Goal: Information Seeking & Learning: Learn about a topic

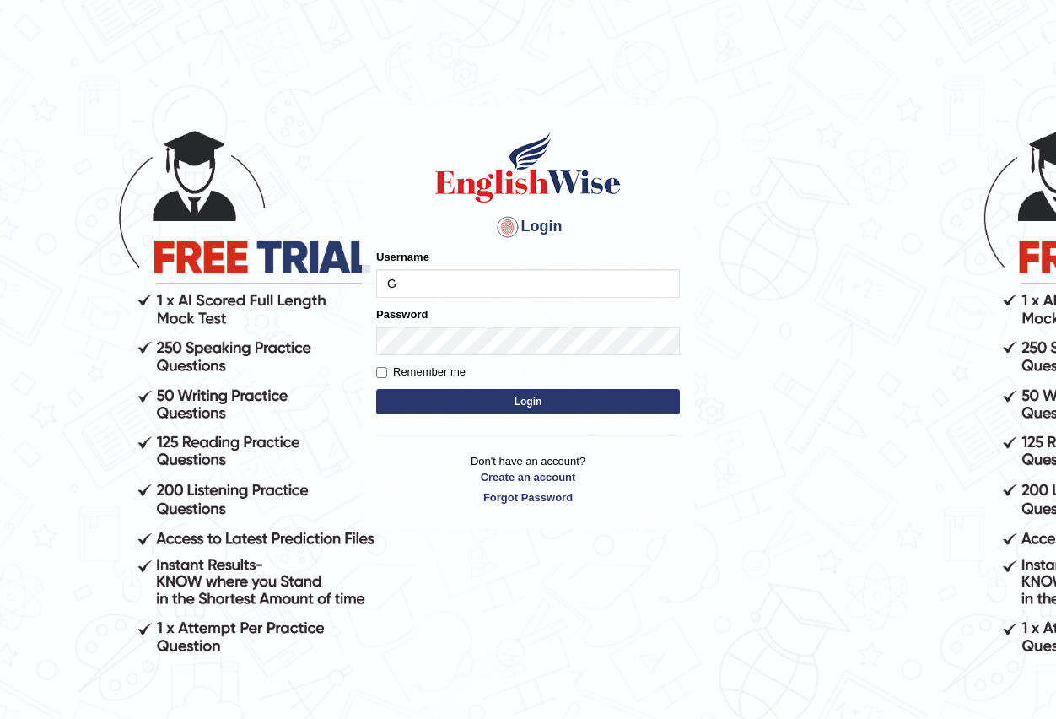
type input "gasham"
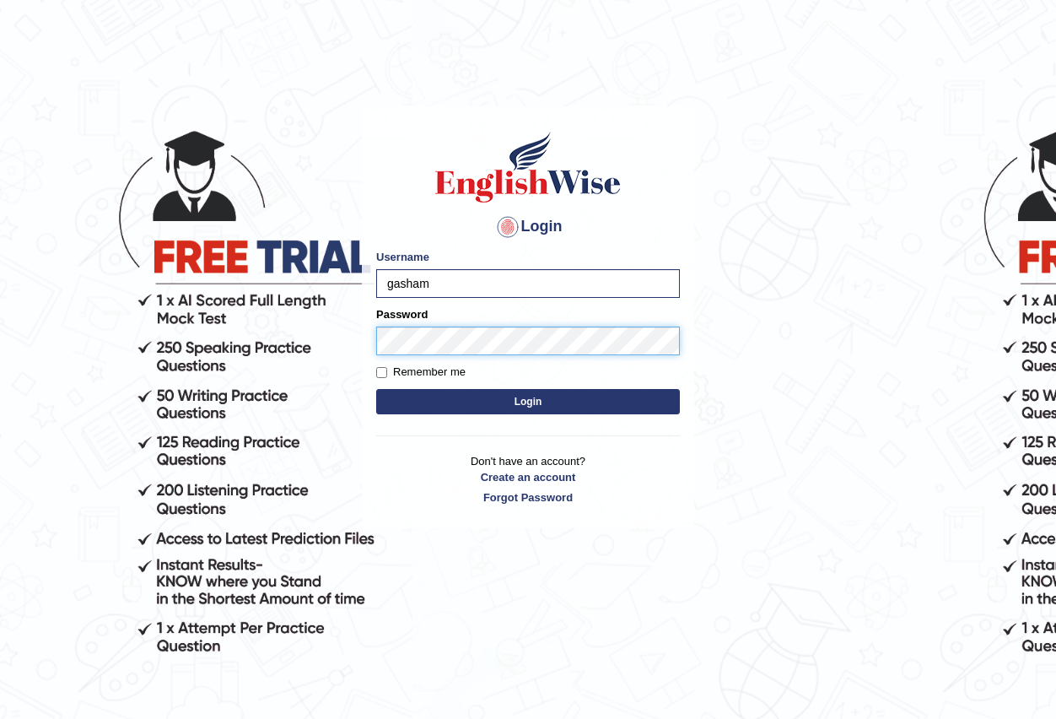
click at [376, 389] on button "Login" at bounding box center [528, 401] width 304 height 25
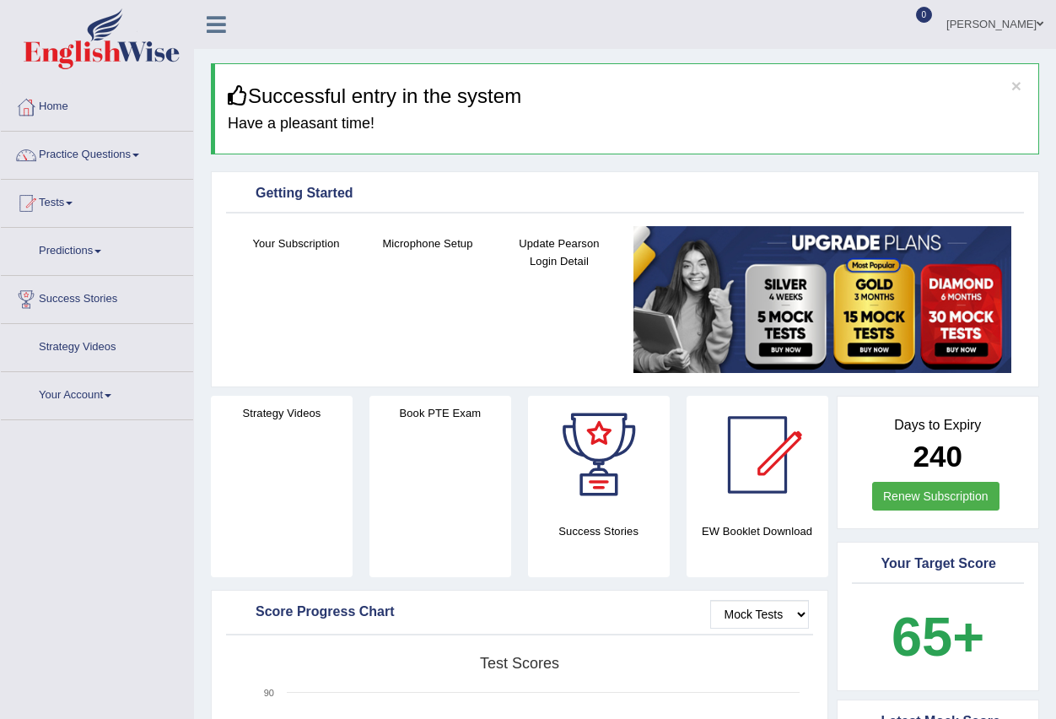
click at [82, 148] on link "Practice Questions" at bounding box center [97, 153] width 192 height 42
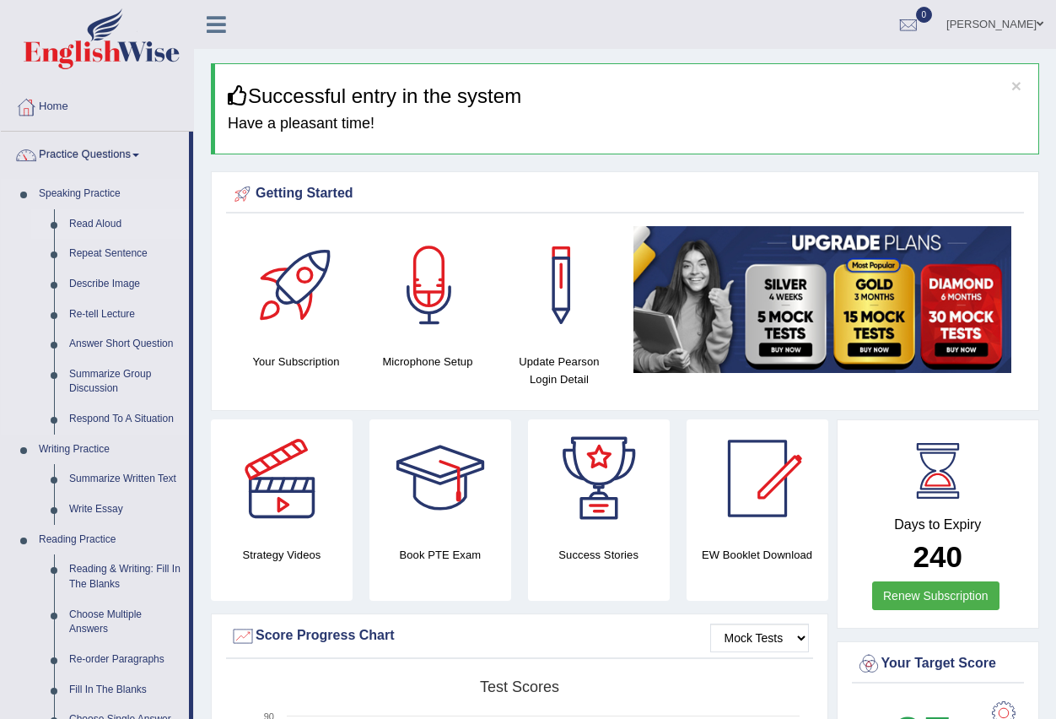
click at [111, 228] on link "Read Aloud" at bounding box center [125, 224] width 127 height 30
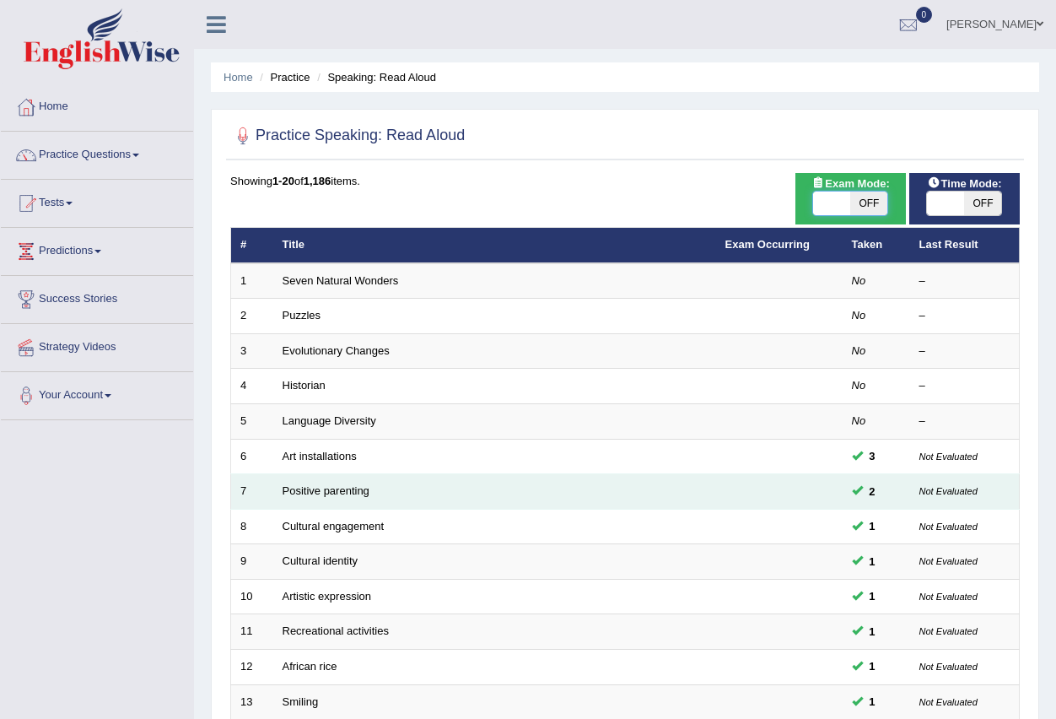
click at [941, 195] on span at bounding box center [945, 204] width 37 height 24
checkbox input "true"
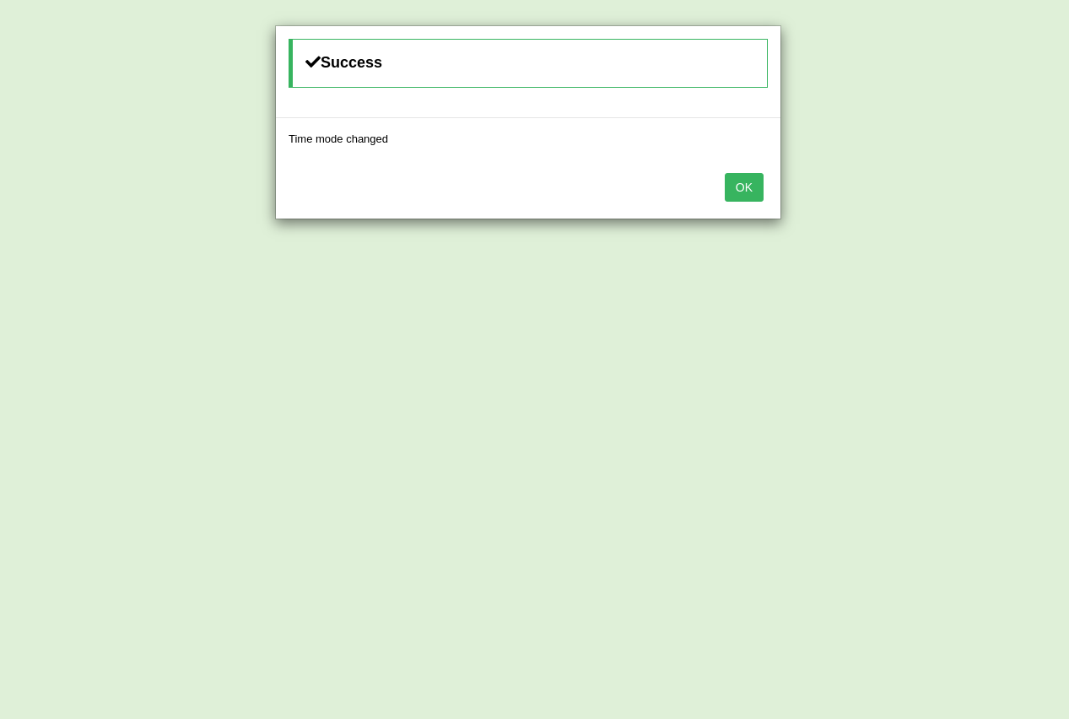
click at [746, 189] on button "OK" at bounding box center [744, 187] width 39 height 29
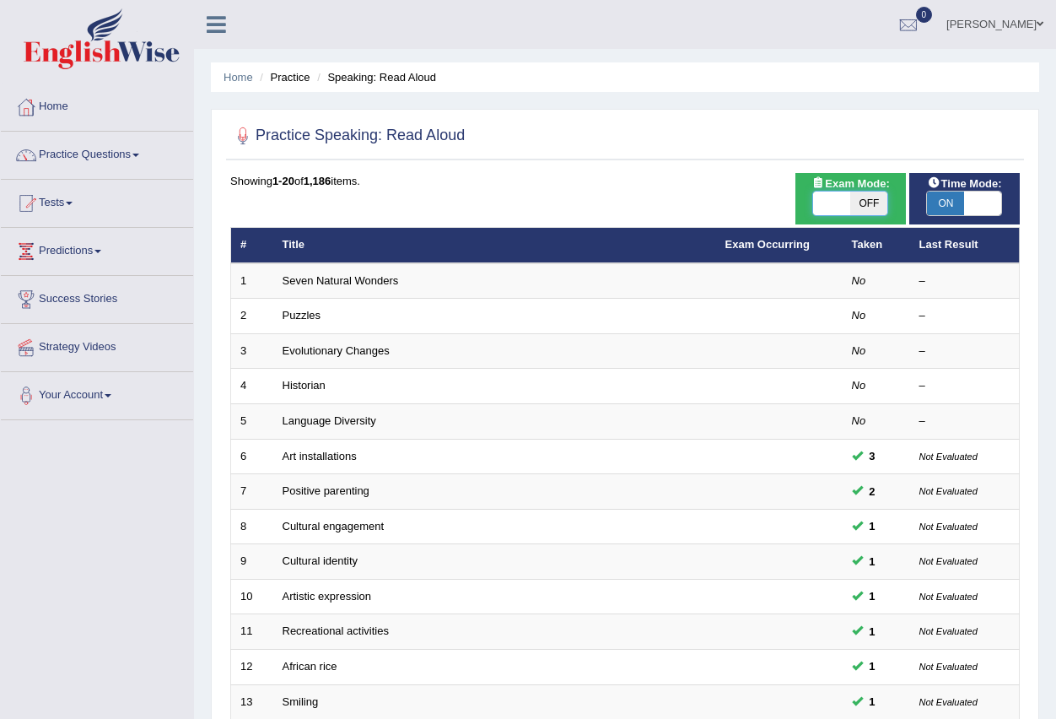
click at [826, 209] on span at bounding box center [831, 204] width 37 height 24
checkbox input "true"
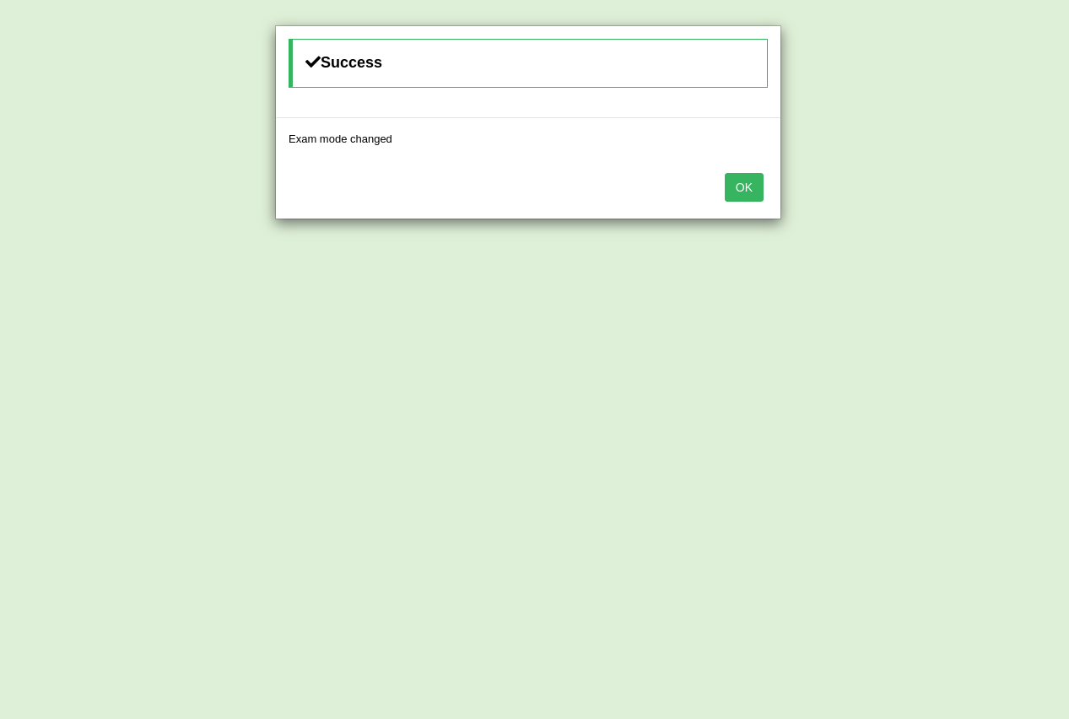
click at [737, 189] on button "OK" at bounding box center [744, 187] width 39 height 29
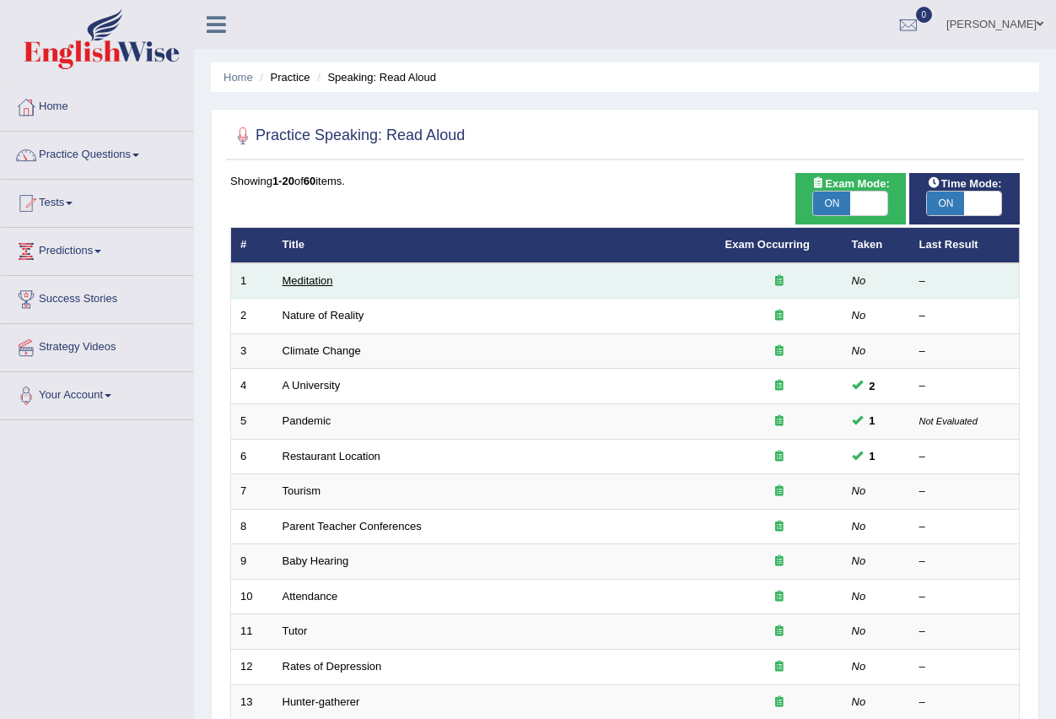
click at [312, 286] on link "Meditation" at bounding box center [308, 280] width 51 height 13
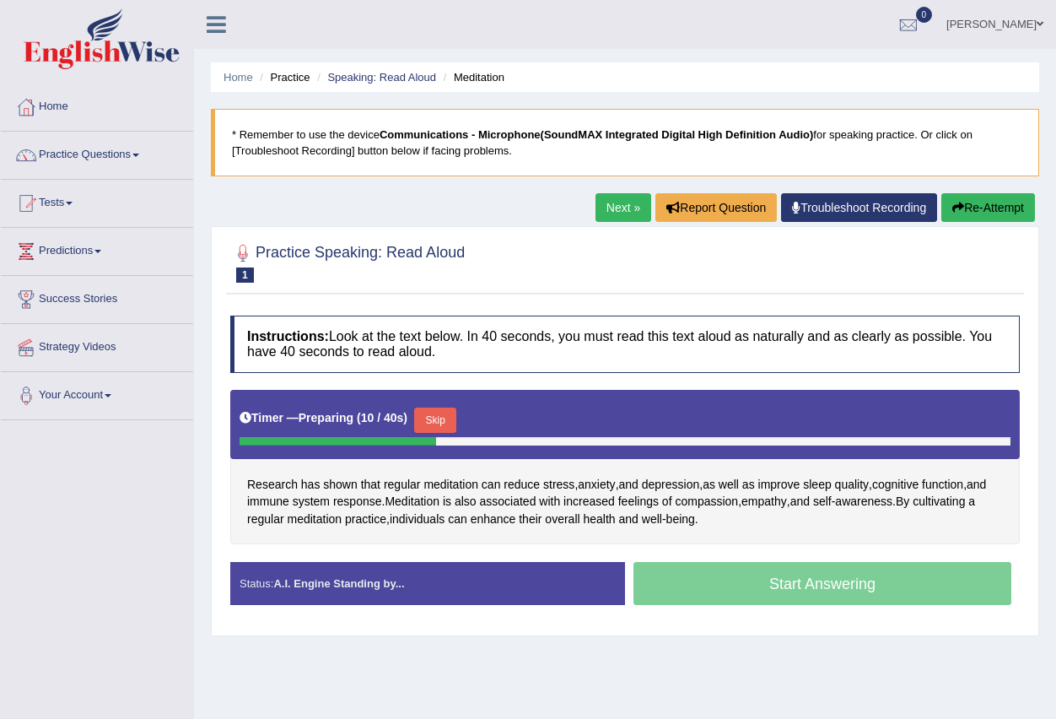
click at [442, 423] on button "Skip" at bounding box center [435, 420] width 42 height 25
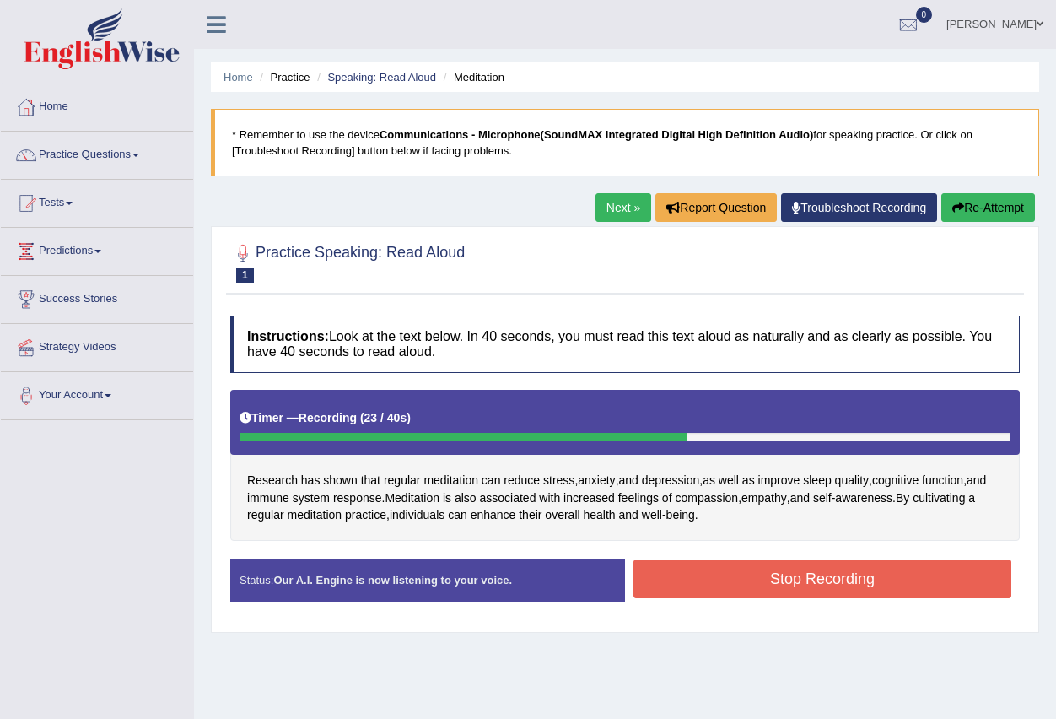
click at [699, 575] on button "Stop Recording" at bounding box center [823, 578] width 378 height 39
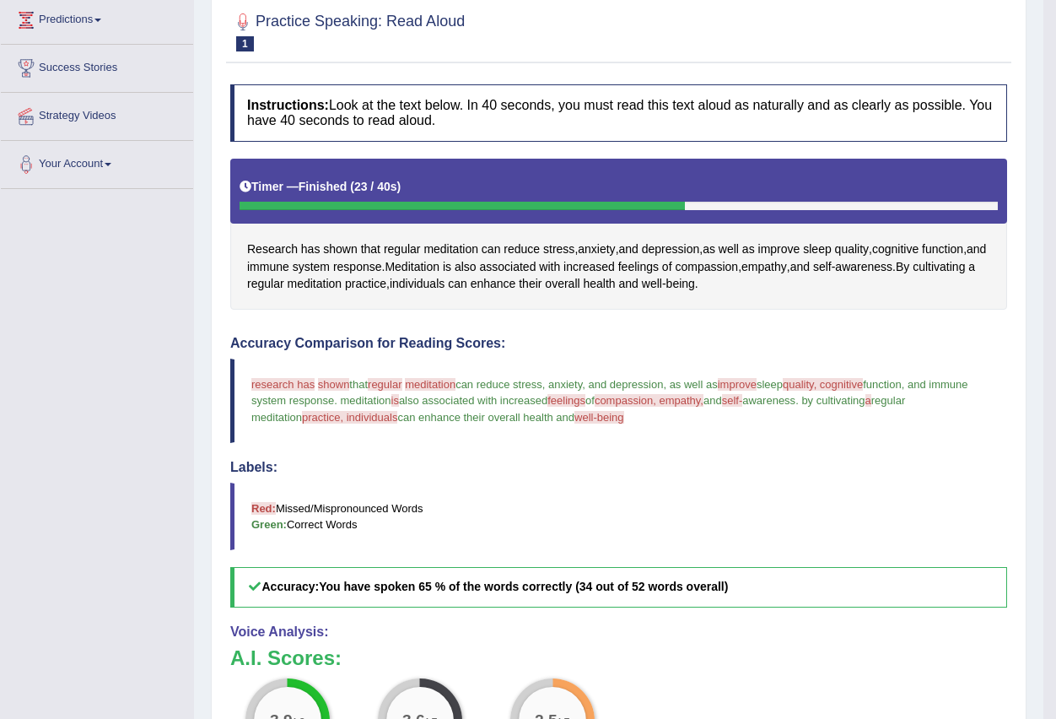
scroll to position [161, 0]
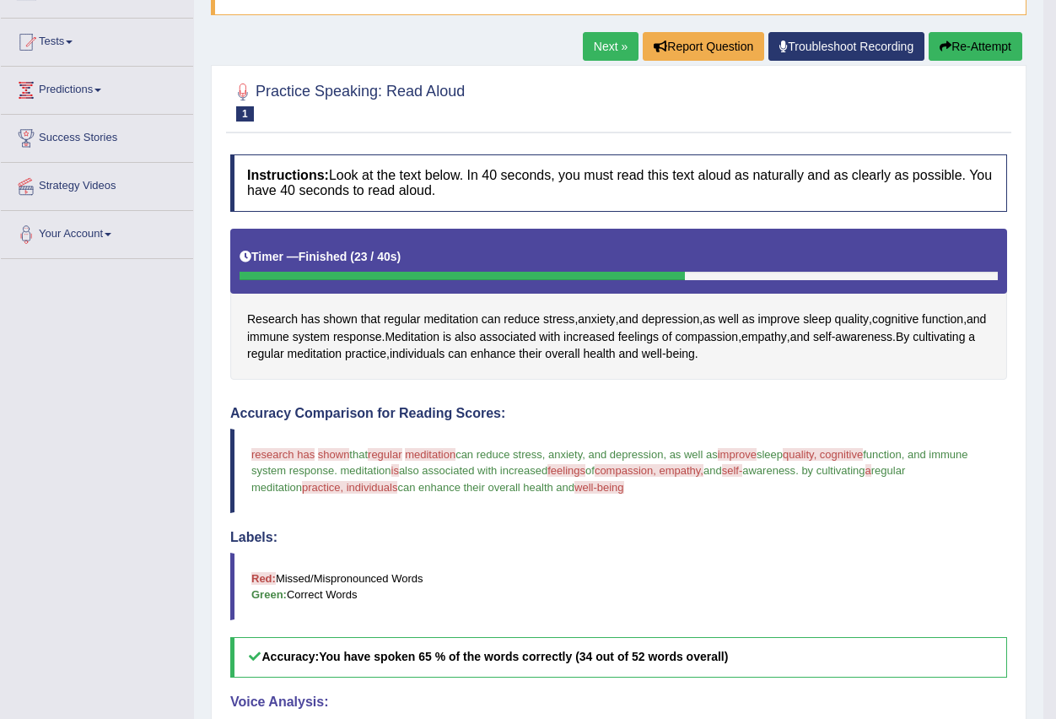
drag, startPoint x: 959, startPoint y: 35, endPoint x: 930, endPoint y: 130, distance: 98.8
click at [959, 35] on button "Re-Attempt" at bounding box center [976, 46] width 94 height 29
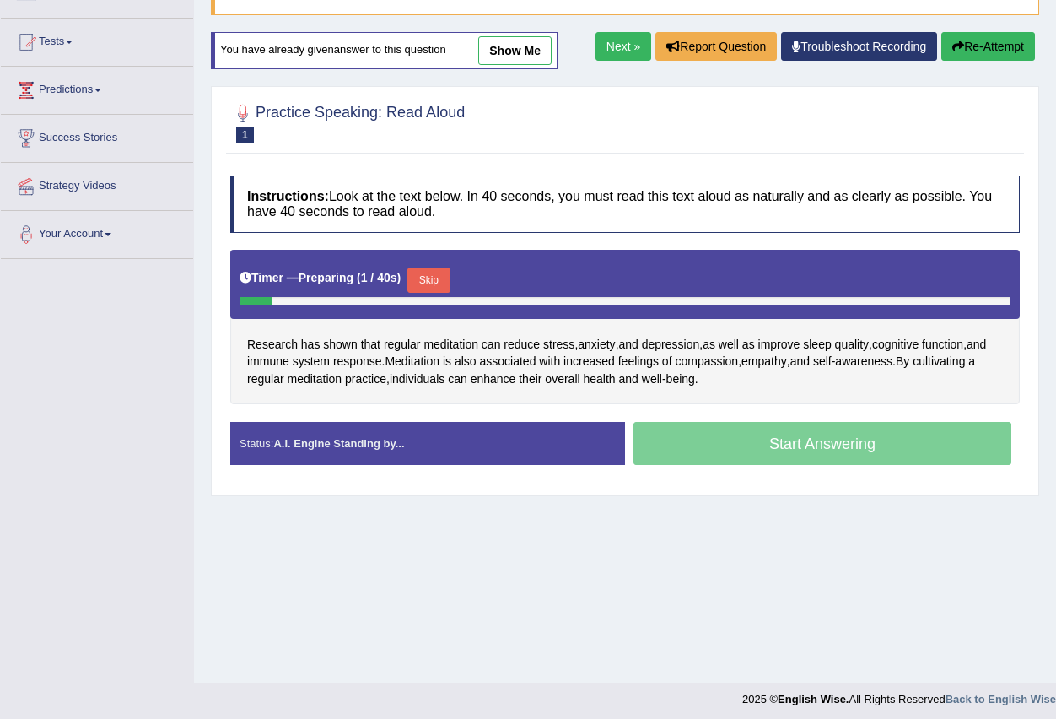
click at [445, 278] on button "Skip" at bounding box center [429, 279] width 42 height 25
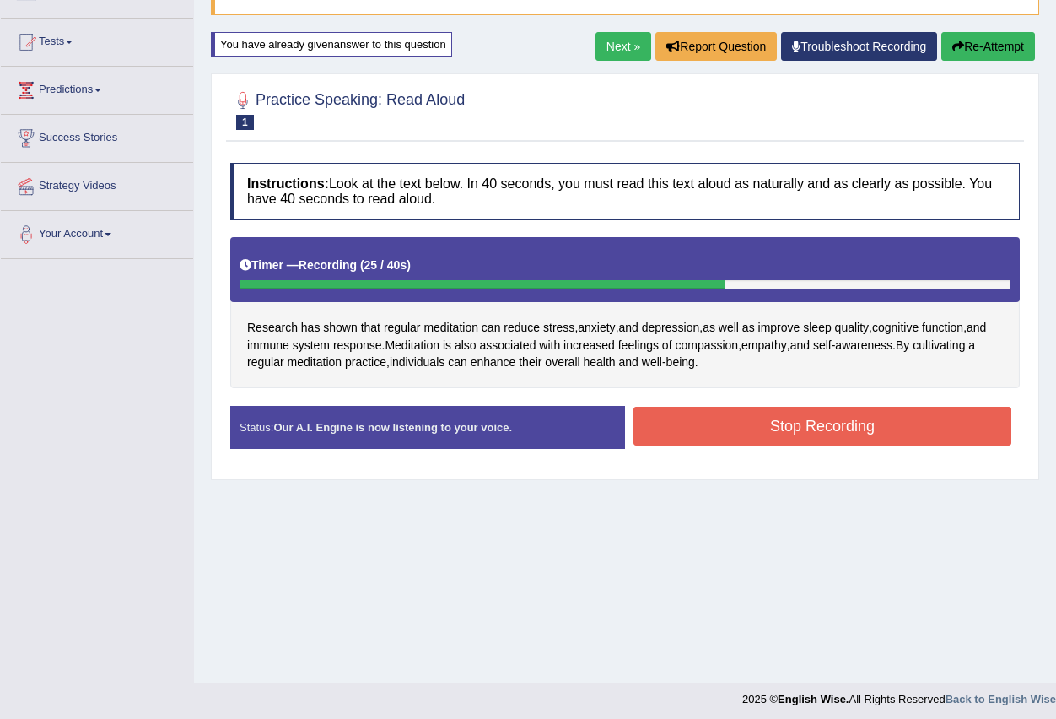
click at [693, 413] on button "Stop Recording" at bounding box center [823, 426] width 378 height 39
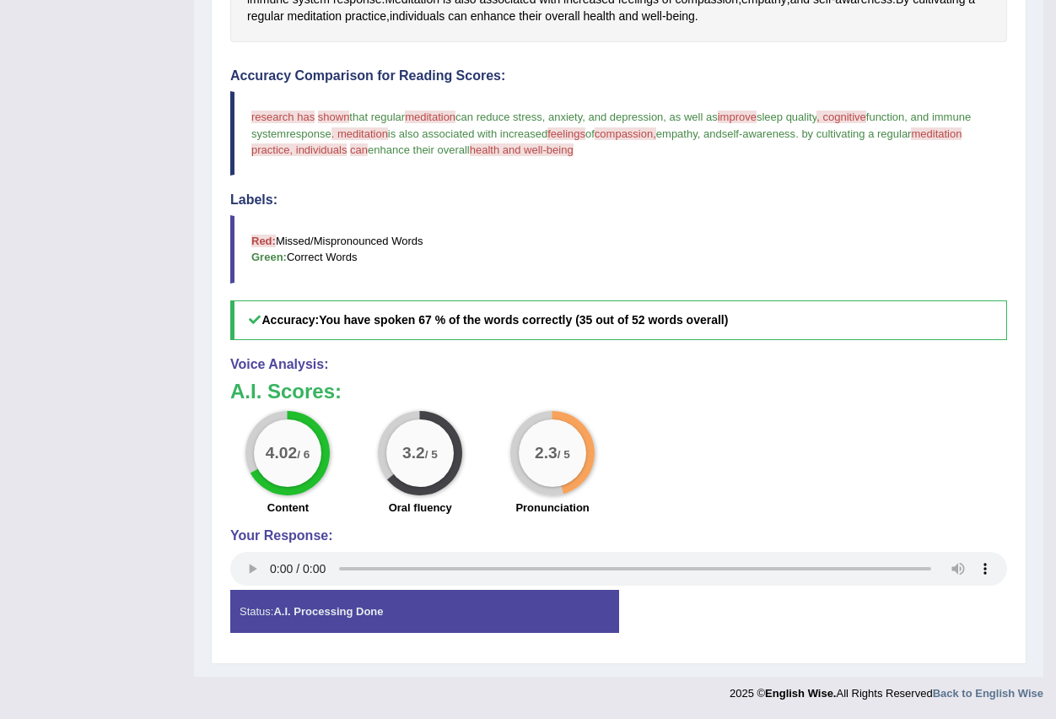
scroll to position [85, 0]
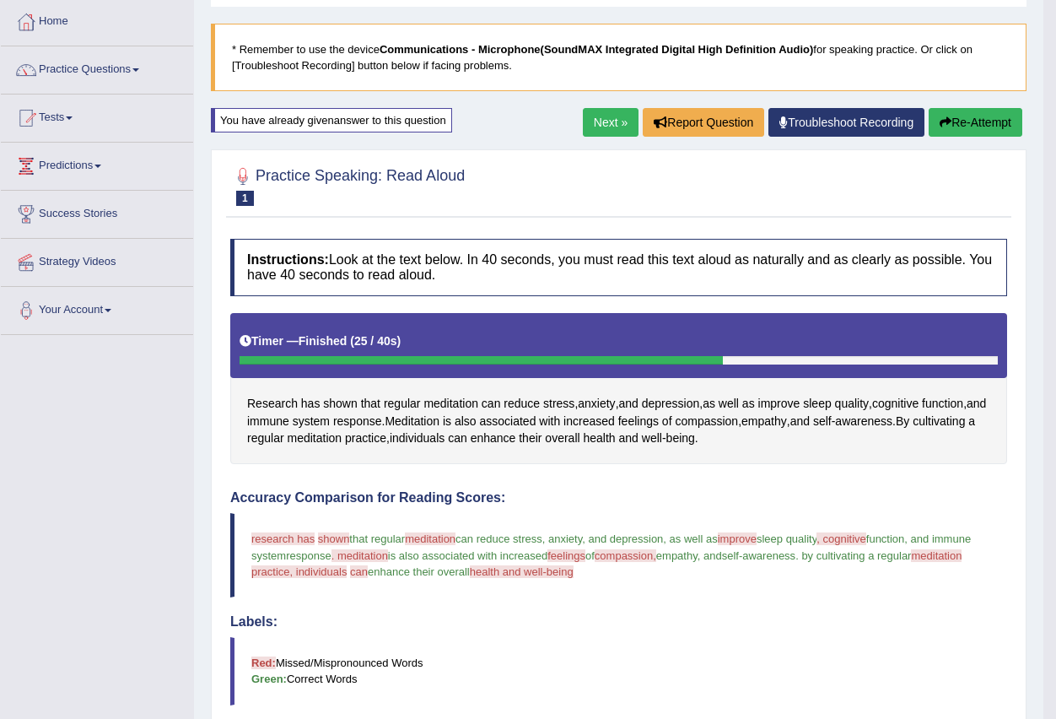
click at [611, 112] on link "Next »" at bounding box center [611, 122] width 56 height 29
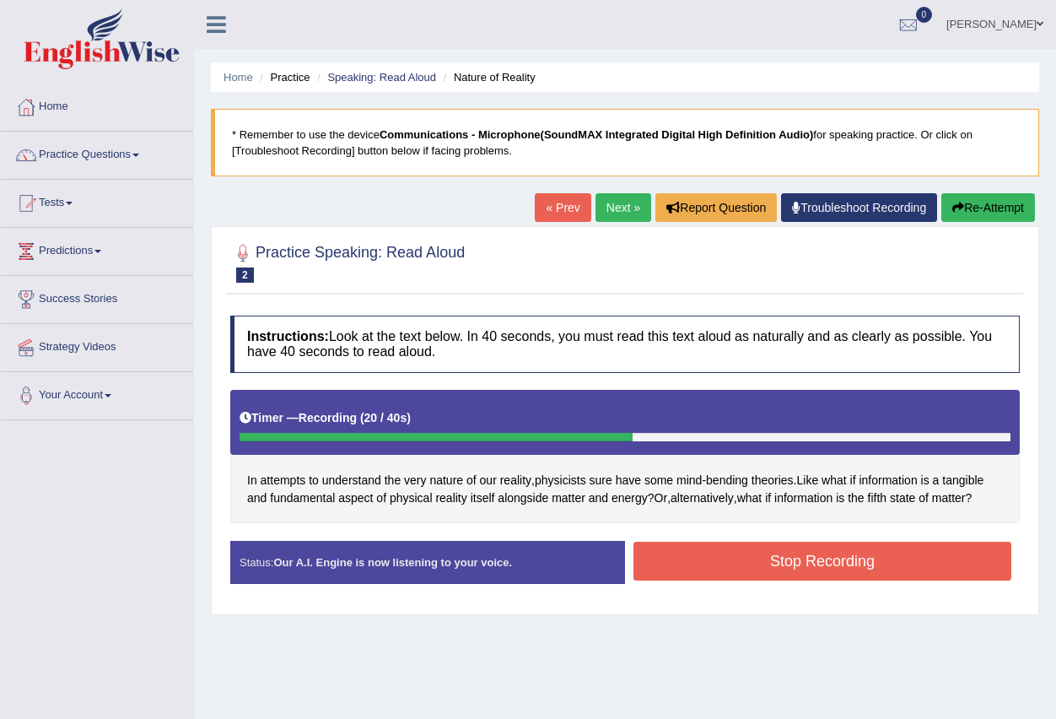
click at [850, 567] on button "Stop Recording" at bounding box center [823, 561] width 378 height 39
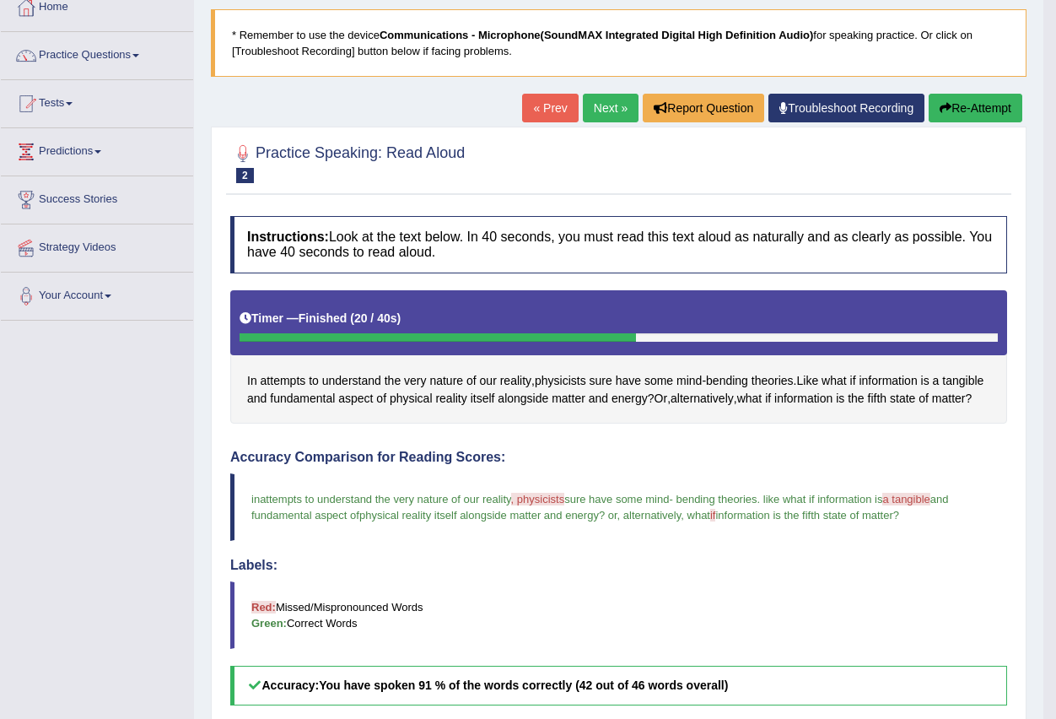
scroll to position [84, 0]
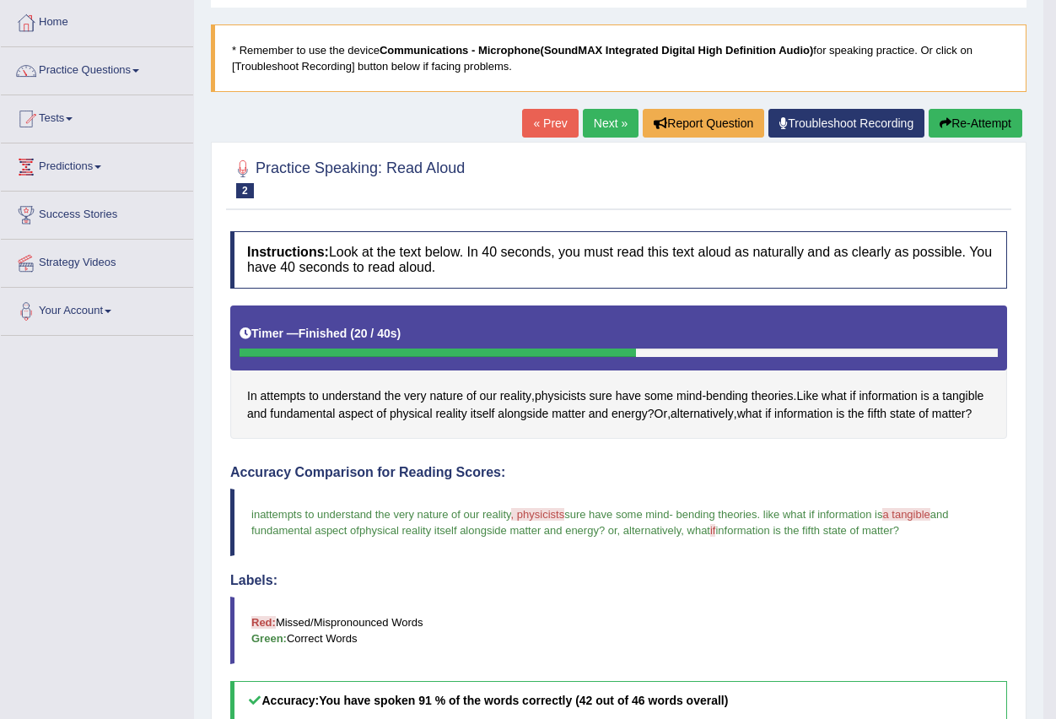
click at [619, 116] on link "Next »" at bounding box center [611, 123] width 56 height 29
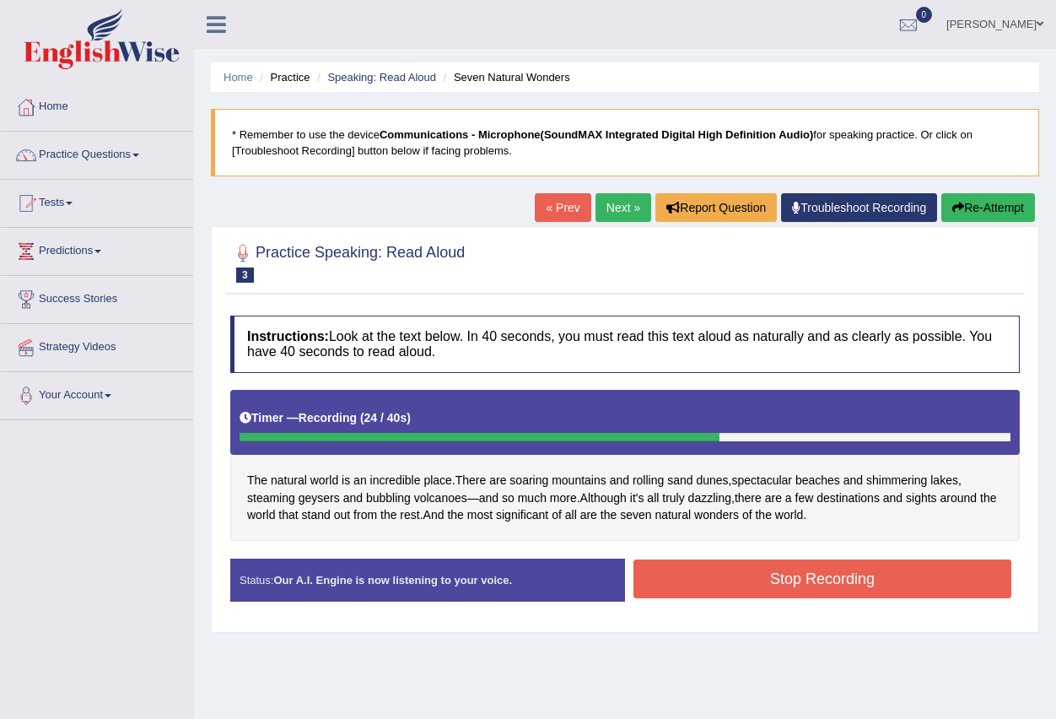
click at [782, 579] on button "Stop Recording" at bounding box center [823, 578] width 378 height 39
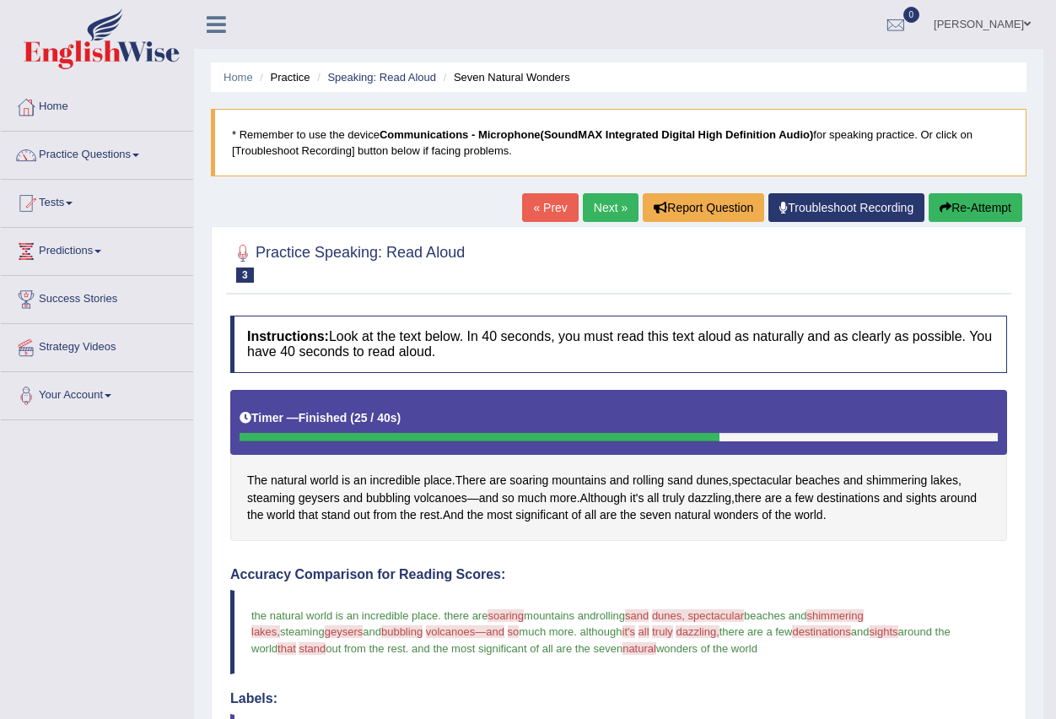
click at [977, 204] on button "Re-Attempt" at bounding box center [976, 207] width 94 height 29
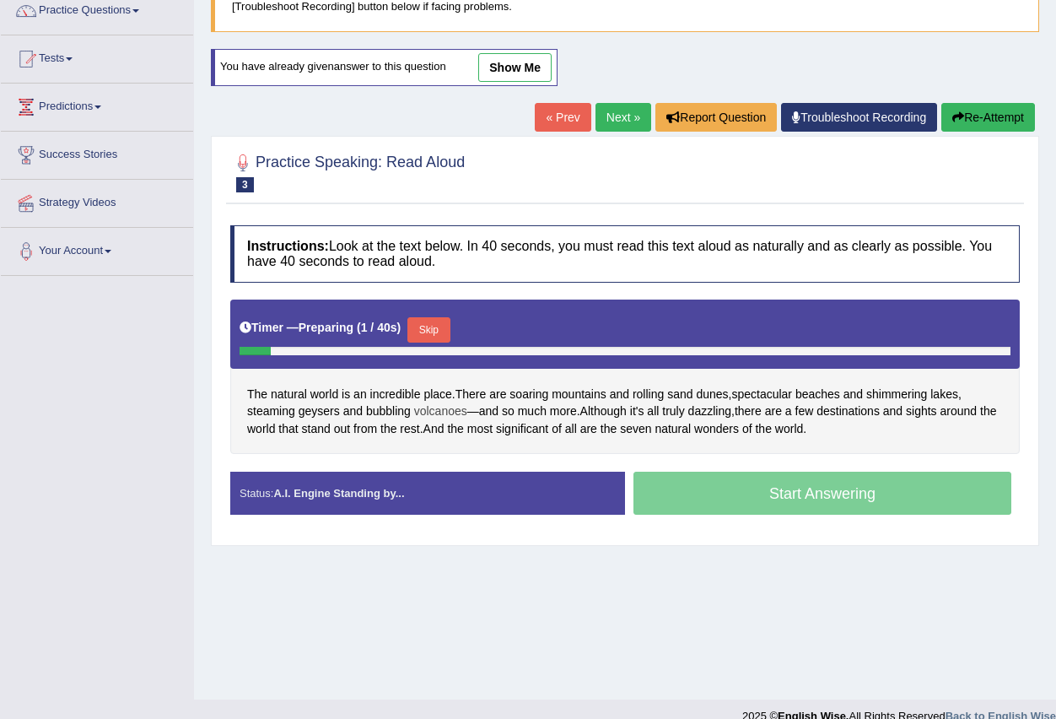
scroll to position [167, 0]
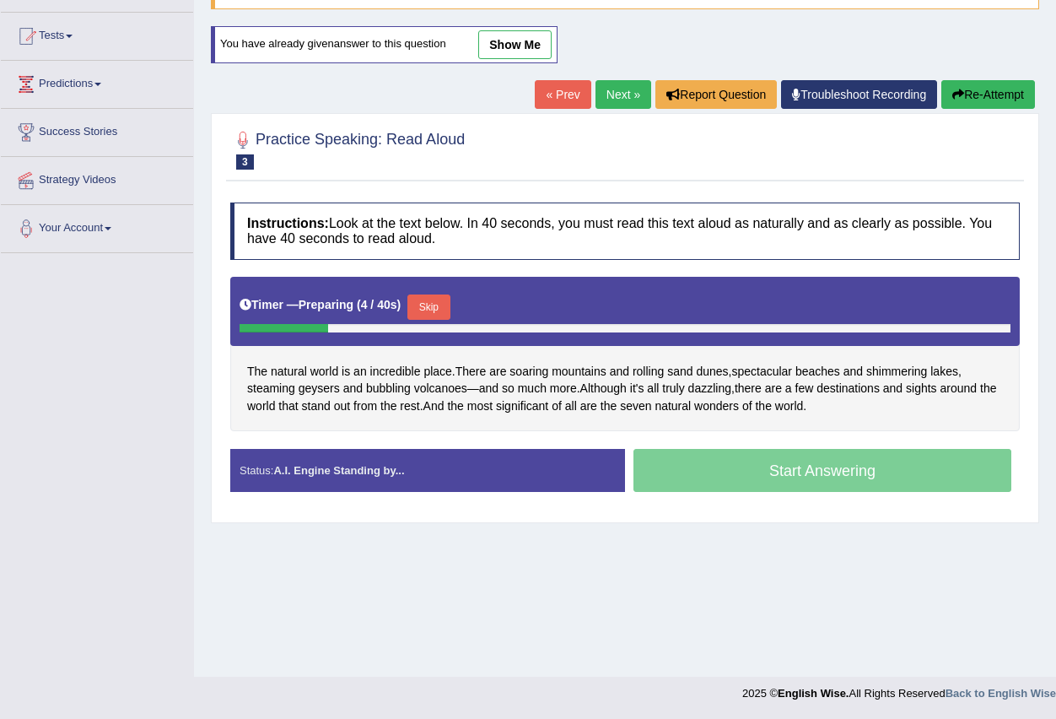
click at [448, 305] on button "Skip" at bounding box center [429, 306] width 42 height 25
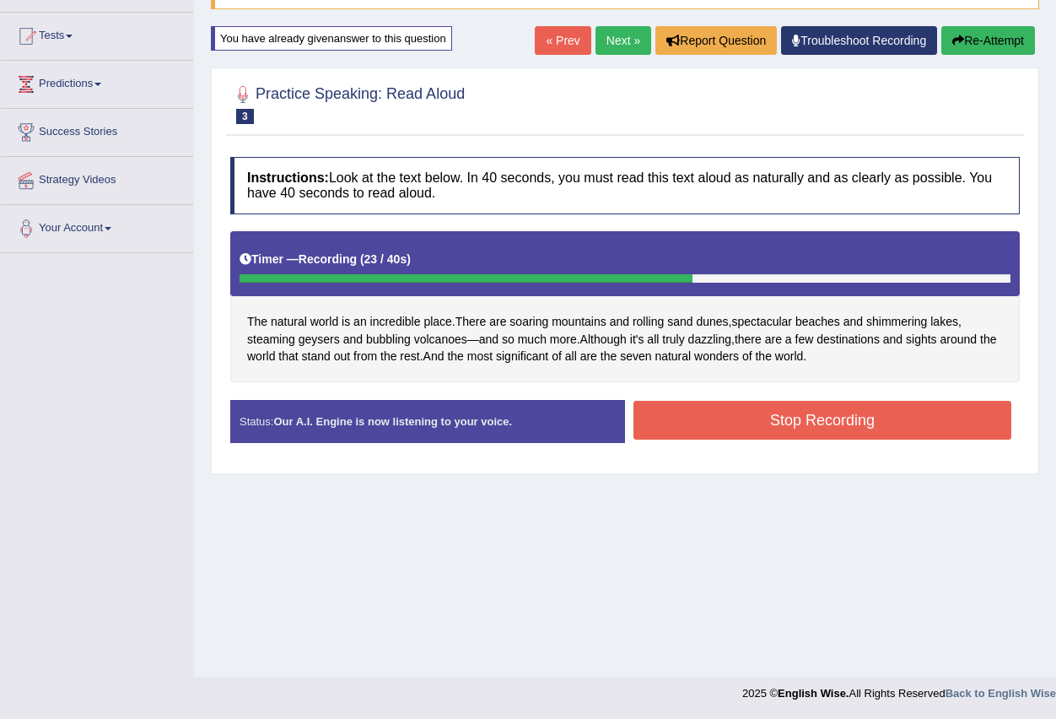
click at [737, 414] on button "Stop Recording" at bounding box center [823, 420] width 378 height 39
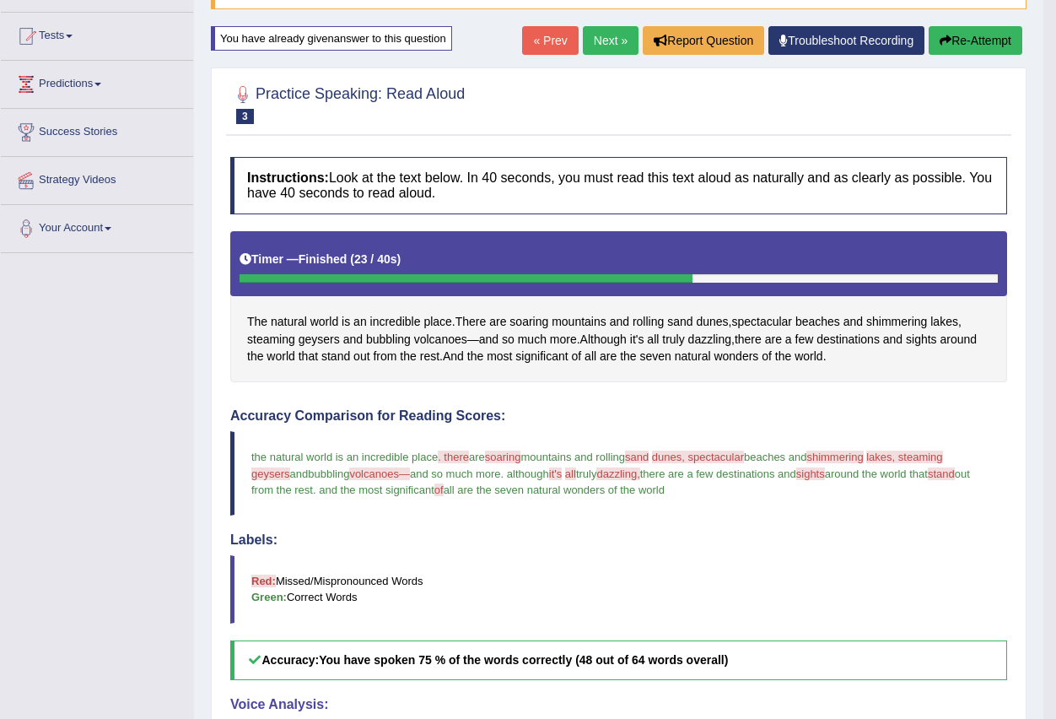
click at [974, 39] on button "Re-Attempt" at bounding box center [976, 40] width 94 height 29
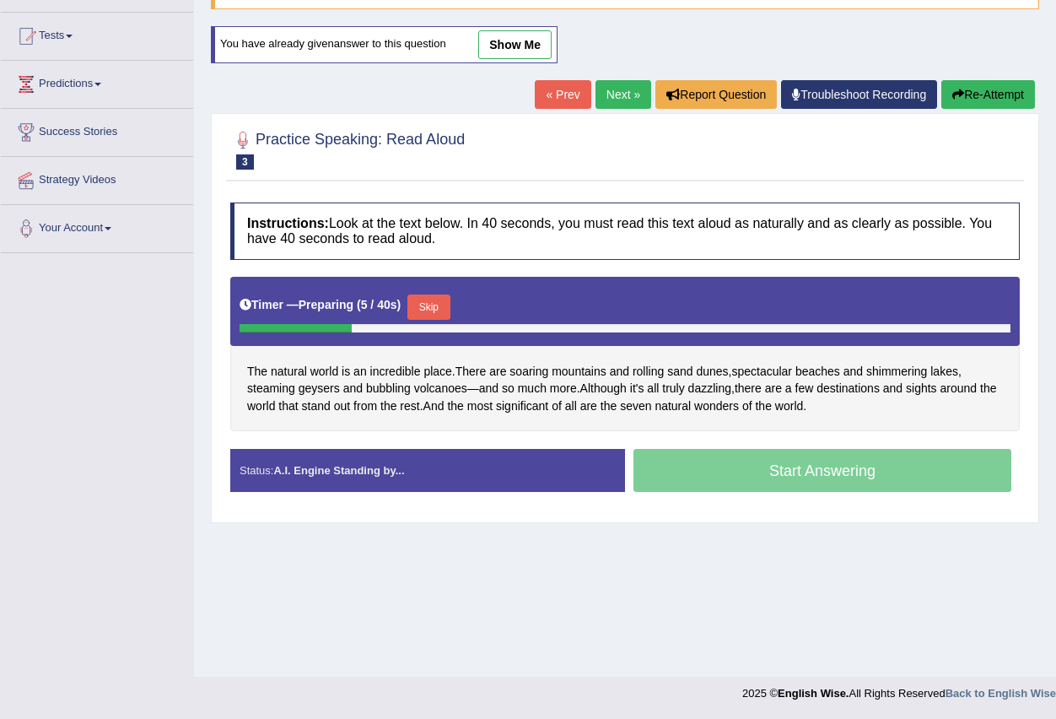
click at [442, 308] on button "Skip" at bounding box center [429, 306] width 42 height 25
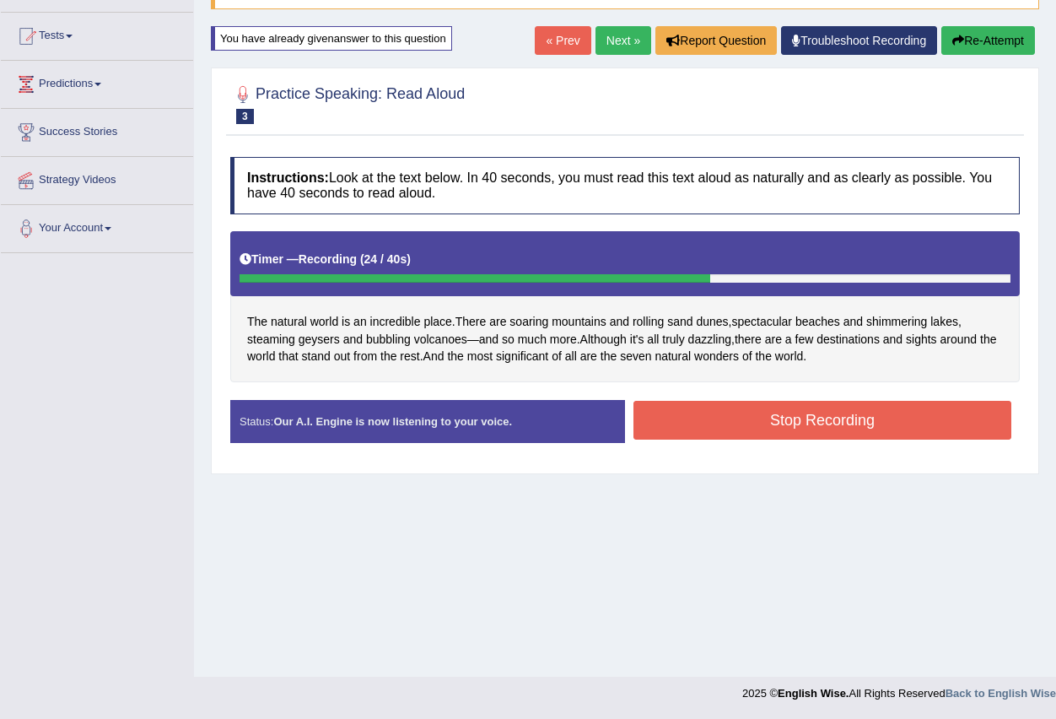
click at [726, 423] on button "Stop Recording" at bounding box center [823, 420] width 378 height 39
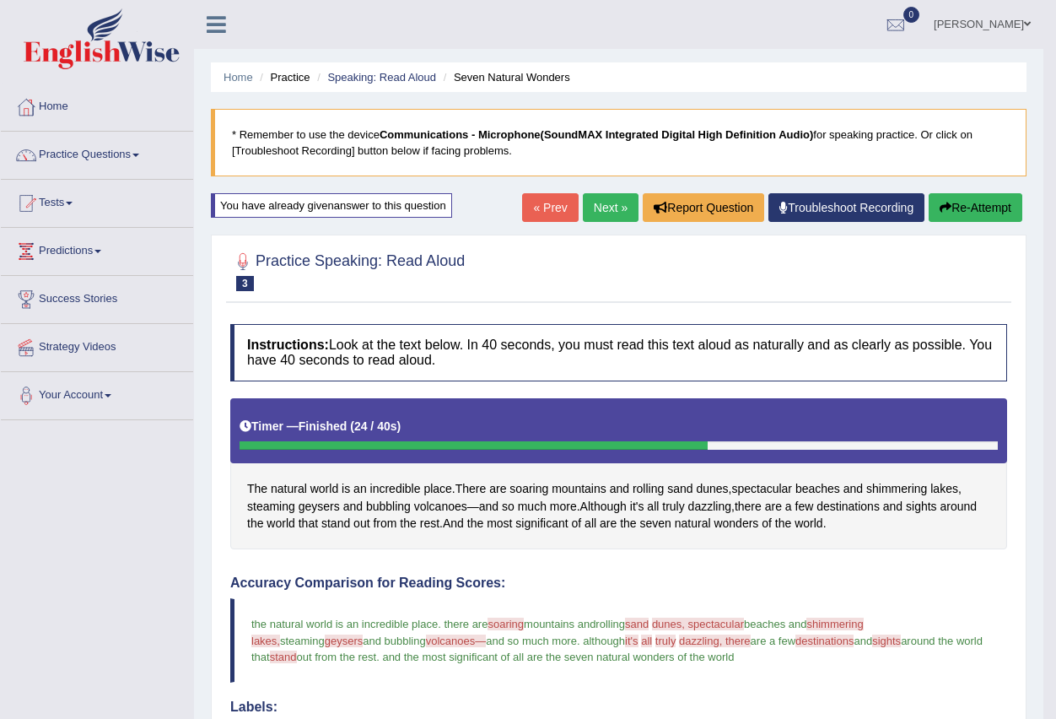
click at [953, 213] on button "Re-Attempt" at bounding box center [976, 207] width 94 height 29
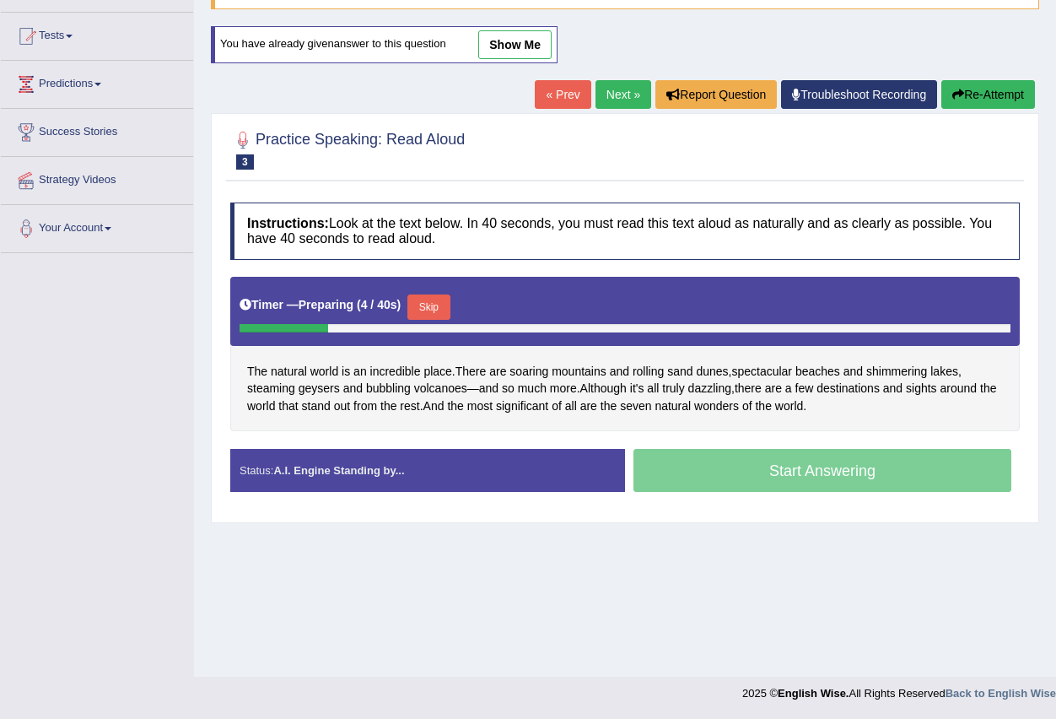
click at [433, 302] on button "Skip" at bounding box center [429, 306] width 42 height 25
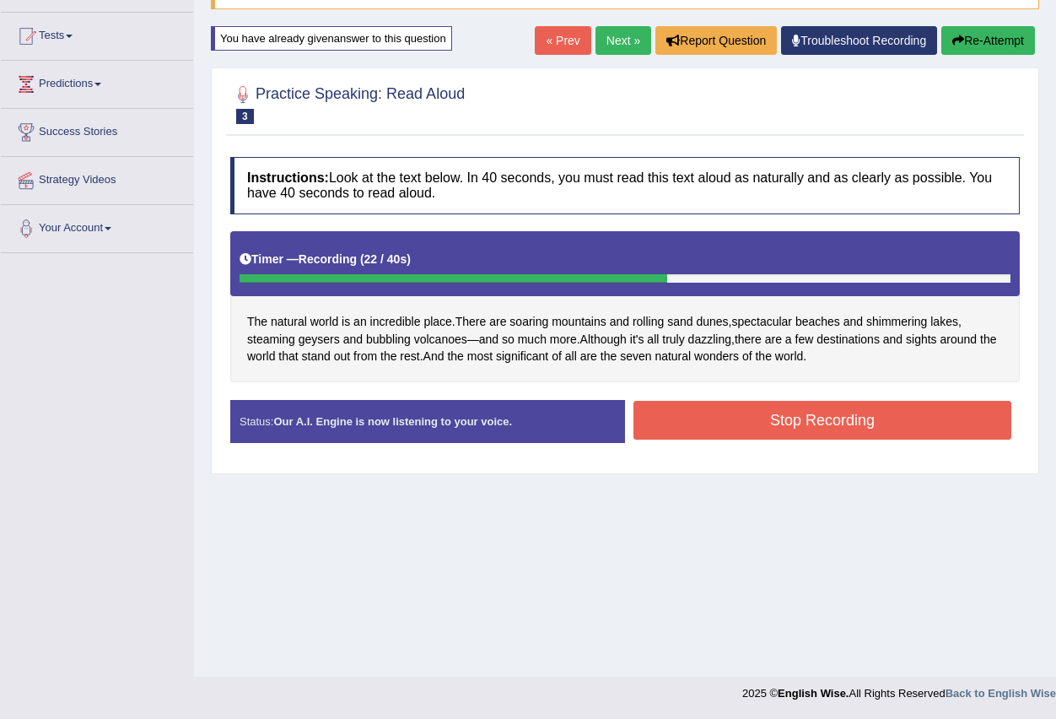
click at [728, 417] on button "Stop Recording" at bounding box center [823, 420] width 378 height 39
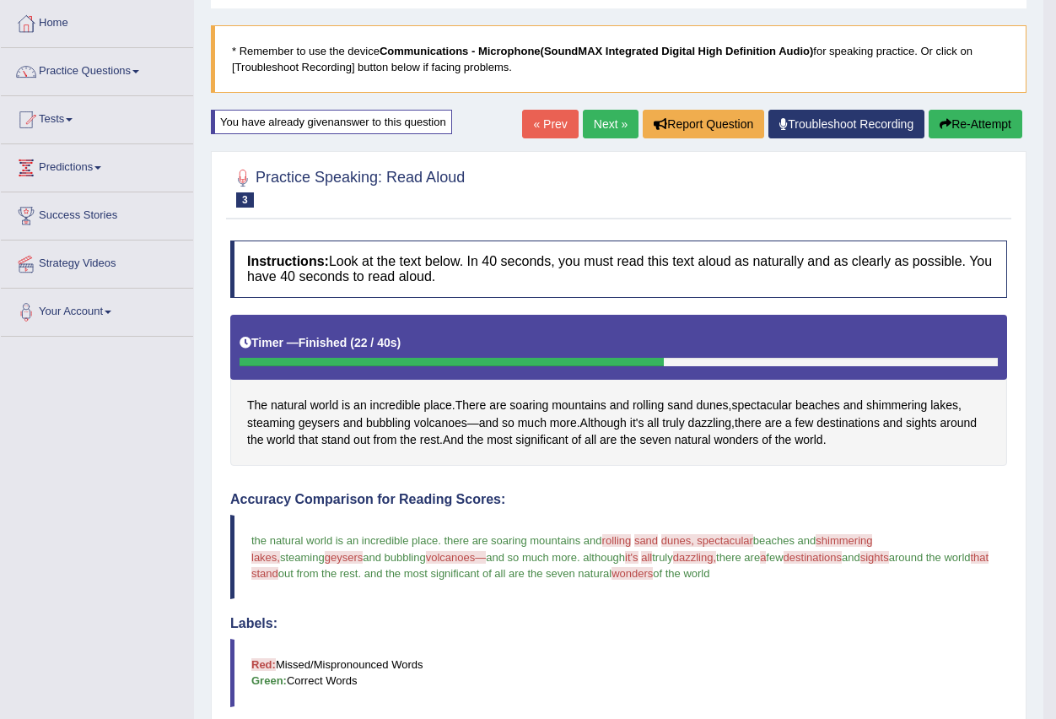
scroll to position [83, 0]
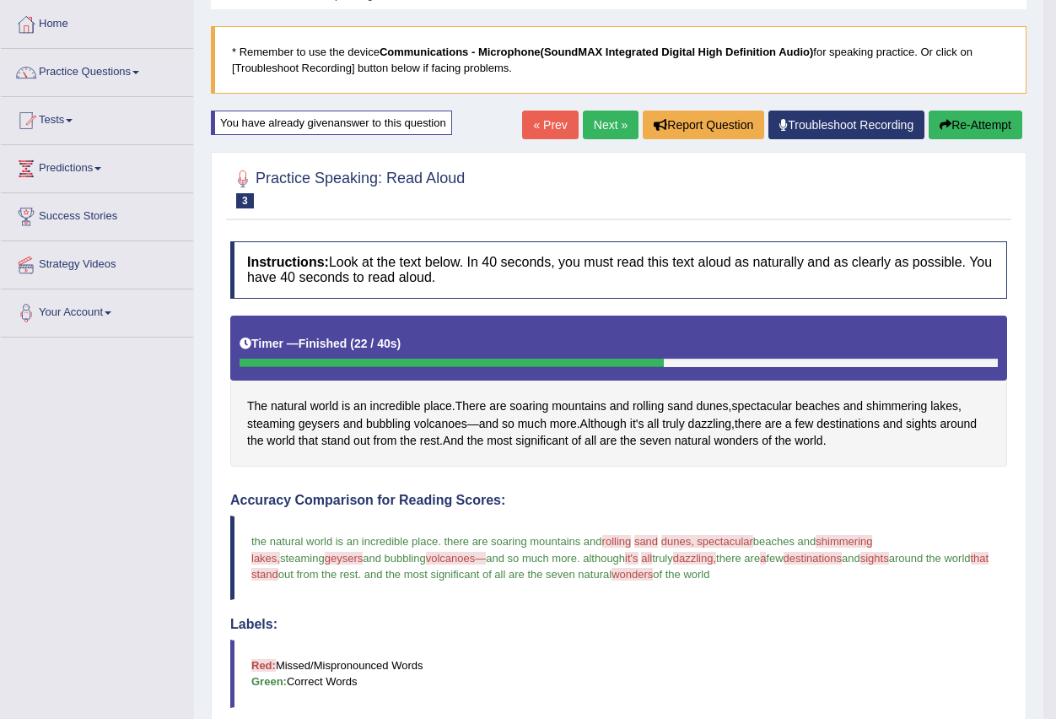
click at [605, 116] on link "Next »" at bounding box center [611, 125] width 56 height 29
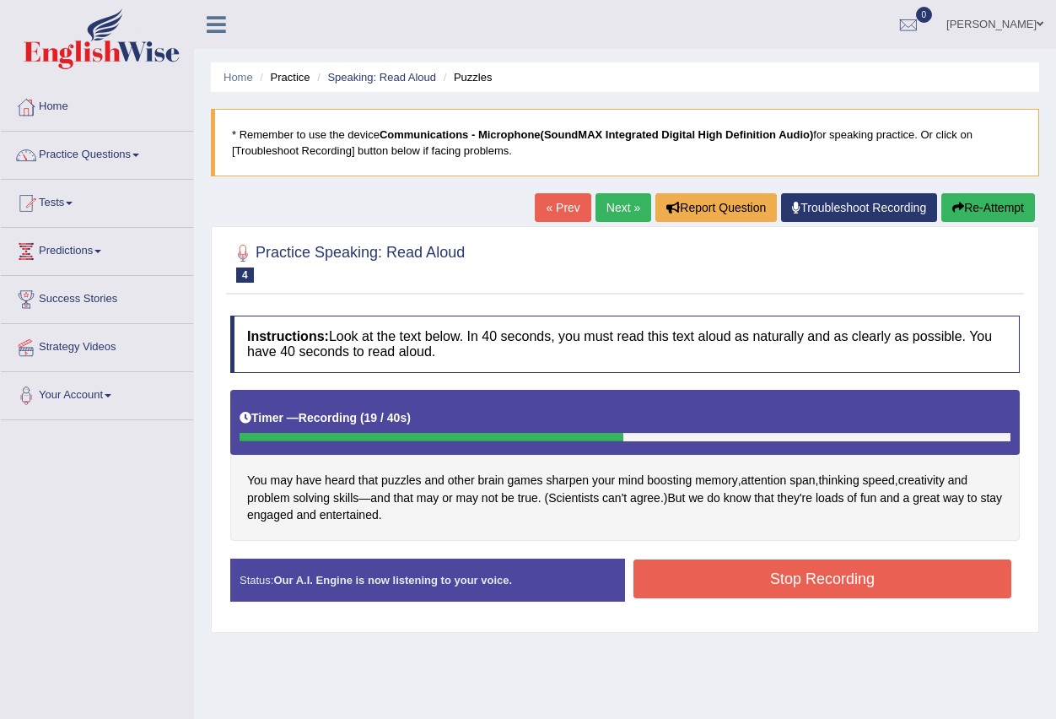
click at [755, 579] on button "Stop Recording" at bounding box center [823, 578] width 378 height 39
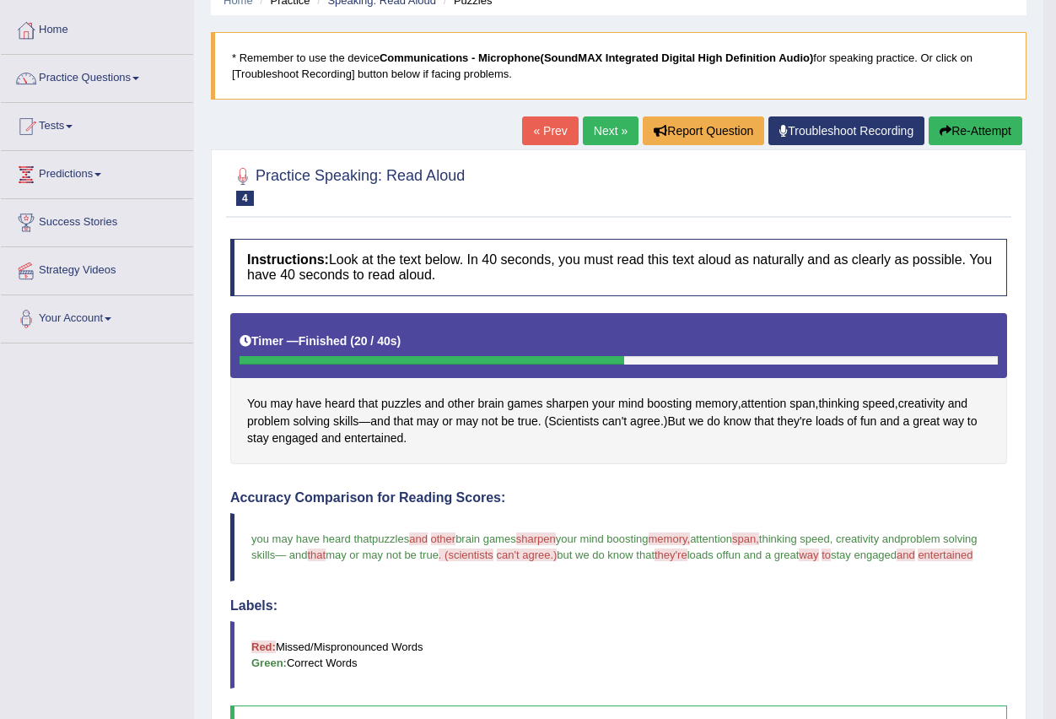
scroll to position [161, 0]
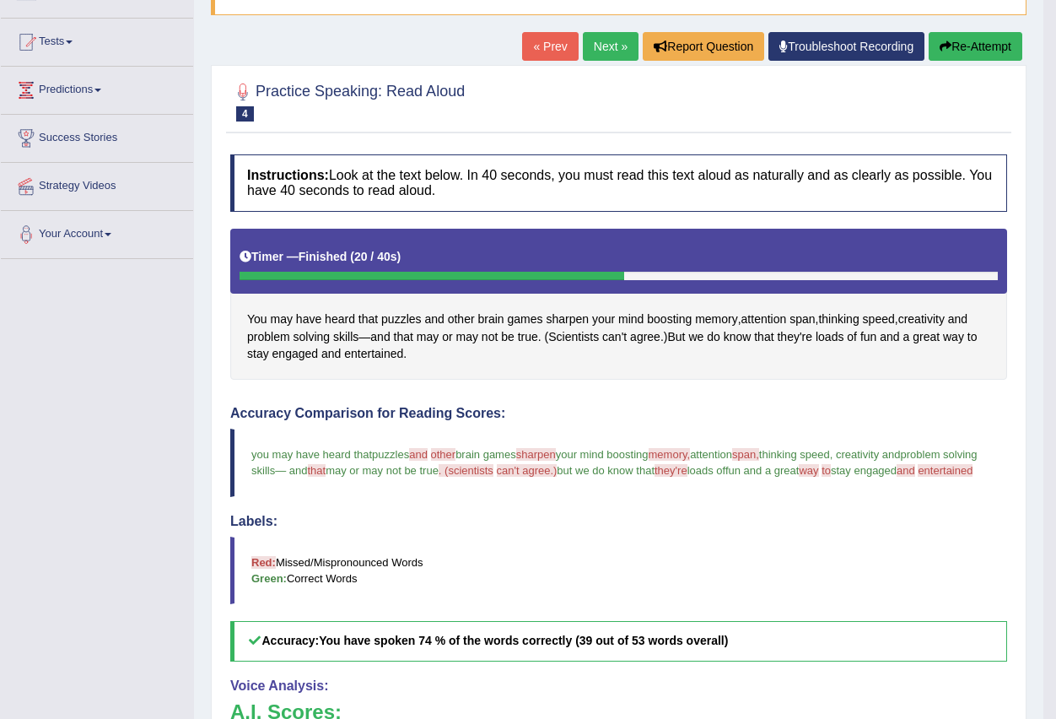
click at [956, 54] on button "Re-Attempt" at bounding box center [976, 46] width 94 height 29
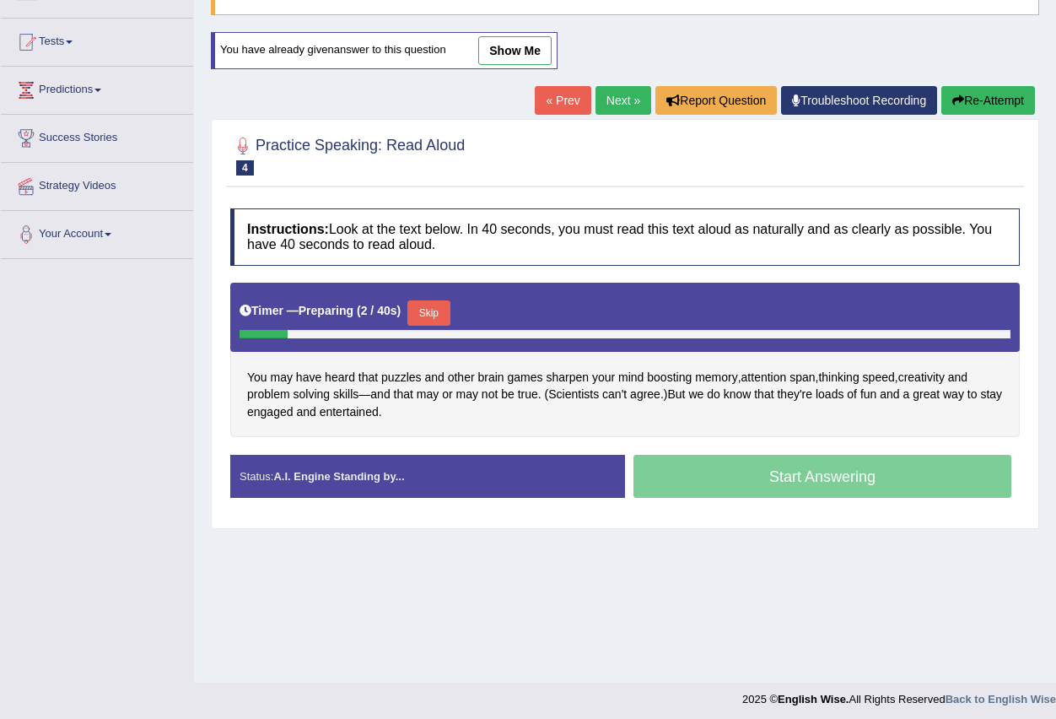
click at [436, 316] on button "Skip" at bounding box center [429, 312] width 42 height 25
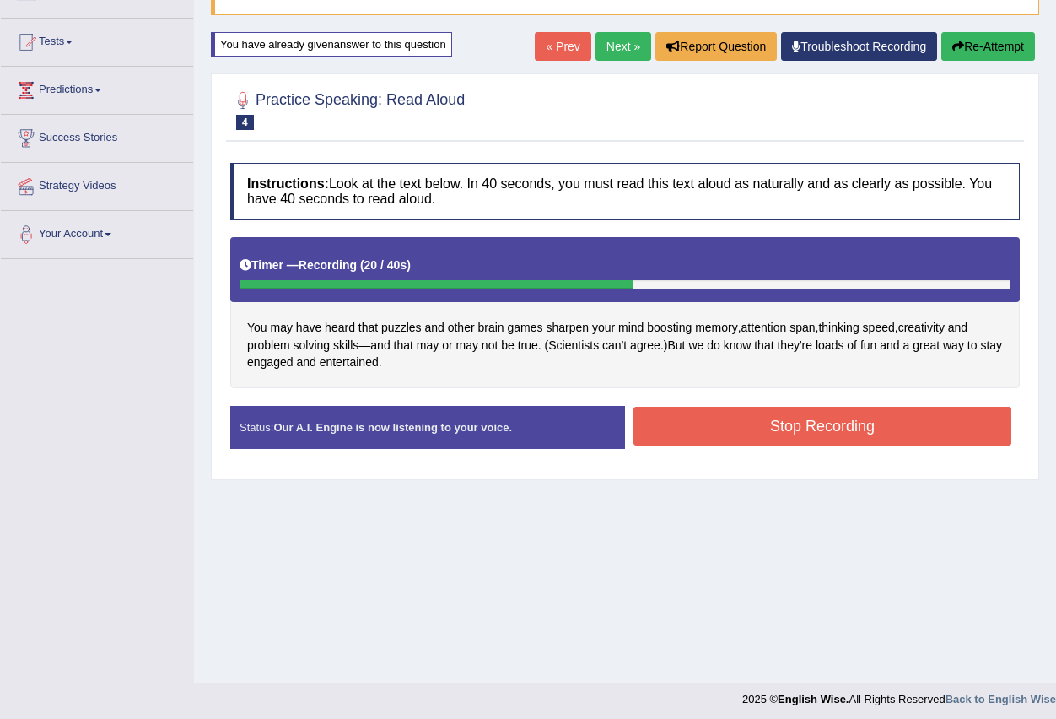
click at [808, 435] on button "Stop Recording" at bounding box center [823, 426] width 378 height 39
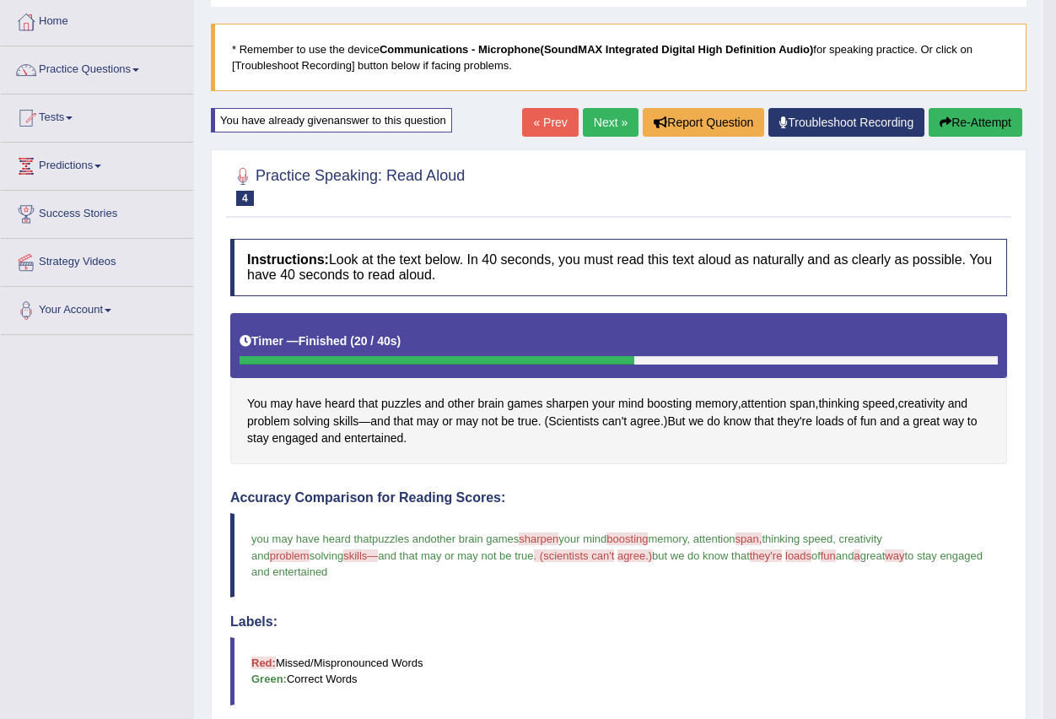
scroll to position [170, 0]
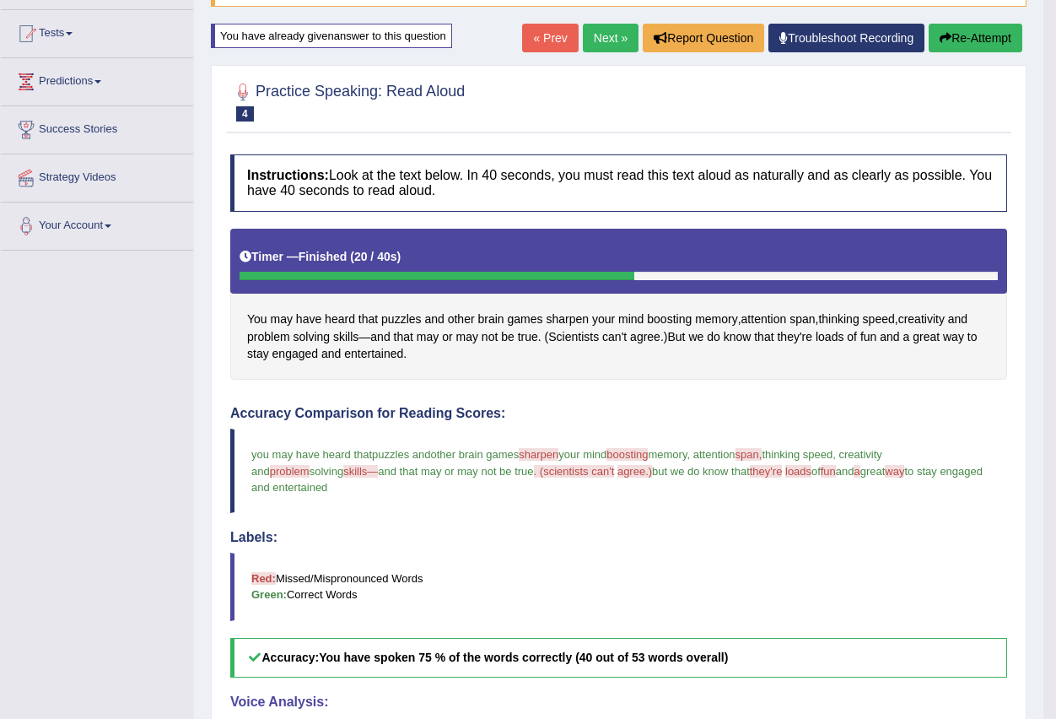
click at [602, 35] on link "Next »" at bounding box center [611, 38] width 56 height 29
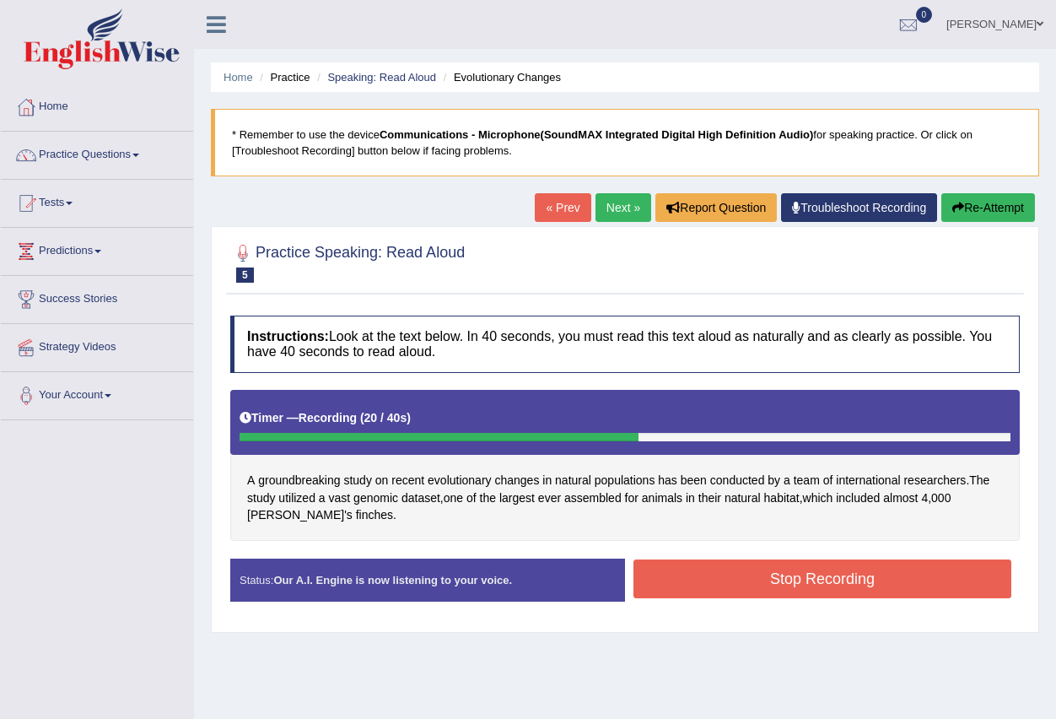
click at [755, 579] on button "Stop Recording" at bounding box center [823, 578] width 378 height 39
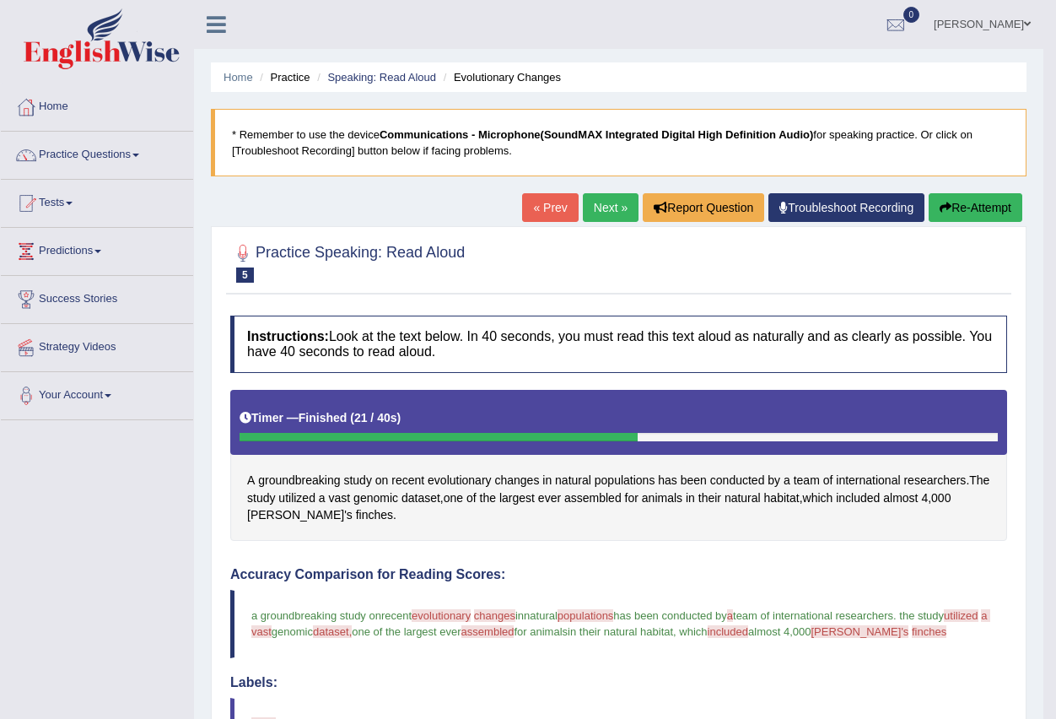
click at [602, 210] on link "Next »" at bounding box center [611, 207] width 56 height 29
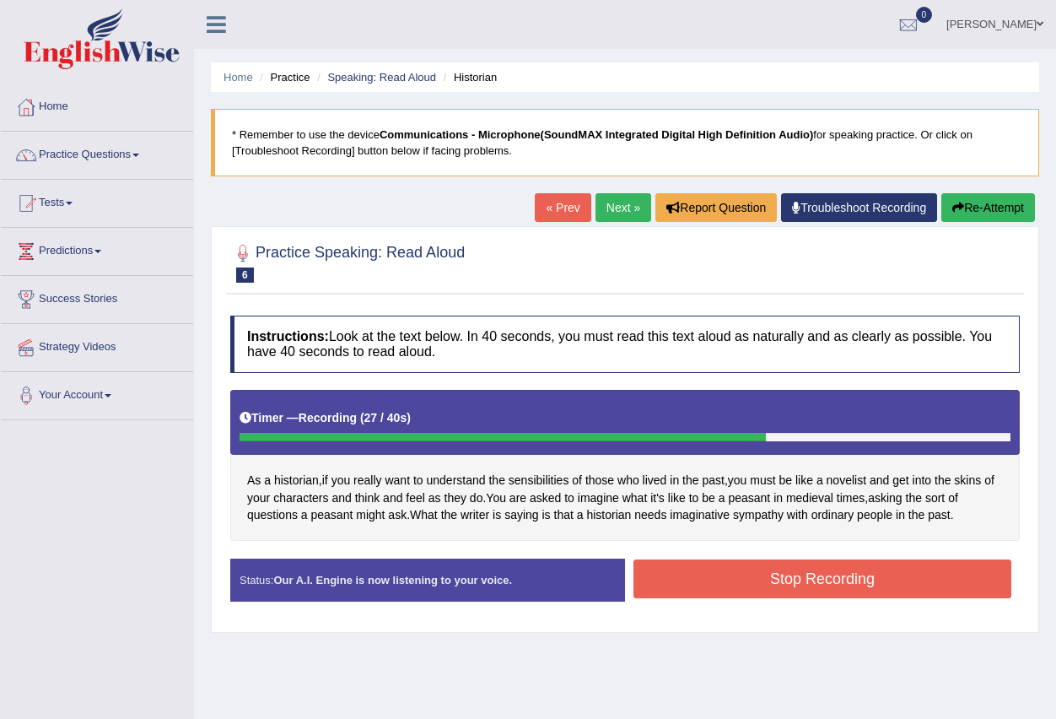
click at [844, 579] on button "Stop Recording" at bounding box center [823, 578] width 378 height 39
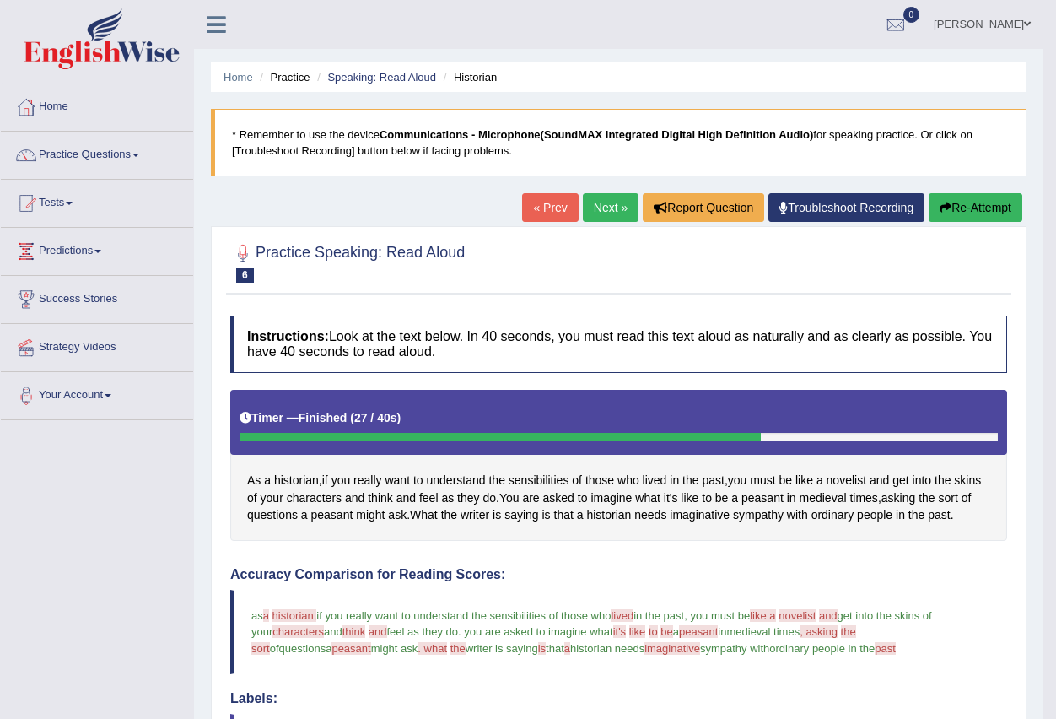
click at [1001, 201] on button "Re-Attempt" at bounding box center [976, 207] width 94 height 29
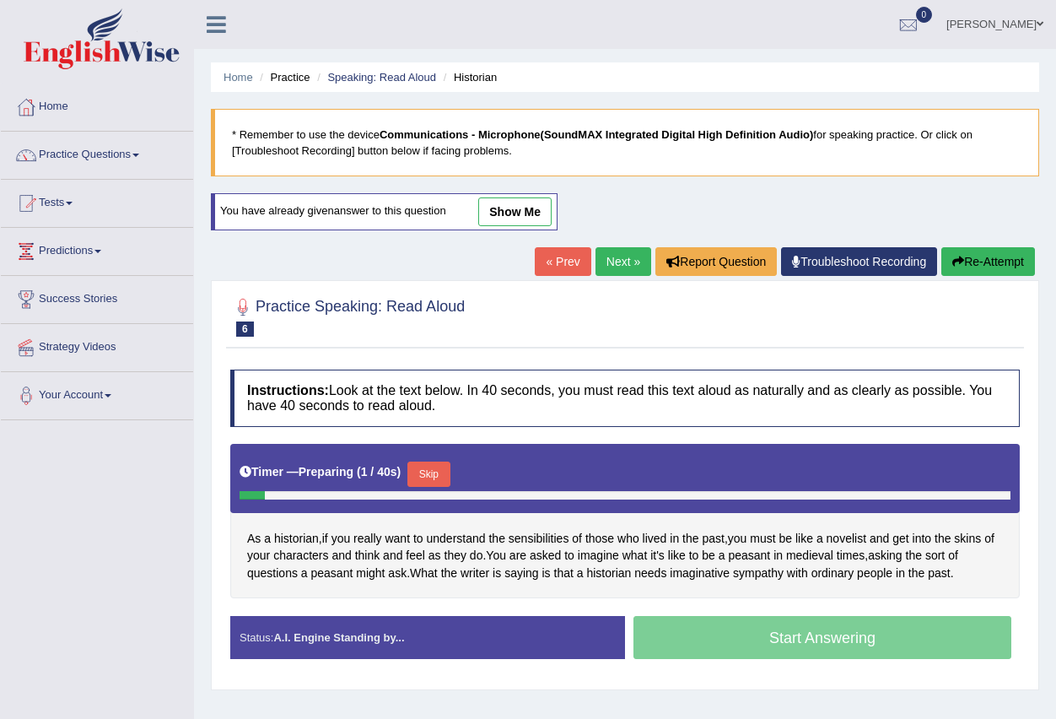
click at [439, 479] on button "Skip" at bounding box center [429, 474] width 42 height 25
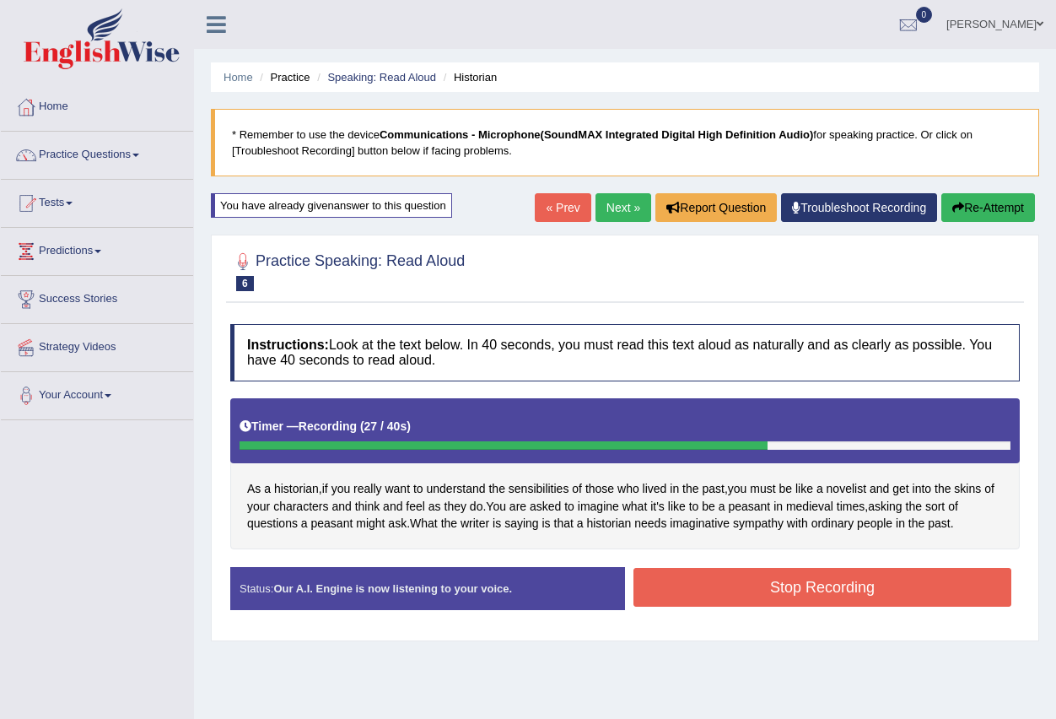
click at [856, 588] on button "Stop Recording" at bounding box center [823, 587] width 378 height 39
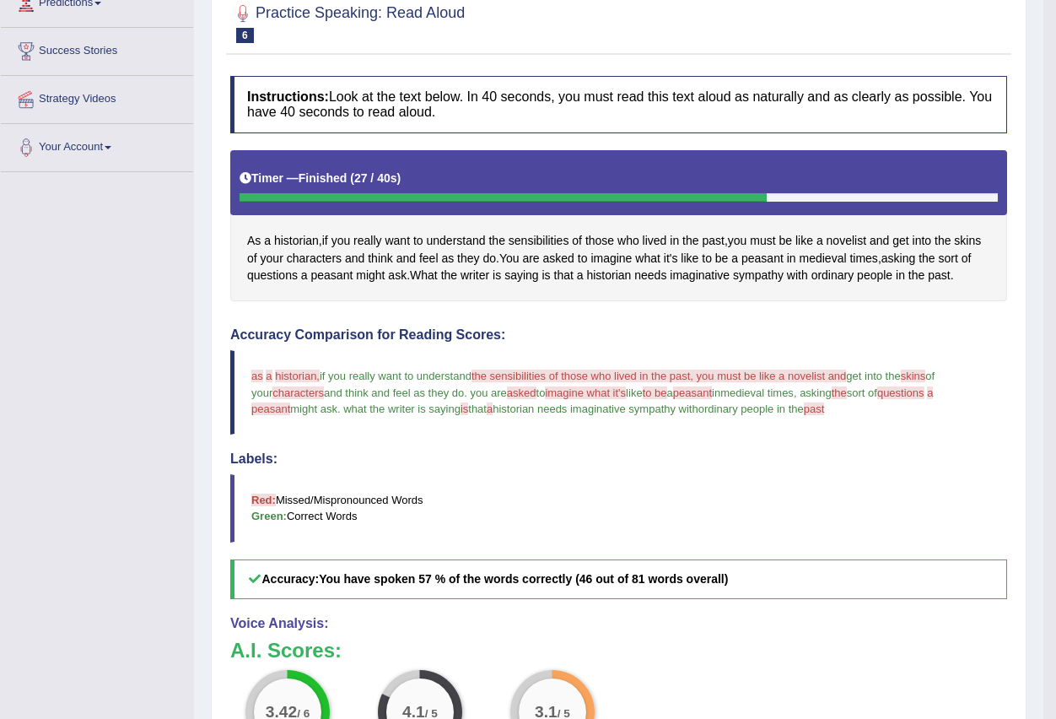
scroll to position [85, 0]
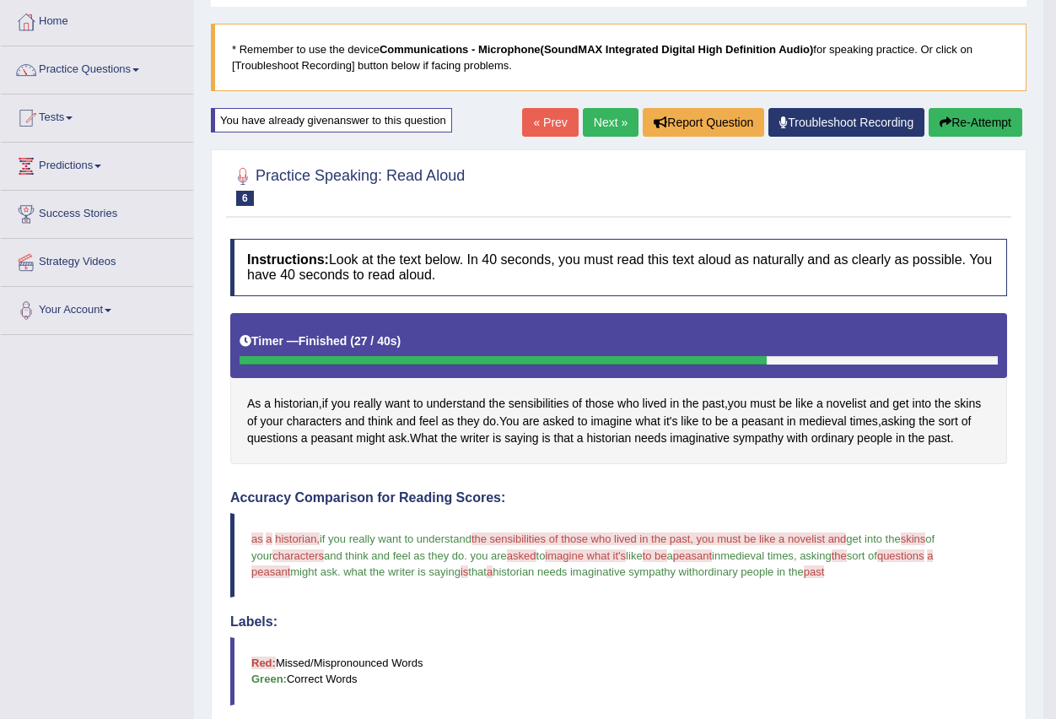
click at [587, 127] on link "Next »" at bounding box center [611, 122] width 56 height 29
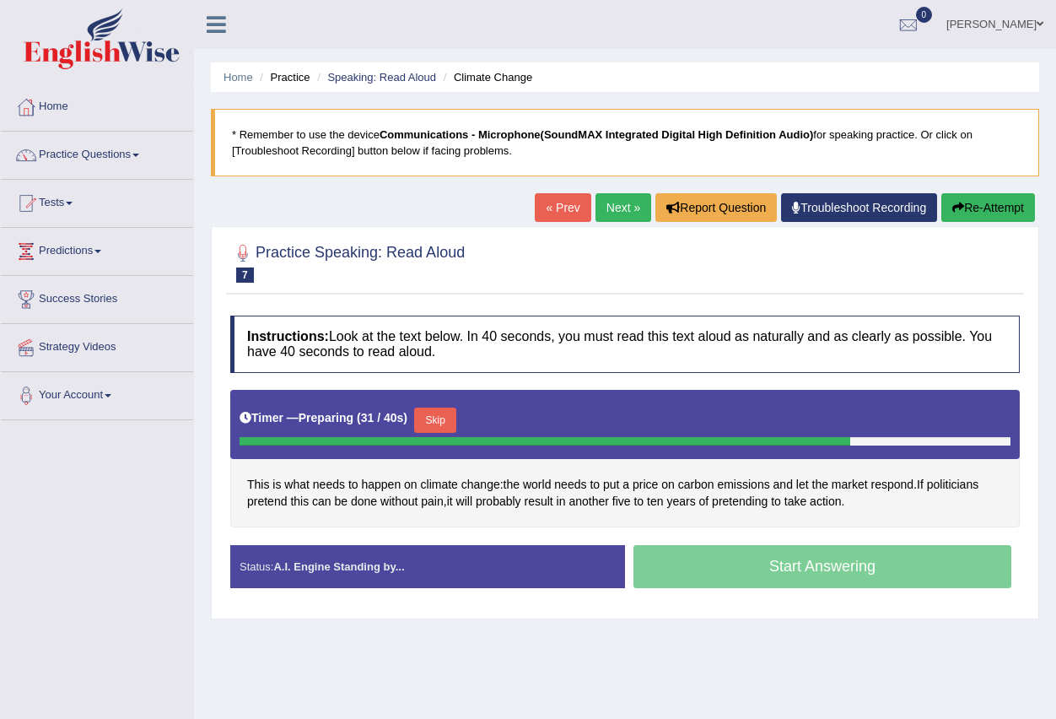
click at [436, 420] on button "Skip" at bounding box center [435, 420] width 42 height 25
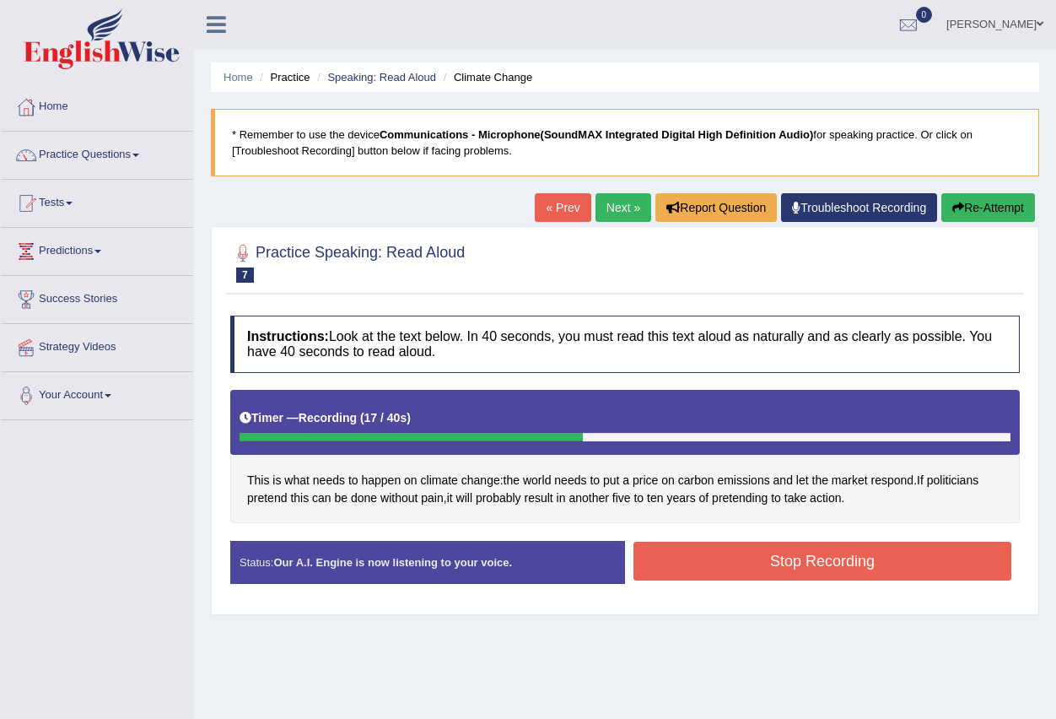
click at [770, 561] on button "Stop Recording" at bounding box center [823, 561] width 378 height 39
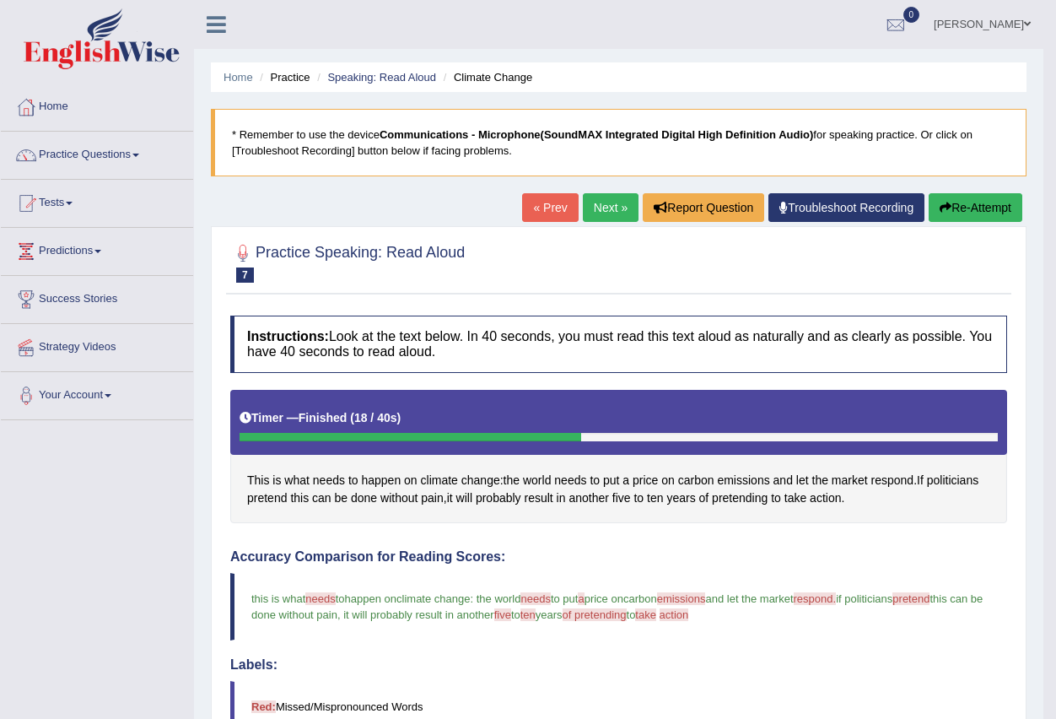
click at [959, 201] on button "Re-Attempt" at bounding box center [976, 207] width 94 height 29
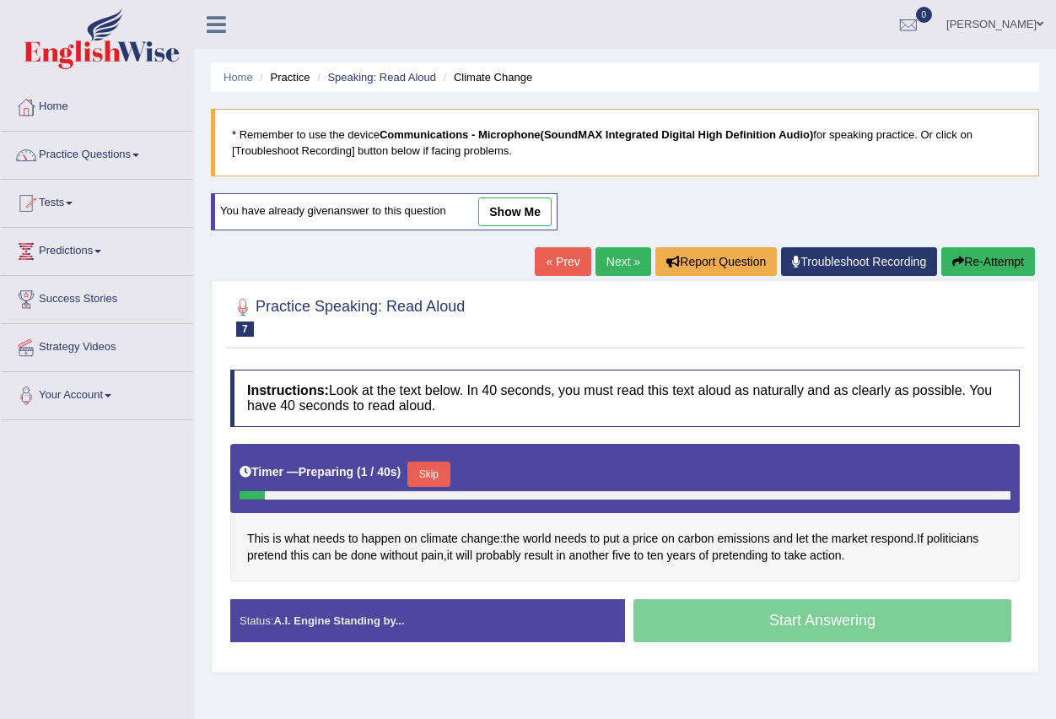
click at [429, 476] on button "Skip" at bounding box center [429, 474] width 42 height 25
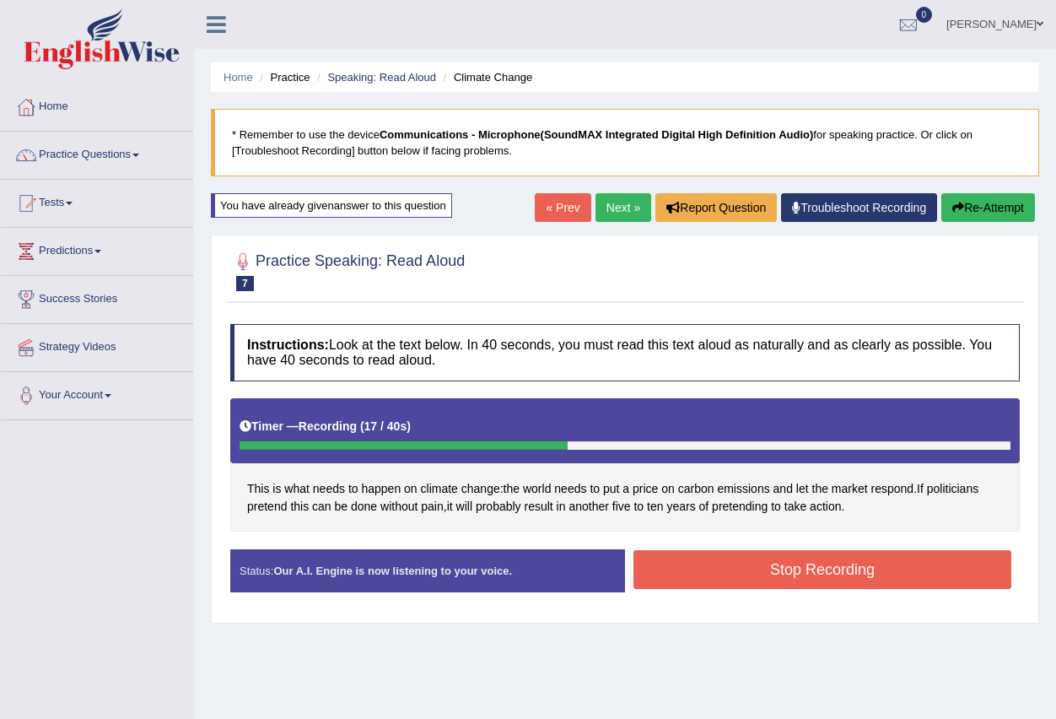
click at [775, 564] on button "Stop Recording" at bounding box center [823, 569] width 378 height 39
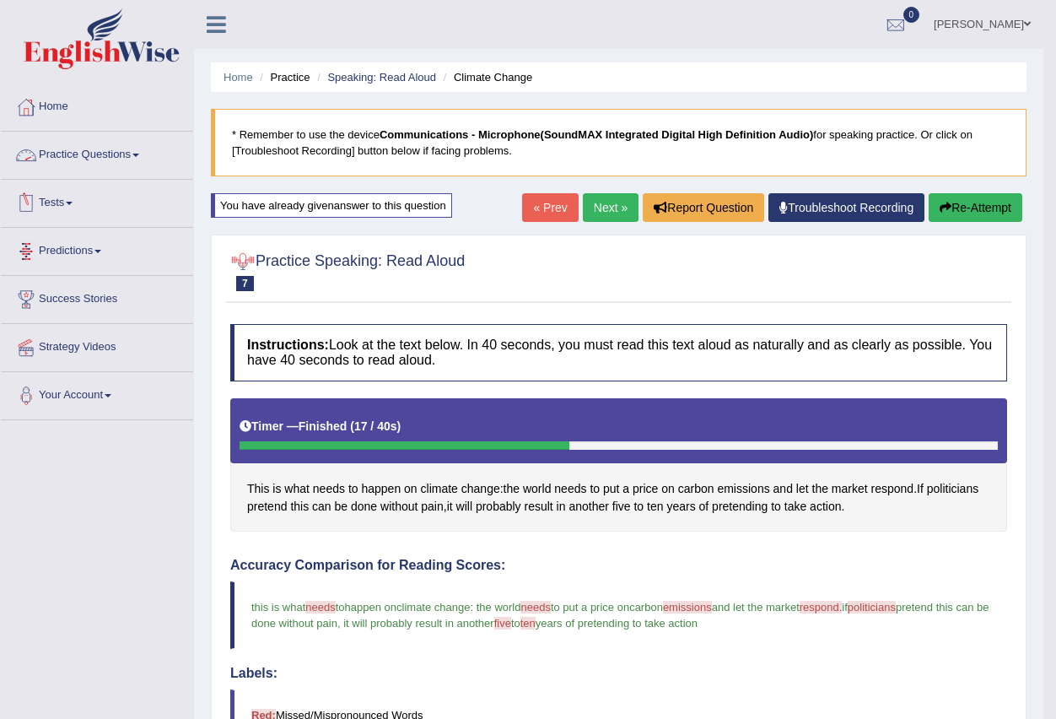
click at [81, 148] on link "Practice Questions" at bounding box center [97, 153] width 192 height 42
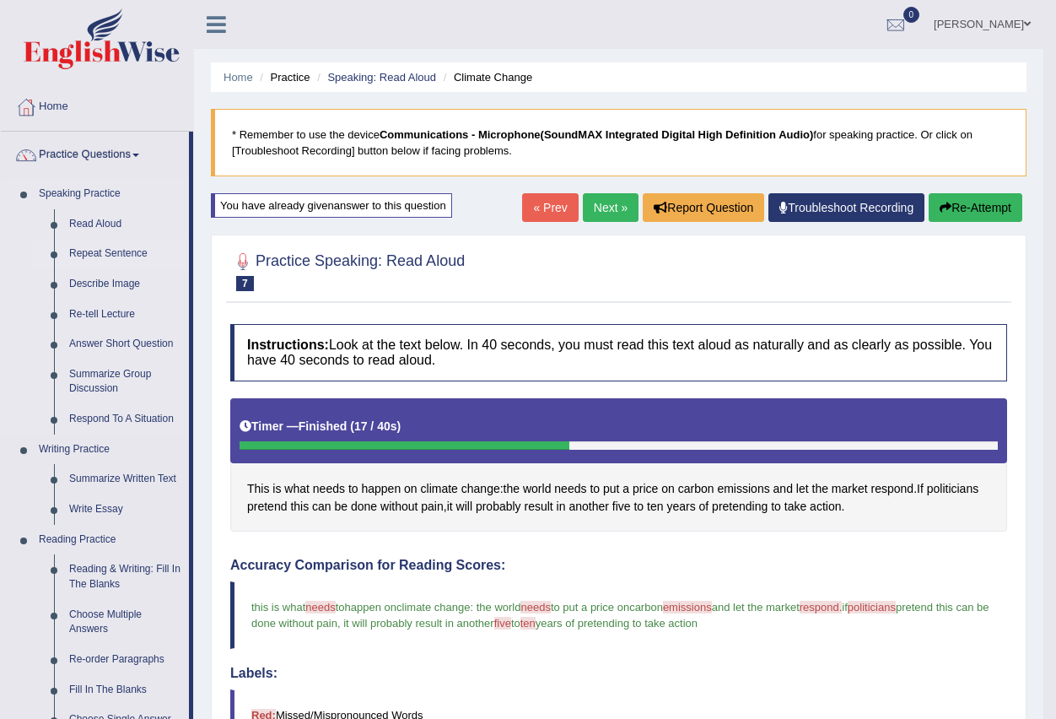
click at [138, 257] on link "Repeat Sentence" at bounding box center [125, 254] width 127 height 30
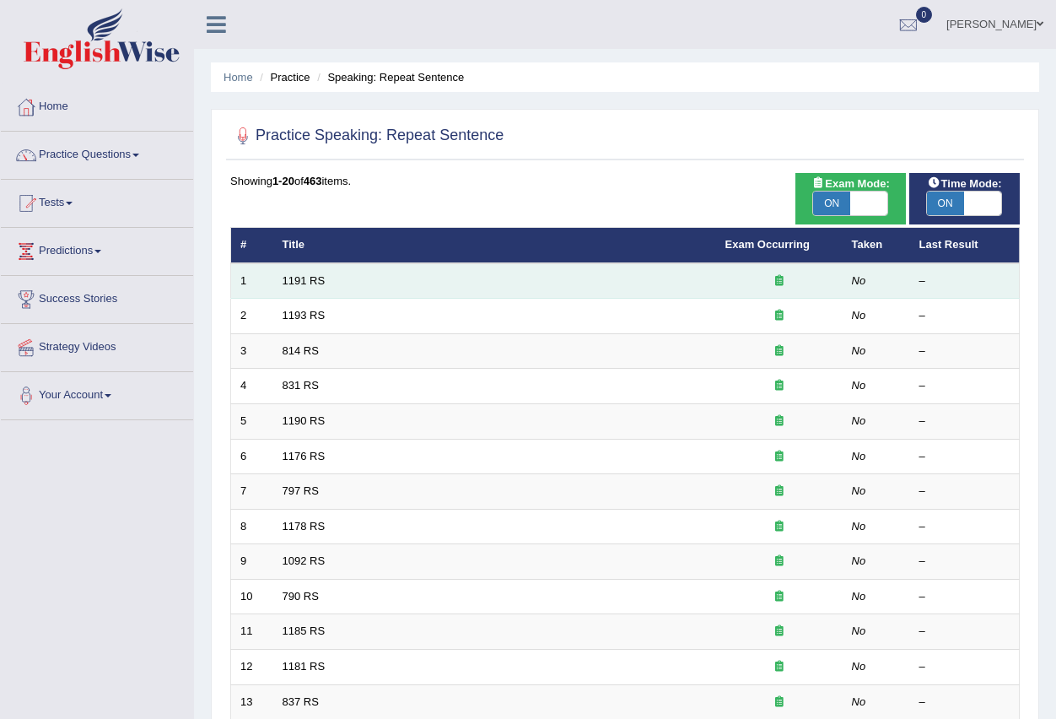
click at [309, 272] on td "1191 RS" at bounding box center [494, 280] width 443 height 35
click at [309, 278] on link "1191 RS" at bounding box center [304, 280] width 43 height 13
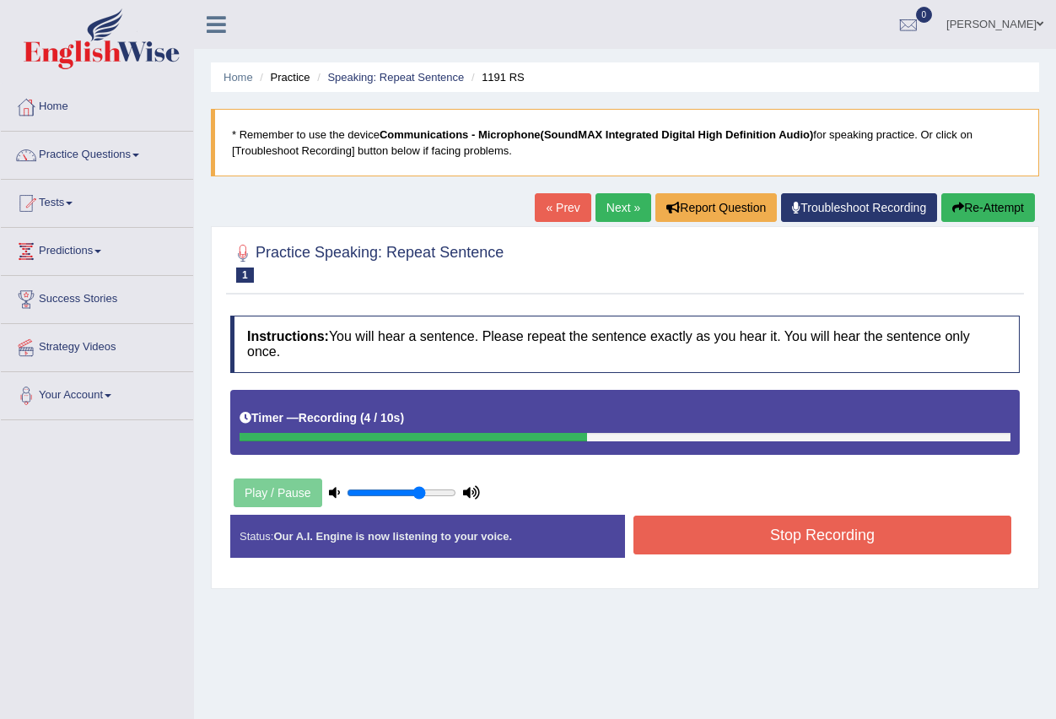
click at [796, 532] on button "Stop Recording" at bounding box center [823, 535] width 378 height 39
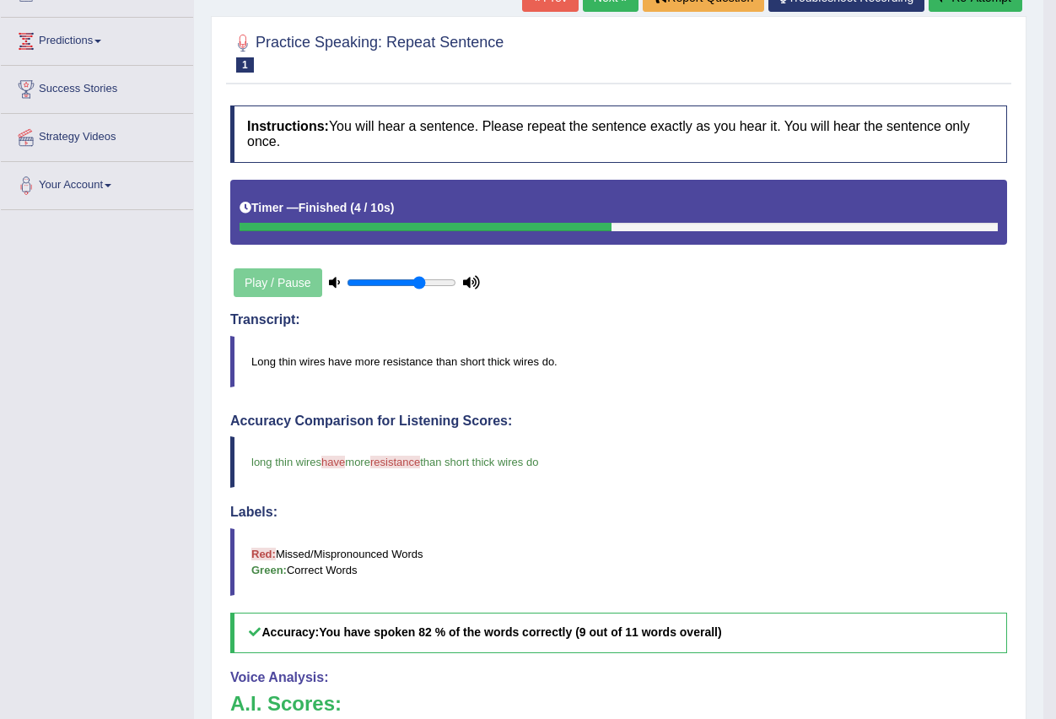
scroll to position [84, 0]
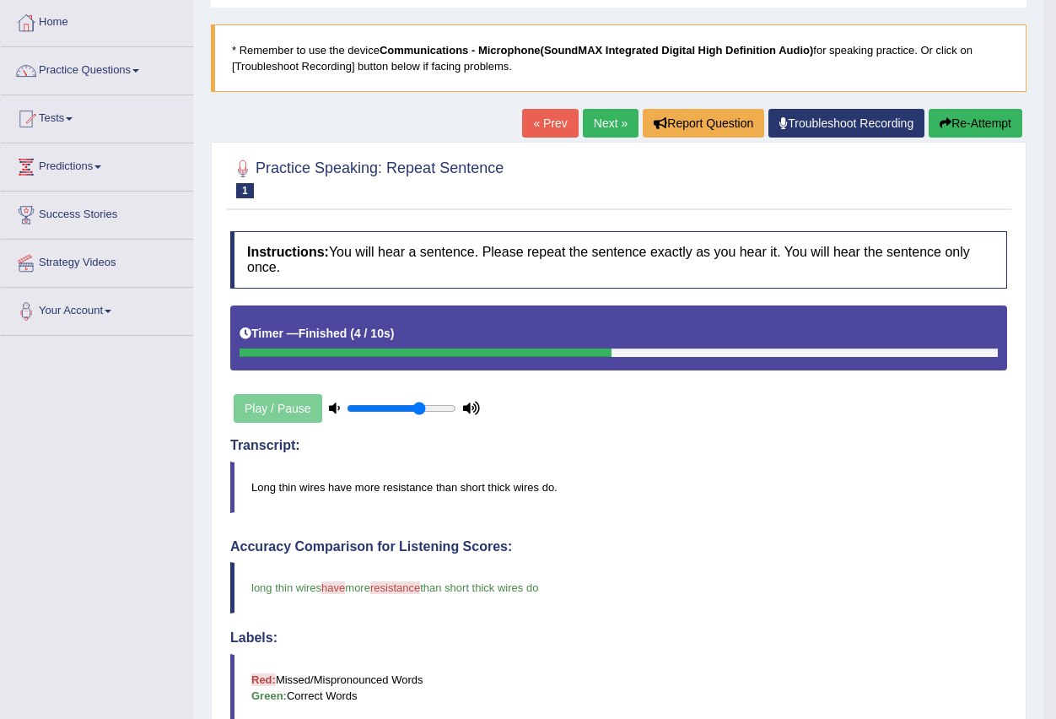
click at [584, 130] on link "Next »" at bounding box center [611, 123] width 56 height 29
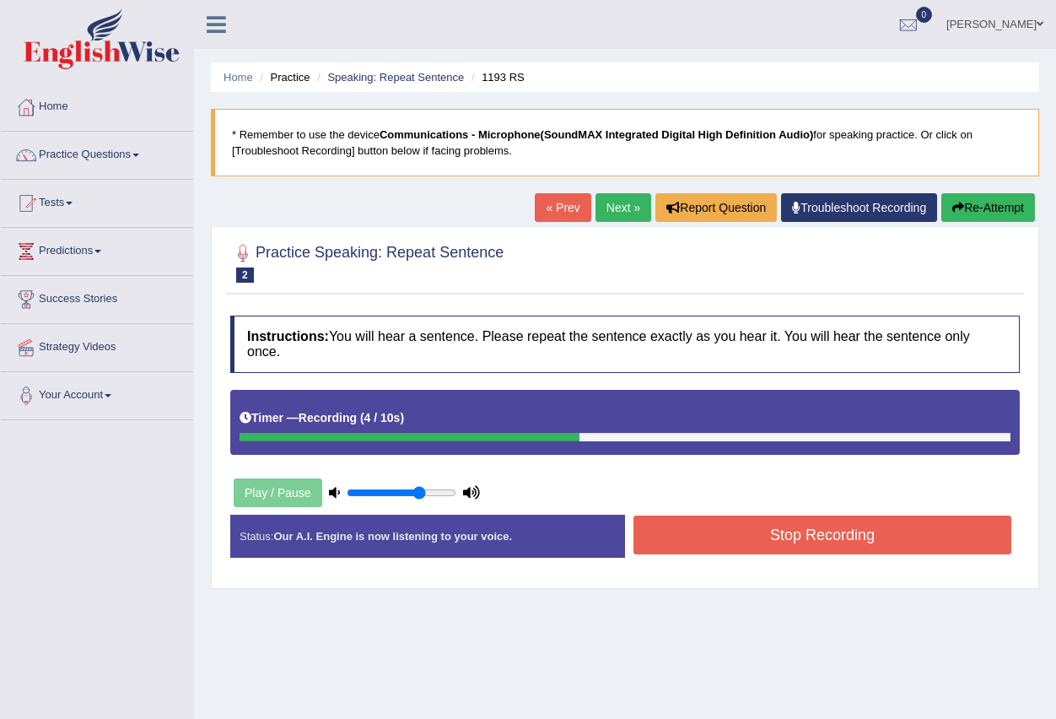
click at [666, 547] on button "Stop Recording" at bounding box center [823, 535] width 378 height 39
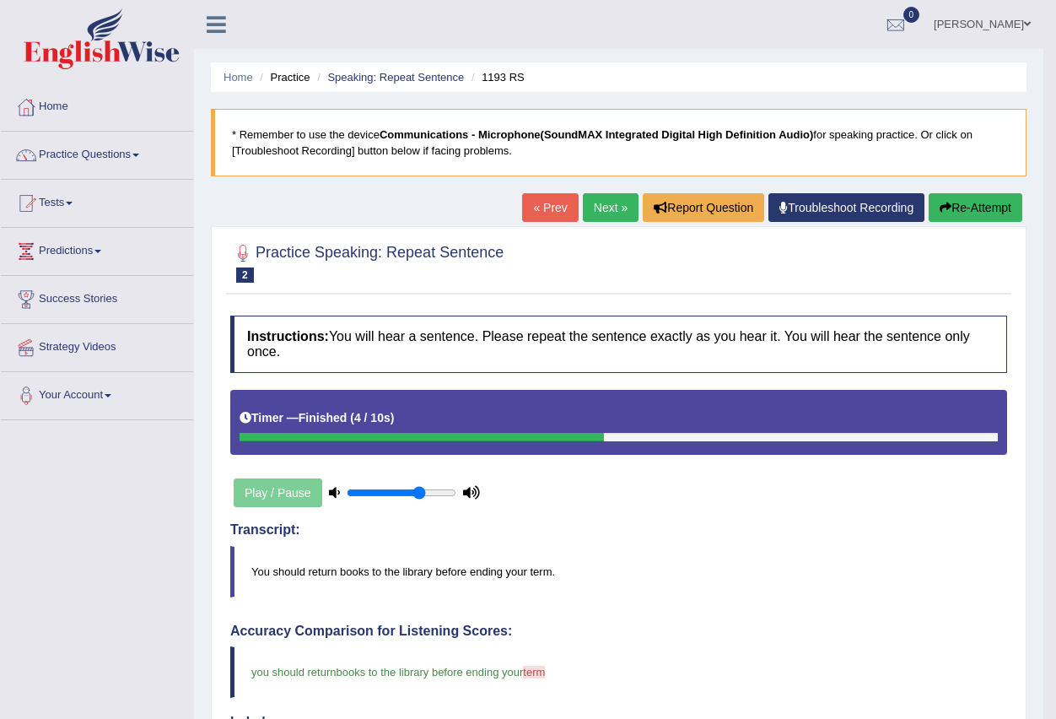
click at [610, 204] on link "Next »" at bounding box center [611, 207] width 56 height 29
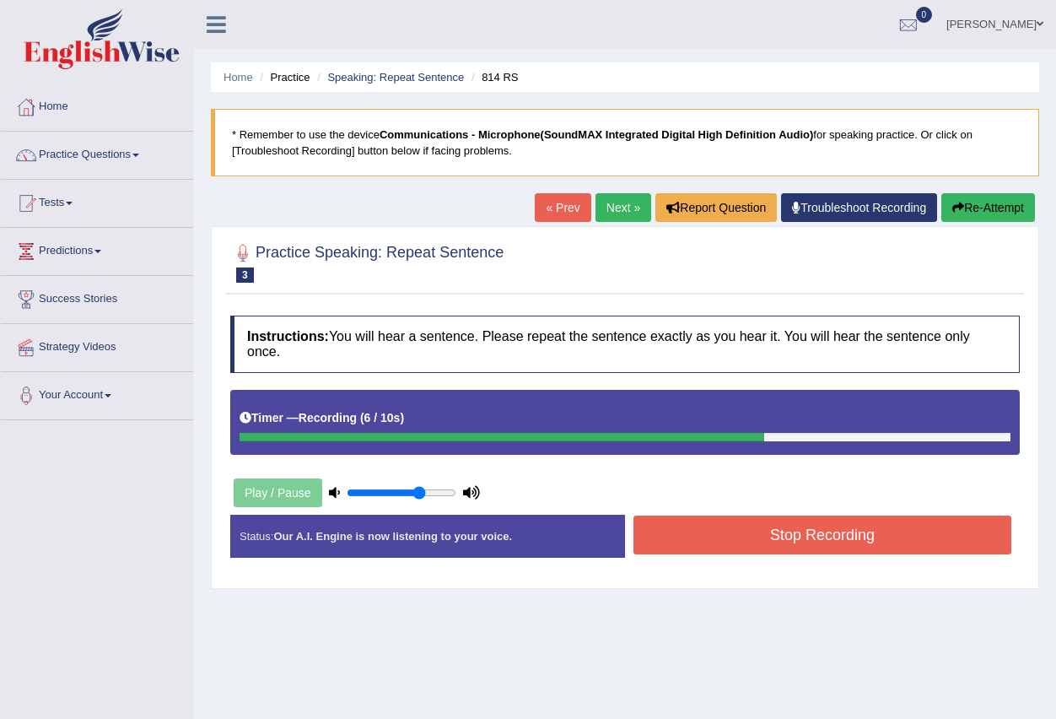
click at [775, 541] on button "Stop Recording" at bounding box center [823, 535] width 378 height 39
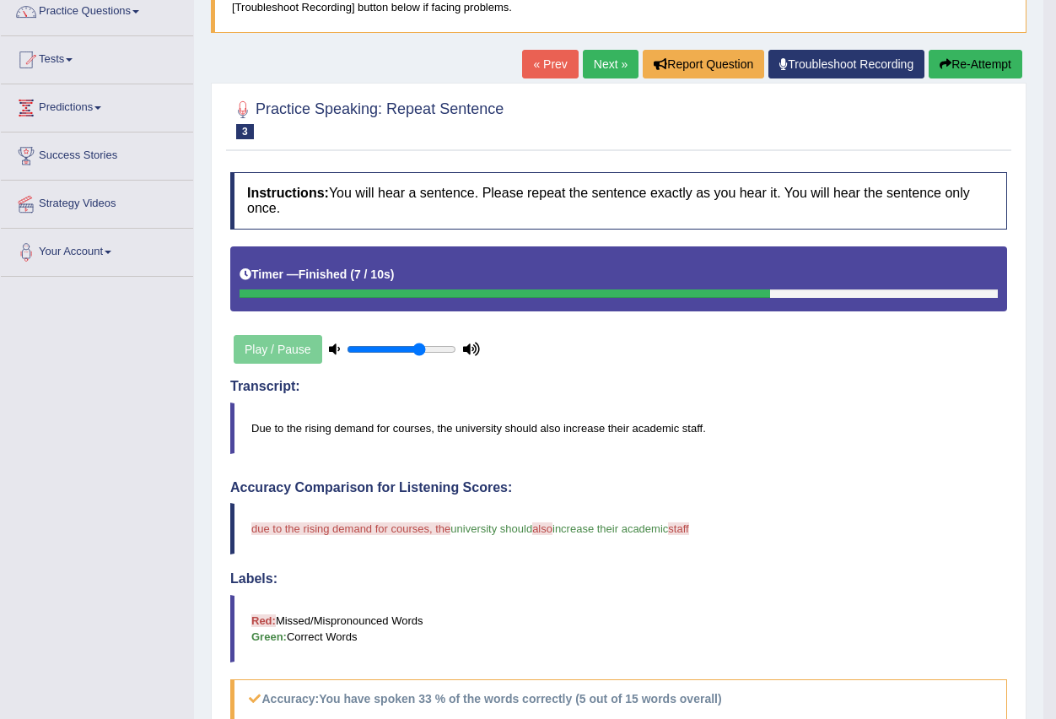
scroll to position [84, 0]
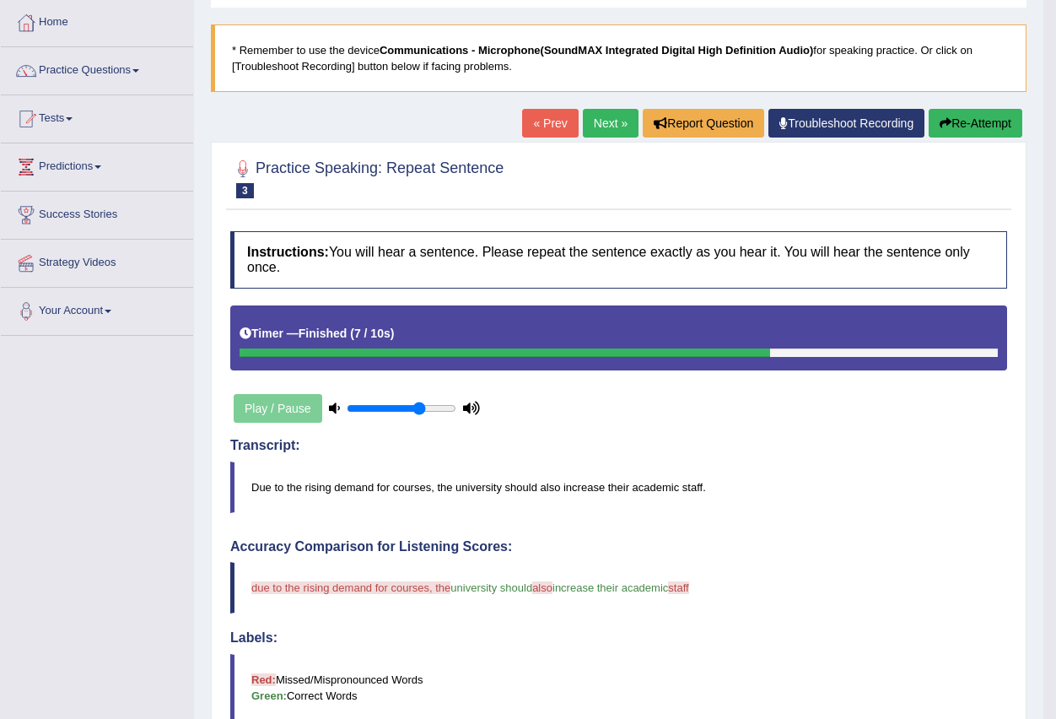
click at [974, 127] on button "Re-Attempt" at bounding box center [976, 123] width 94 height 29
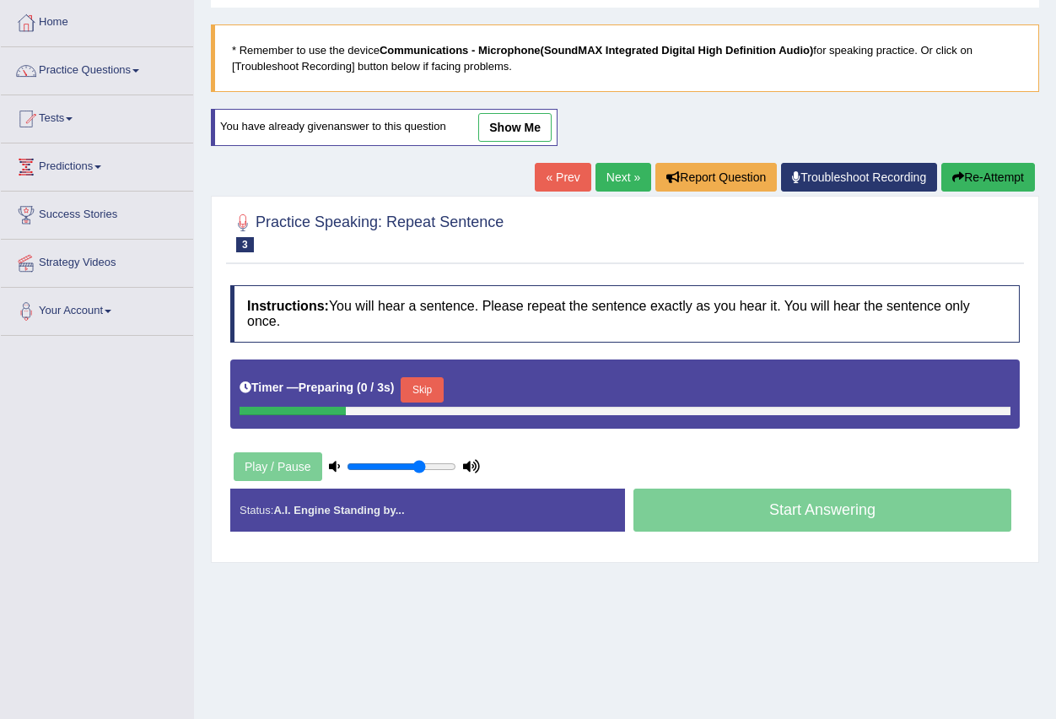
scroll to position [84, 0]
click at [439, 397] on button "Skip" at bounding box center [422, 389] width 42 height 25
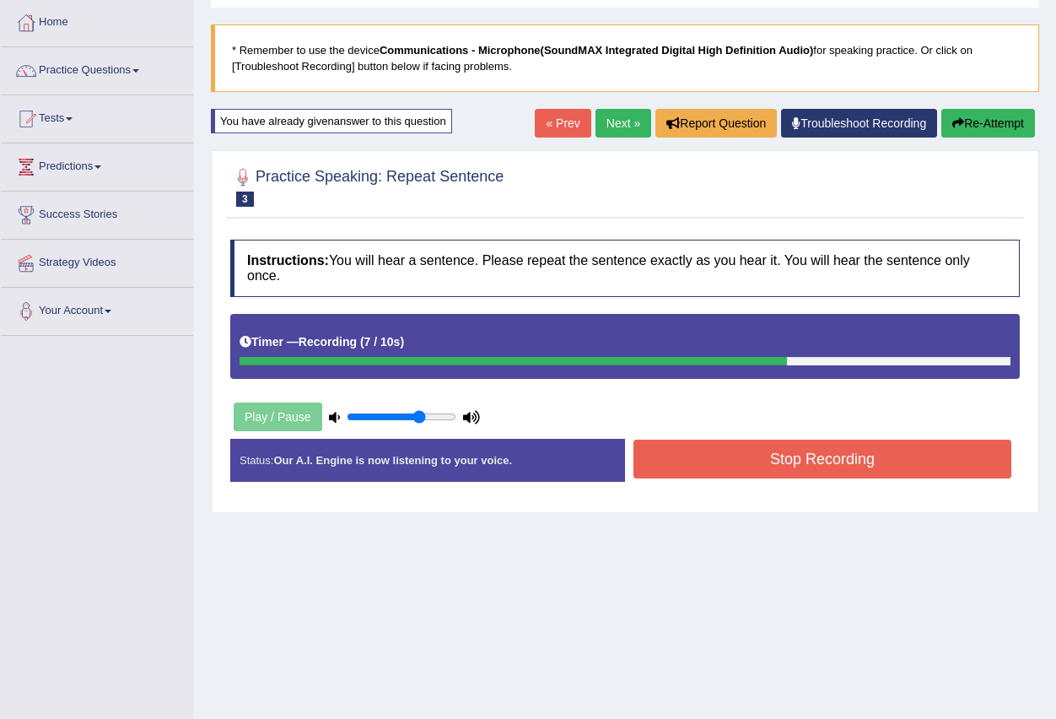
click at [734, 470] on button "Stop Recording" at bounding box center [823, 459] width 378 height 39
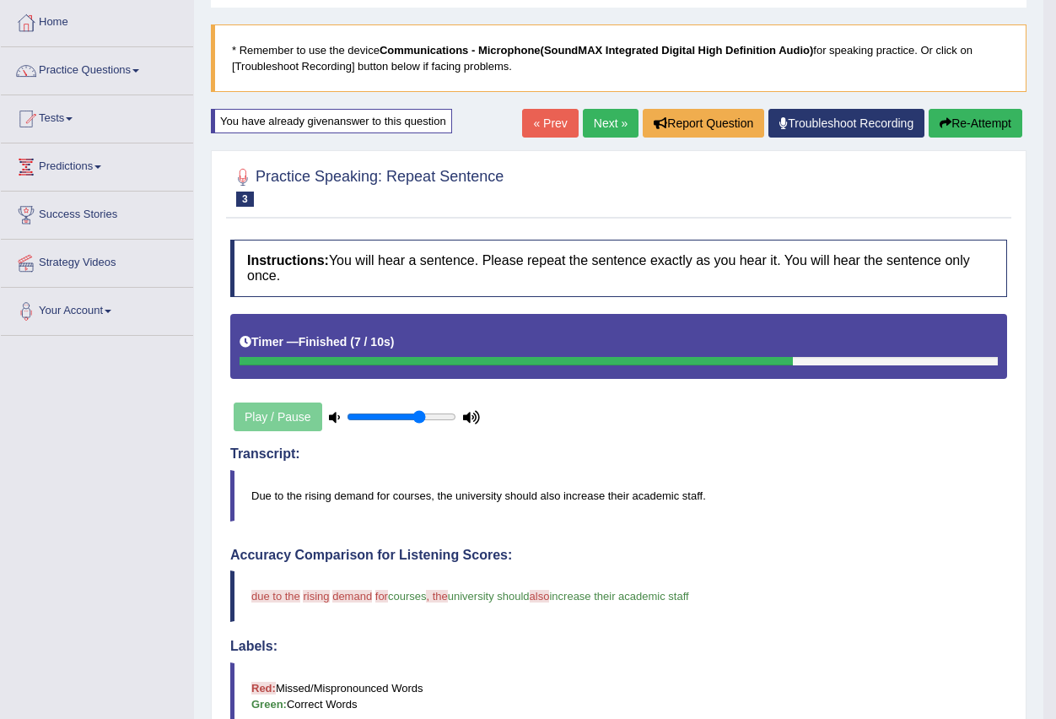
click at [947, 124] on icon "button" at bounding box center [946, 123] width 12 height 12
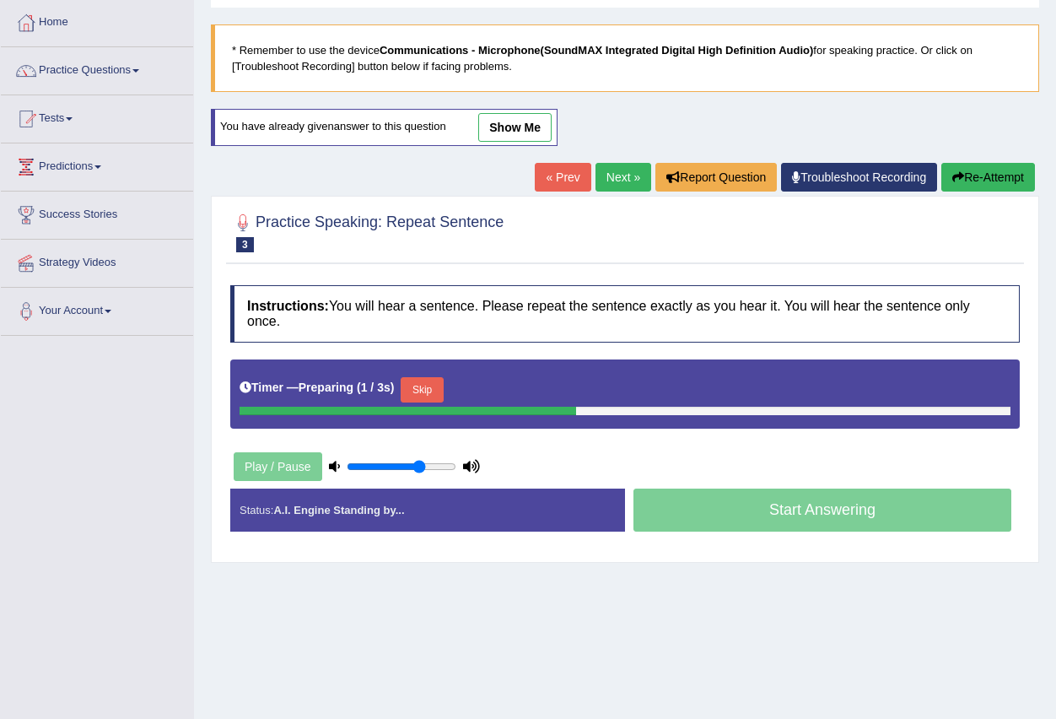
click at [415, 390] on button "Skip" at bounding box center [422, 389] width 42 height 25
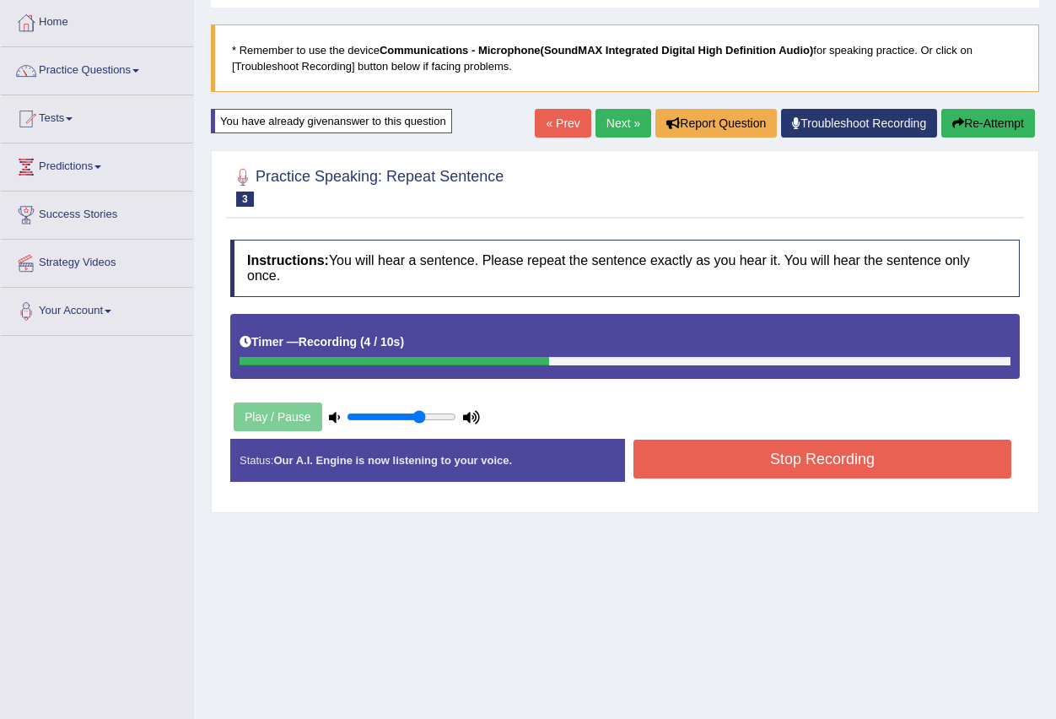
click at [843, 458] on button "Stop Recording" at bounding box center [823, 459] width 378 height 39
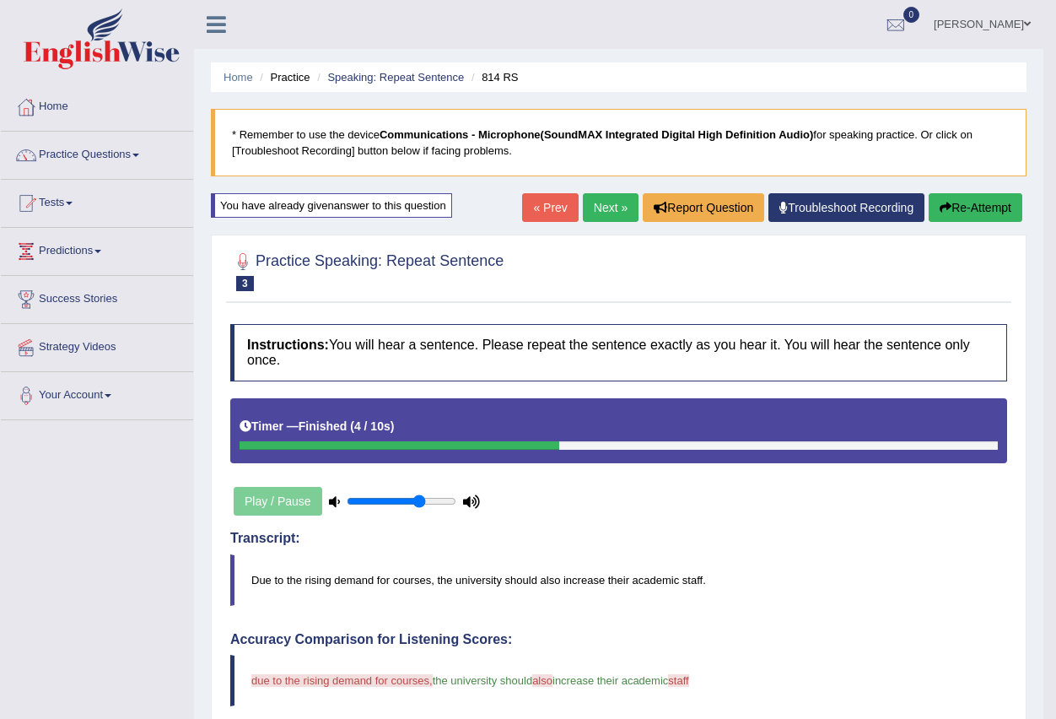
click at [982, 213] on button "Re-Attempt" at bounding box center [976, 207] width 94 height 29
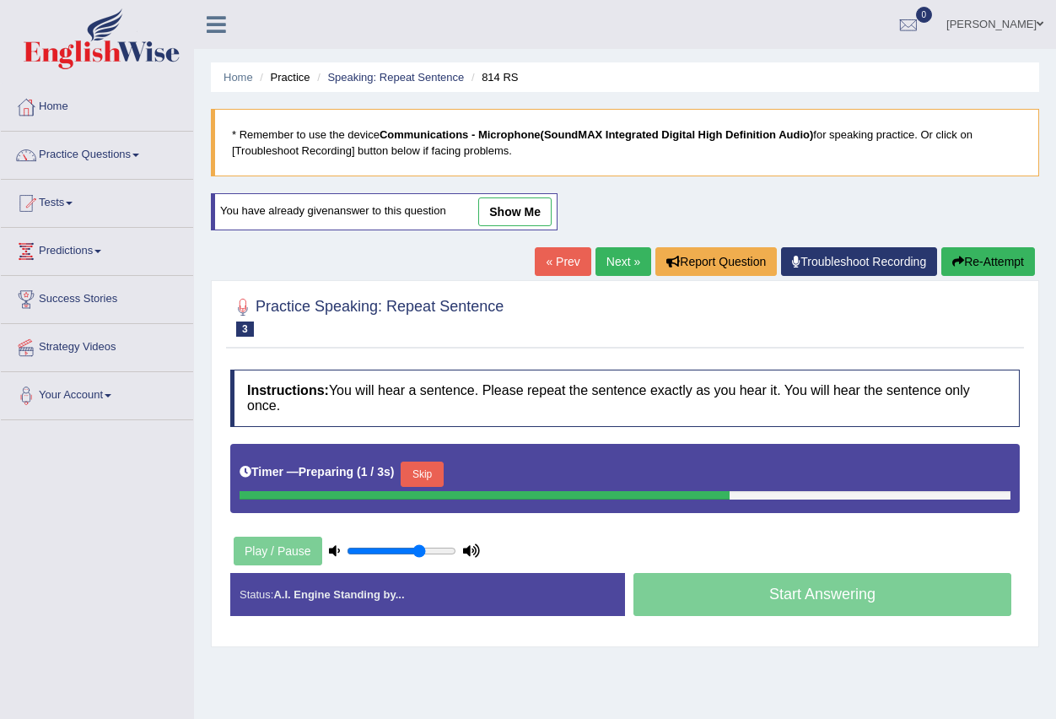
click at [427, 464] on button "Skip" at bounding box center [422, 474] width 42 height 25
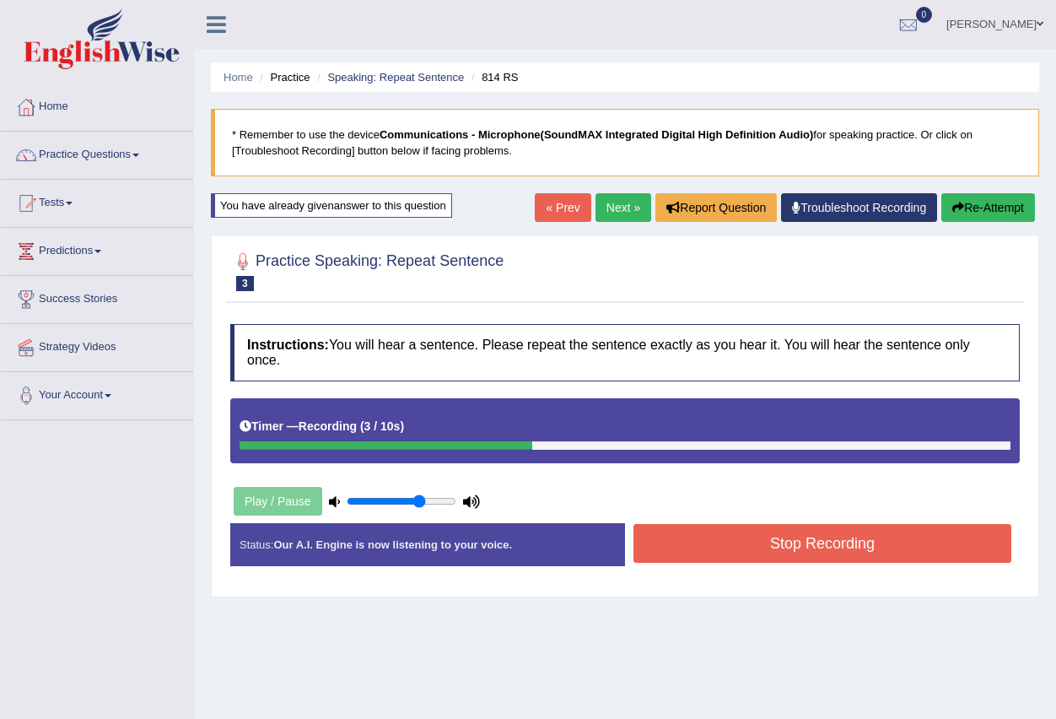
click at [681, 555] on button "Stop Recording" at bounding box center [823, 543] width 378 height 39
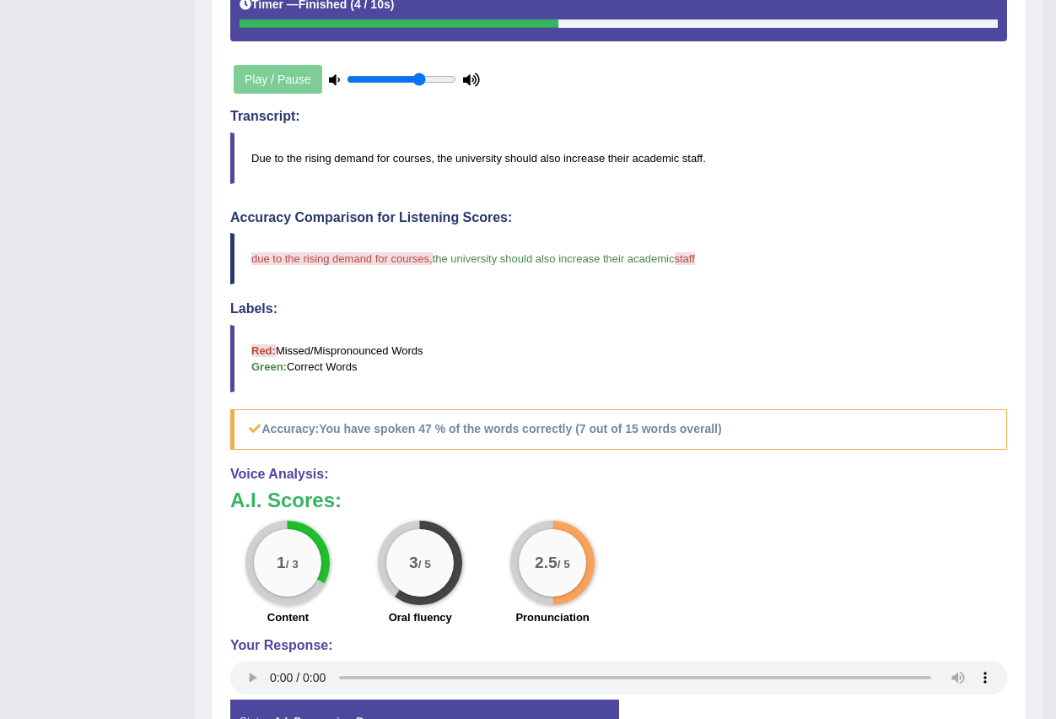
scroll to position [169, 0]
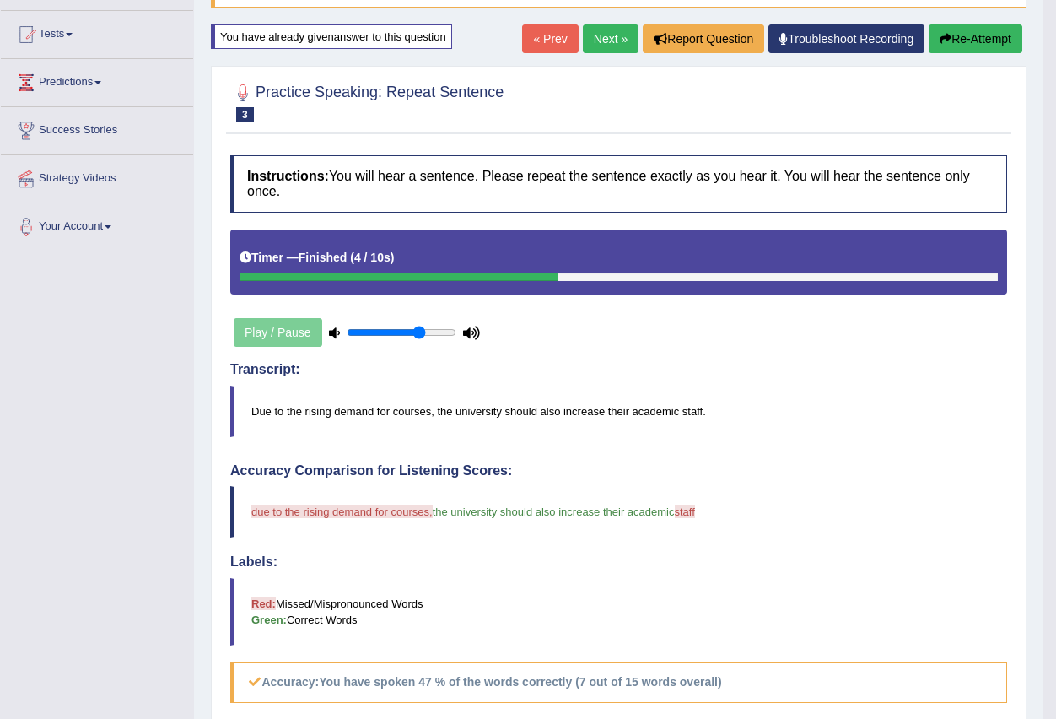
click at [953, 39] on button "Re-Attempt" at bounding box center [976, 38] width 94 height 29
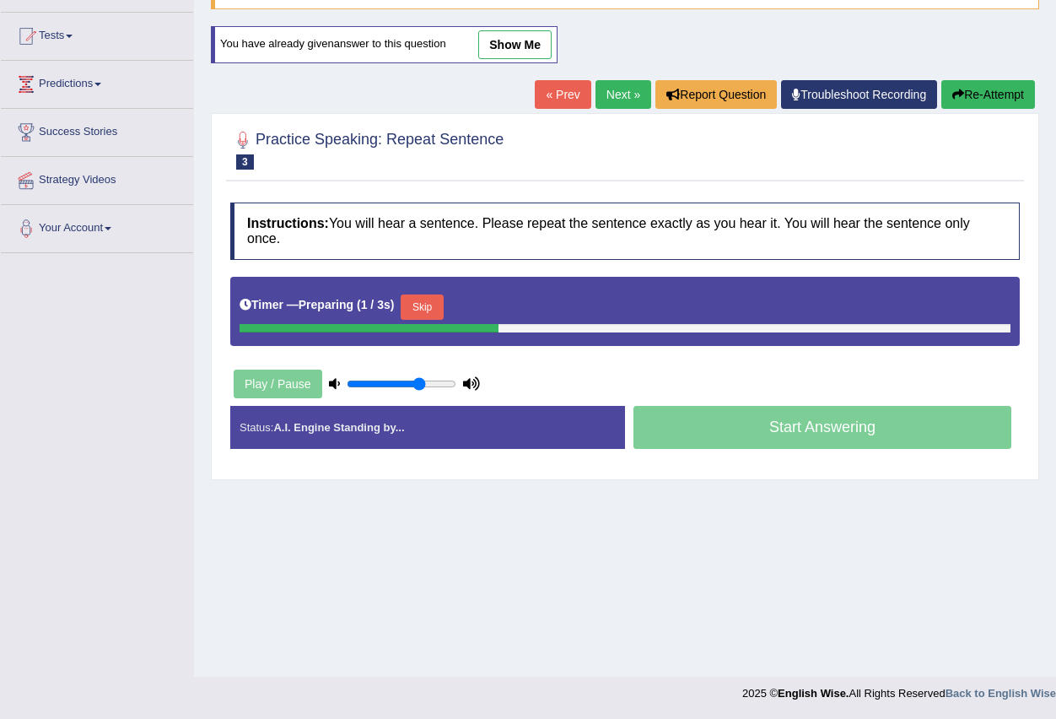
click at [427, 305] on button "Skip" at bounding box center [422, 306] width 42 height 25
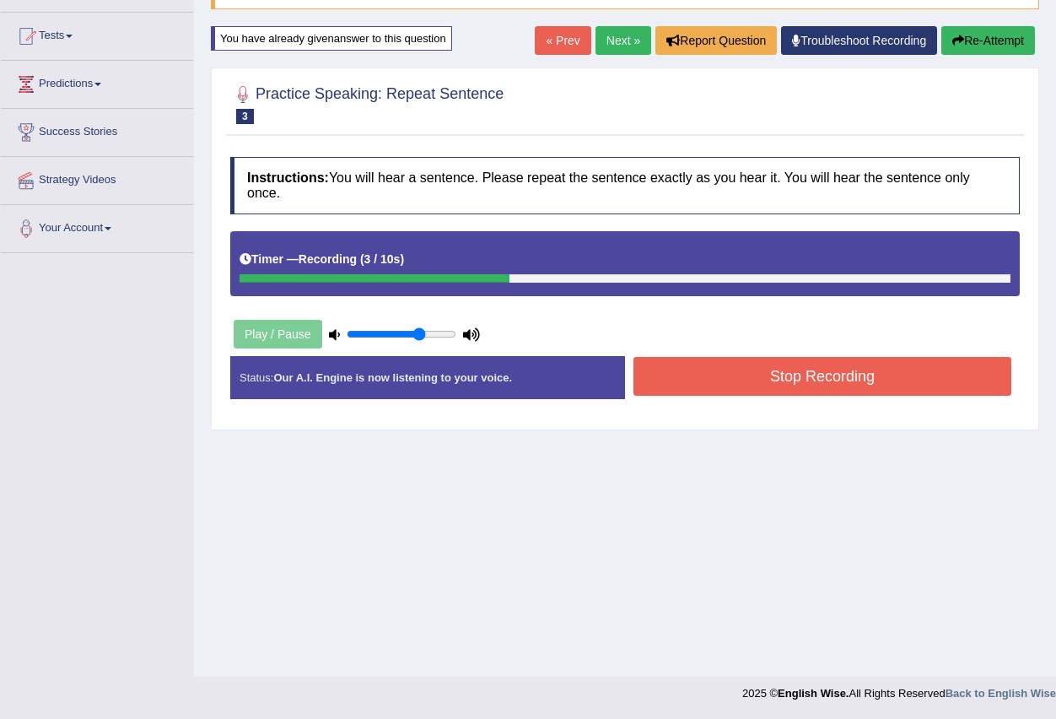
click at [707, 381] on button "Stop Recording" at bounding box center [823, 376] width 378 height 39
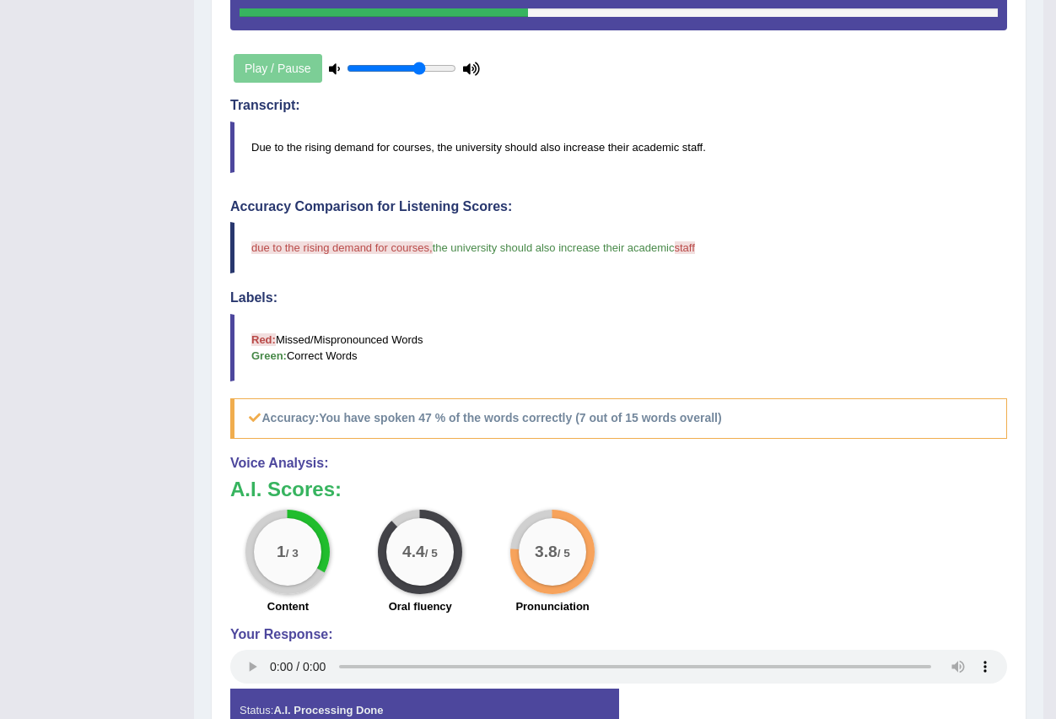
scroll to position [194, 0]
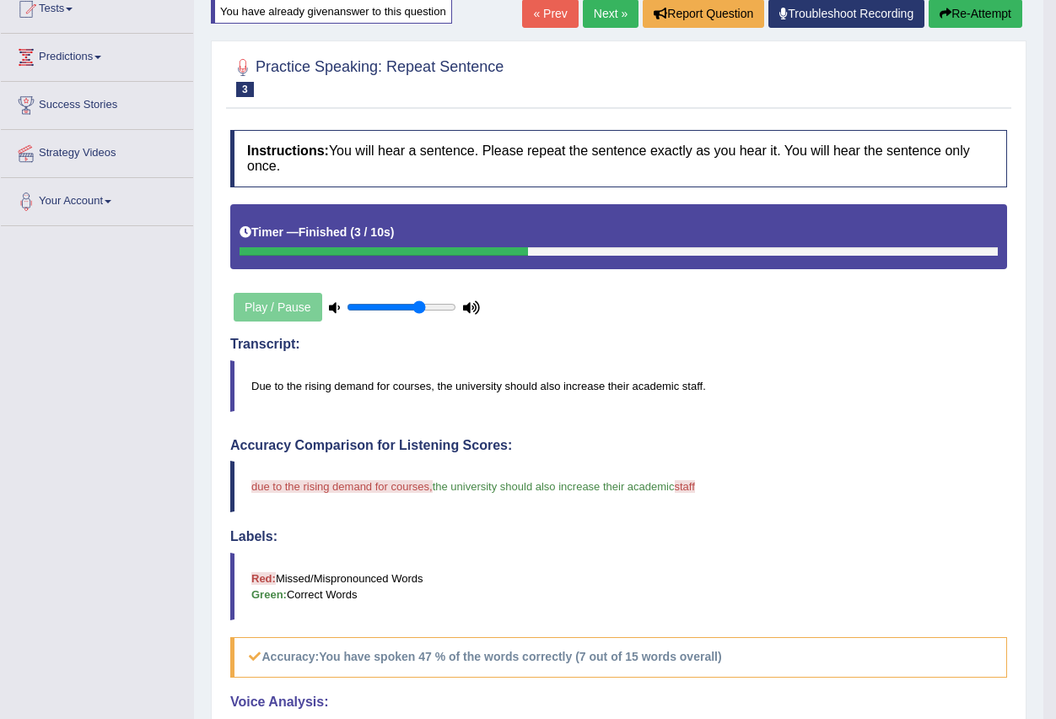
click at [602, 15] on link "Next »" at bounding box center [611, 13] width 56 height 29
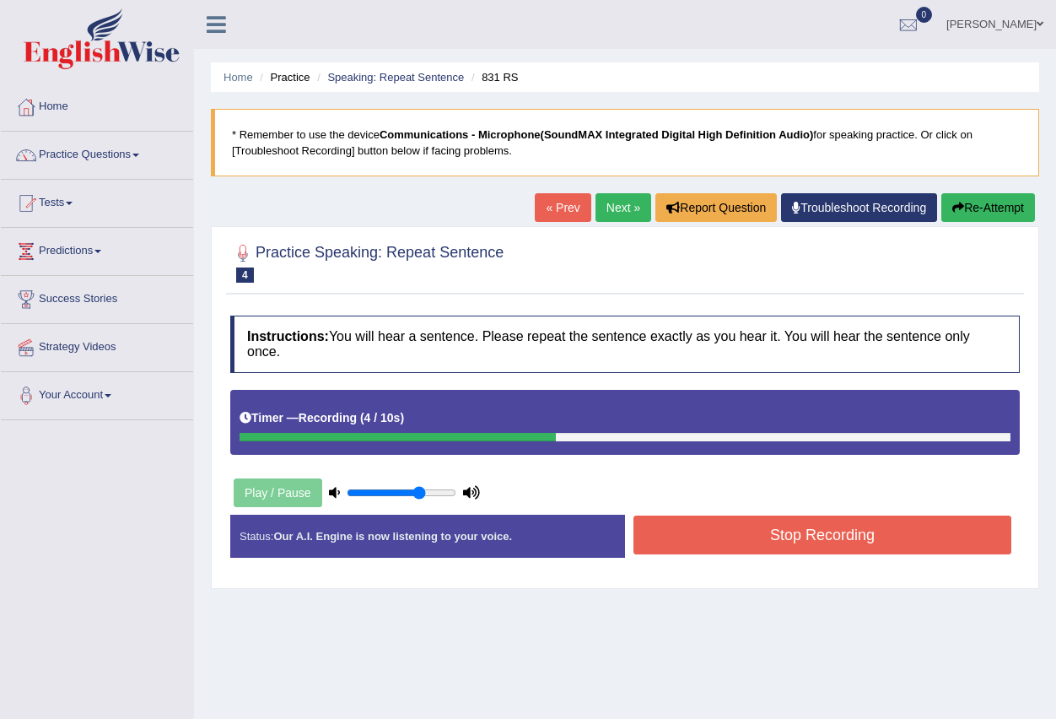
click at [681, 535] on button "Stop Recording" at bounding box center [823, 535] width 378 height 39
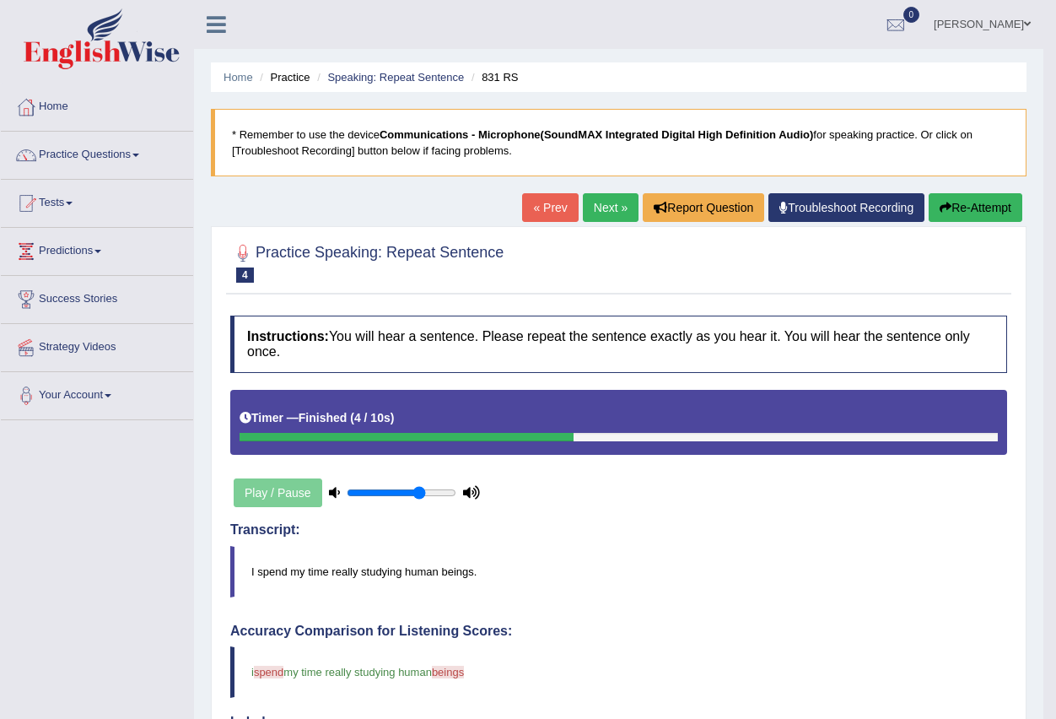
click at [596, 216] on link "Next »" at bounding box center [611, 207] width 56 height 29
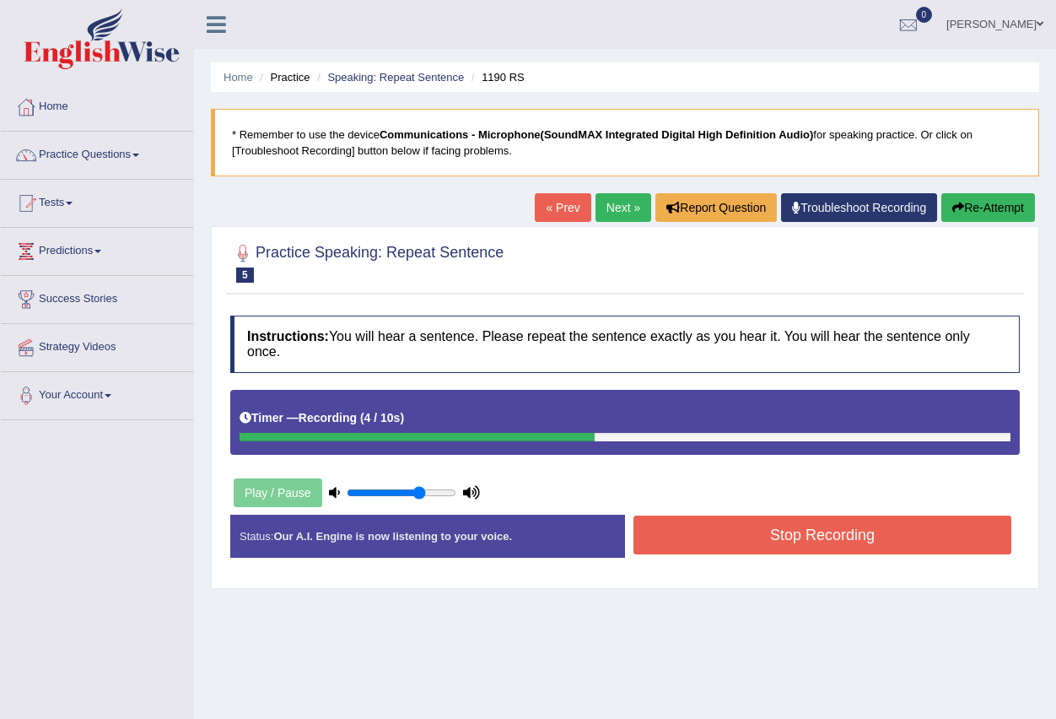
click at [669, 529] on button "Stop Recording" at bounding box center [823, 535] width 378 height 39
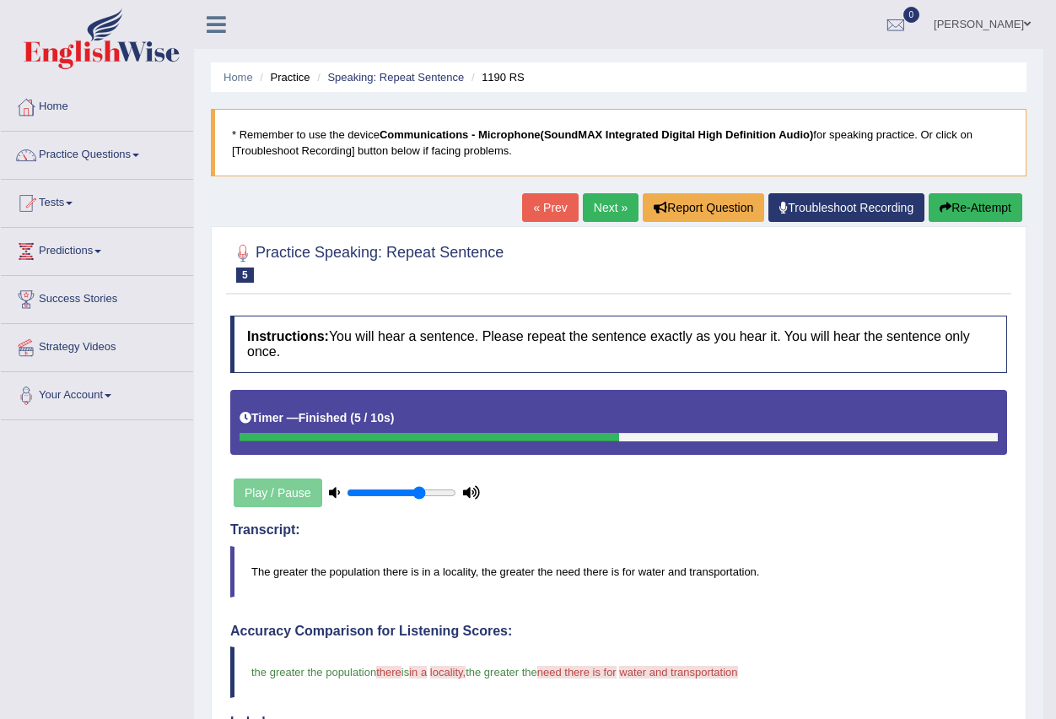
click at [583, 202] on link "Next »" at bounding box center [611, 207] width 56 height 29
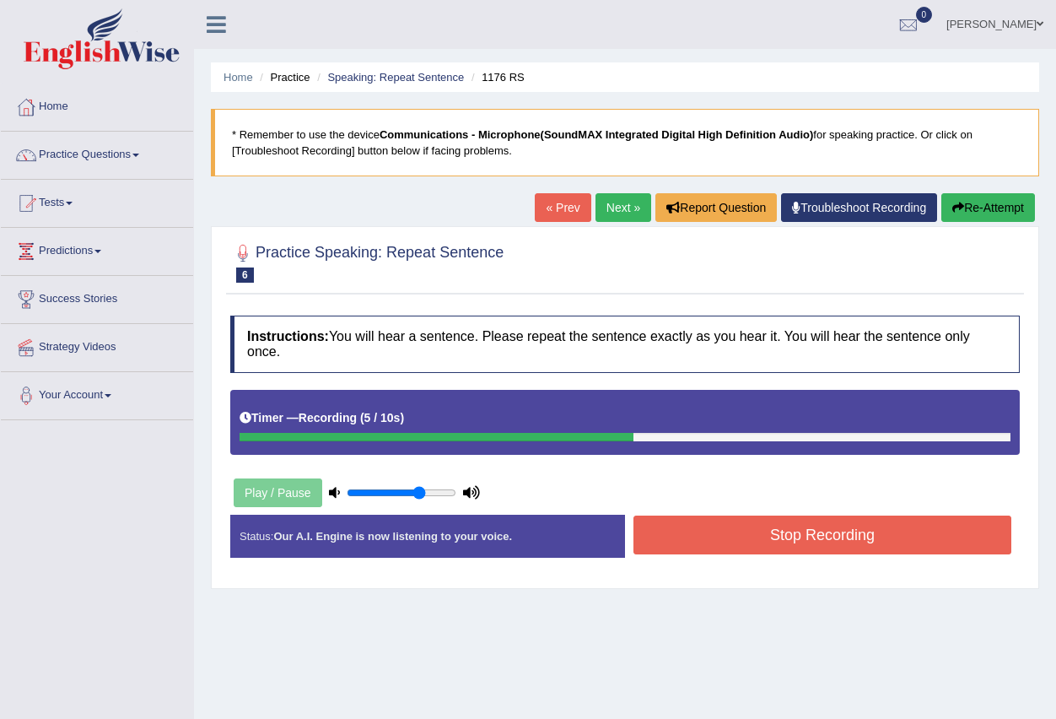
click at [699, 543] on button "Stop Recording" at bounding box center [823, 535] width 378 height 39
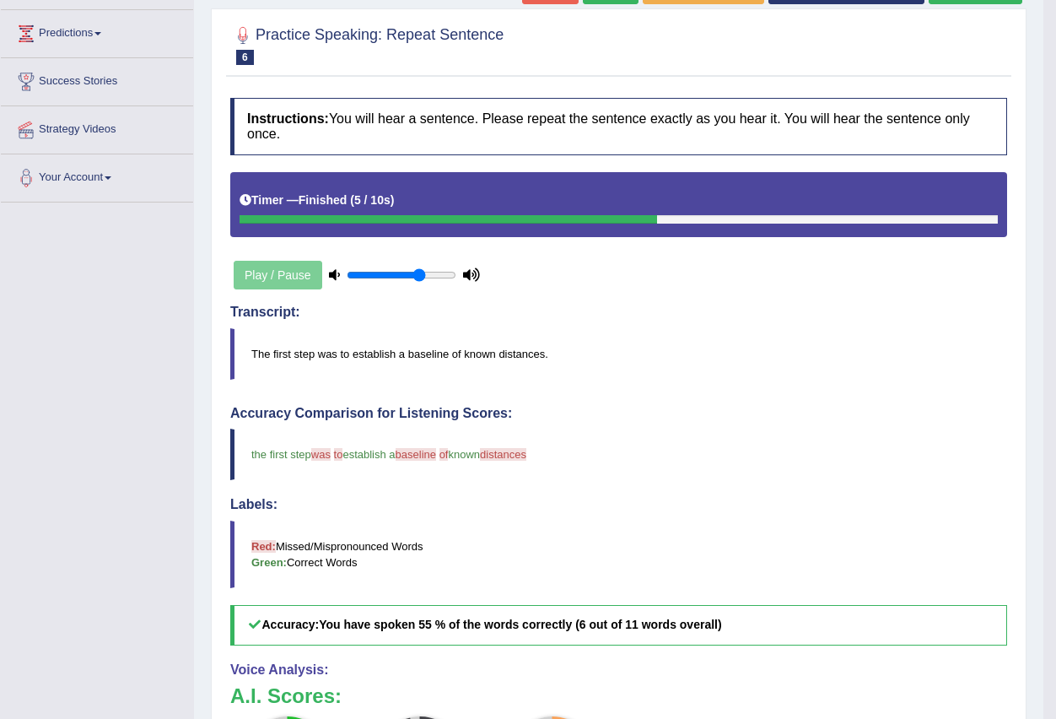
scroll to position [84, 0]
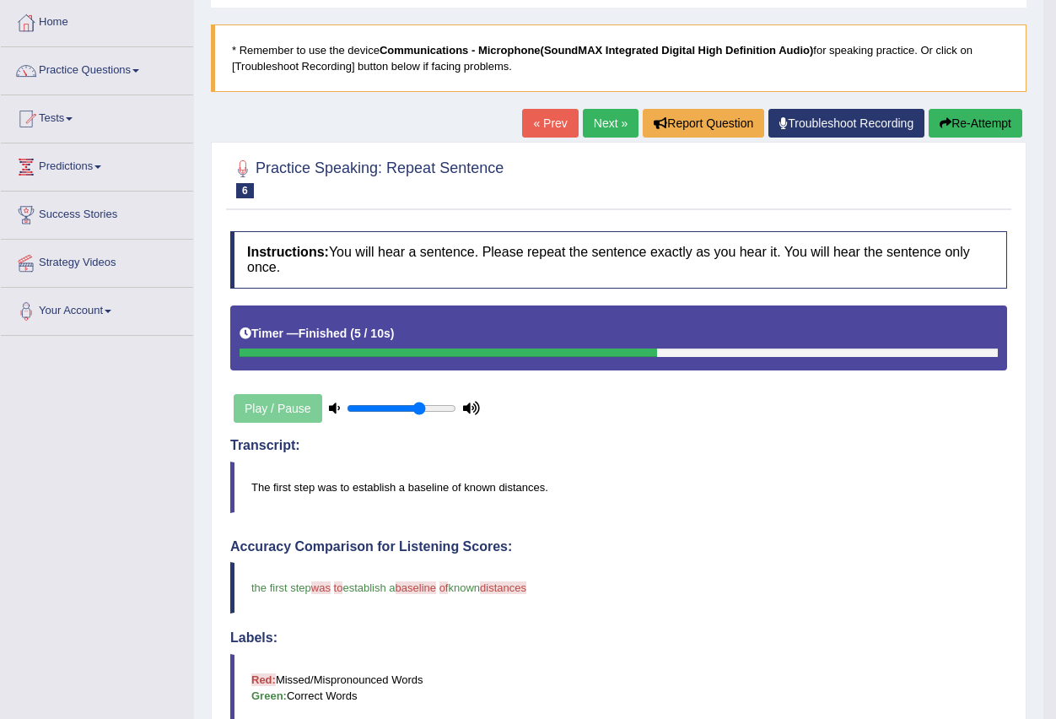
click at [583, 127] on link "Next »" at bounding box center [611, 123] width 56 height 29
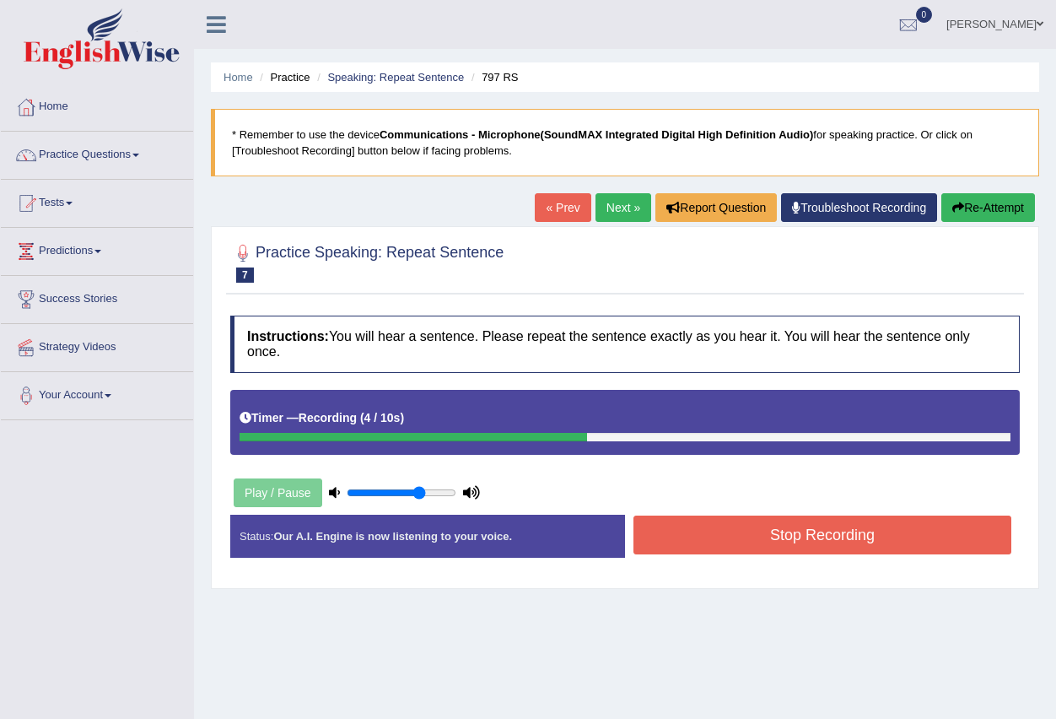
click at [699, 547] on button "Stop Recording" at bounding box center [823, 535] width 378 height 39
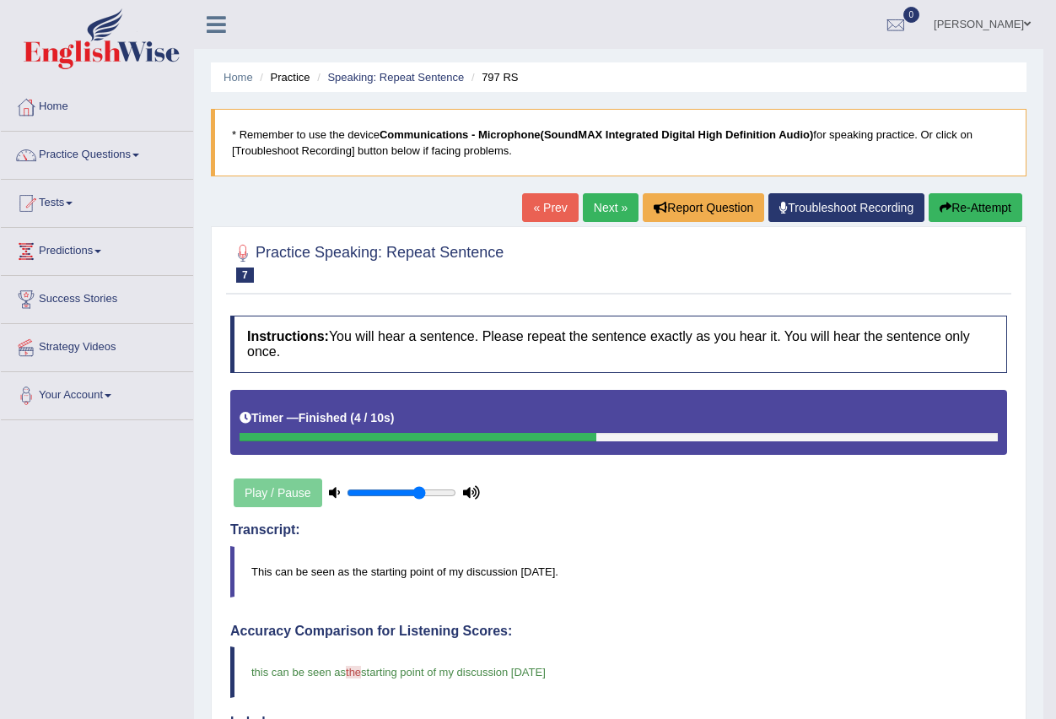
click at [613, 213] on link "Next »" at bounding box center [611, 207] width 56 height 29
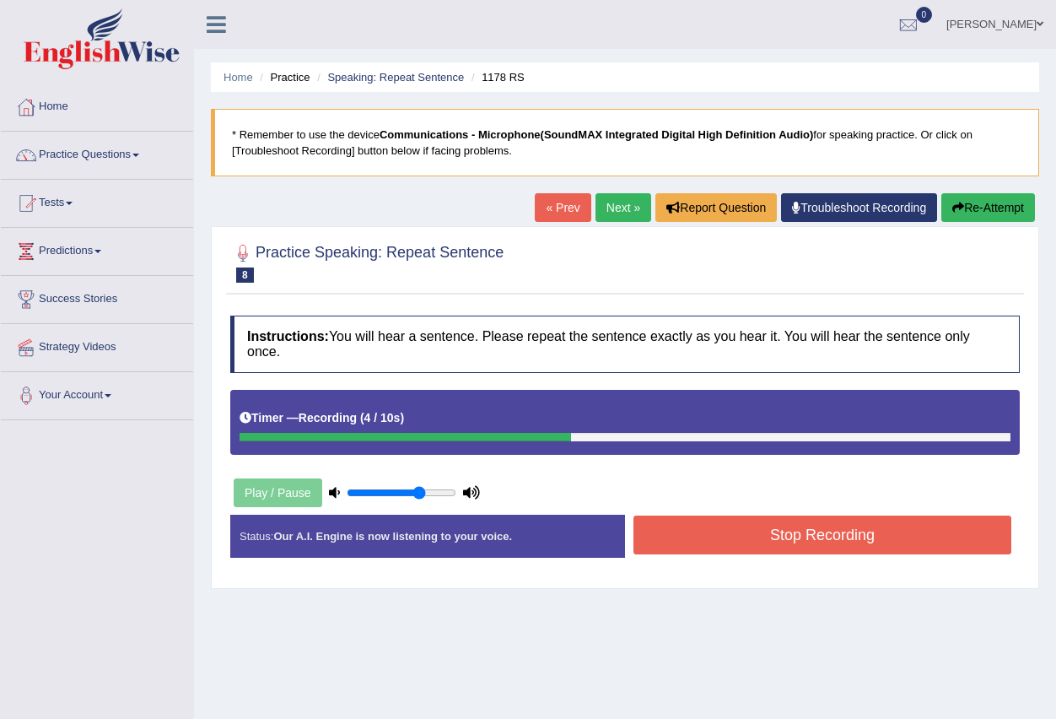
click at [722, 528] on button "Stop Recording" at bounding box center [823, 535] width 378 height 39
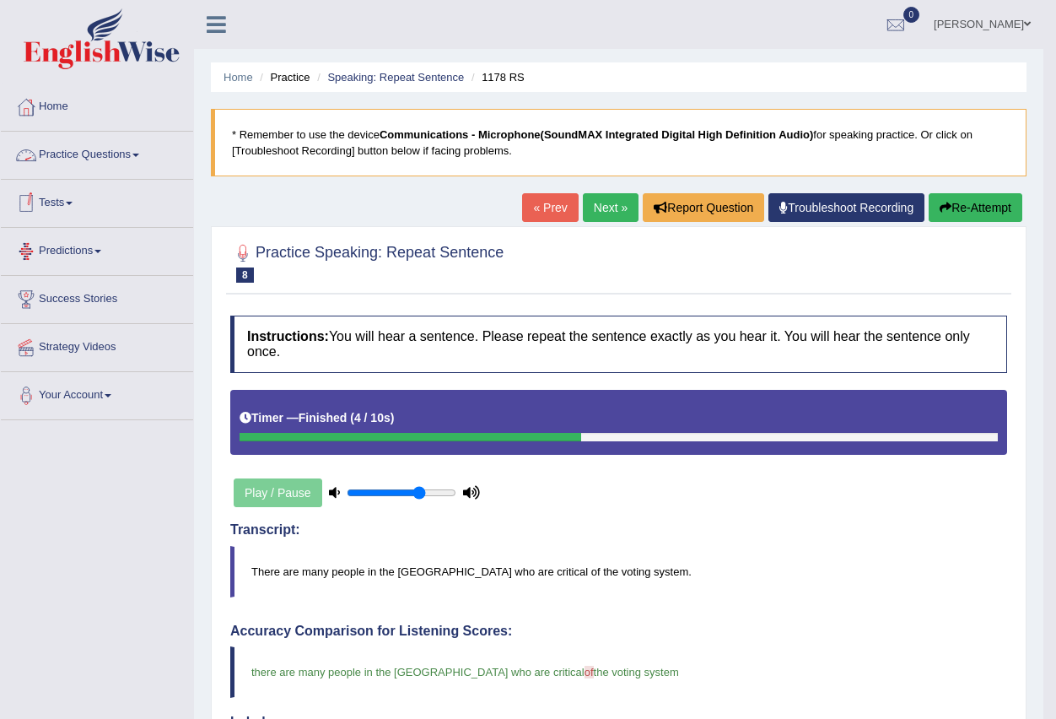
click at [120, 156] on link "Practice Questions" at bounding box center [97, 153] width 192 height 42
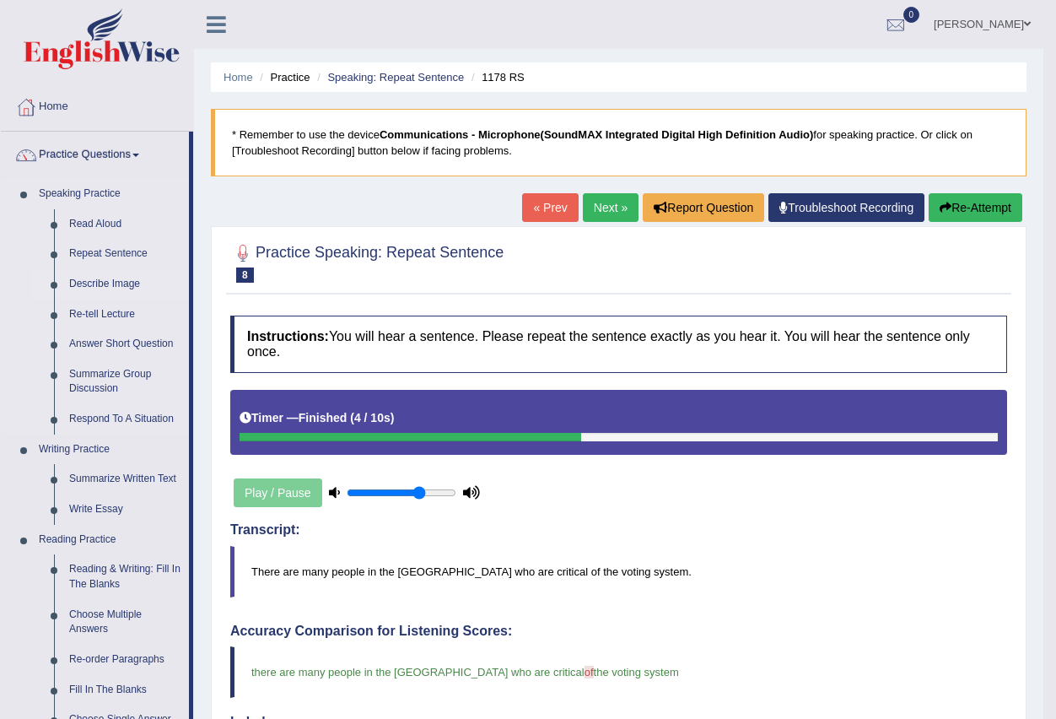
click at [116, 289] on link "Describe Image" at bounding box center [125, 284] width 127 height 30
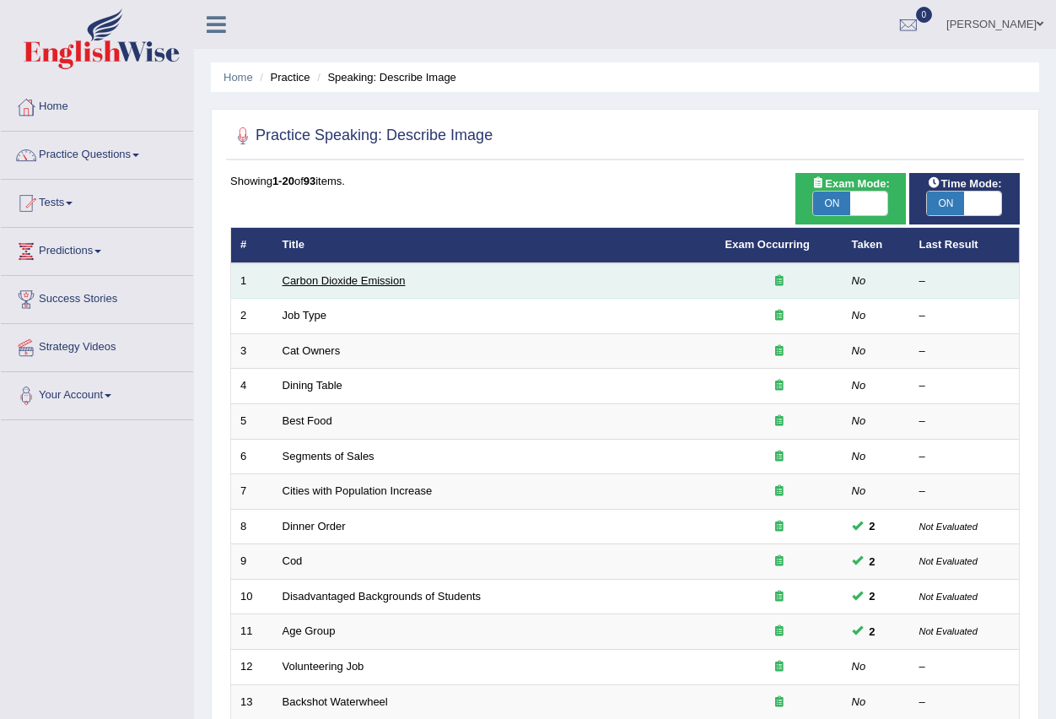
click at [303, 280] on link "Carbon Dioxide Emission" at bounding box center [344, 280] width 123 height 13
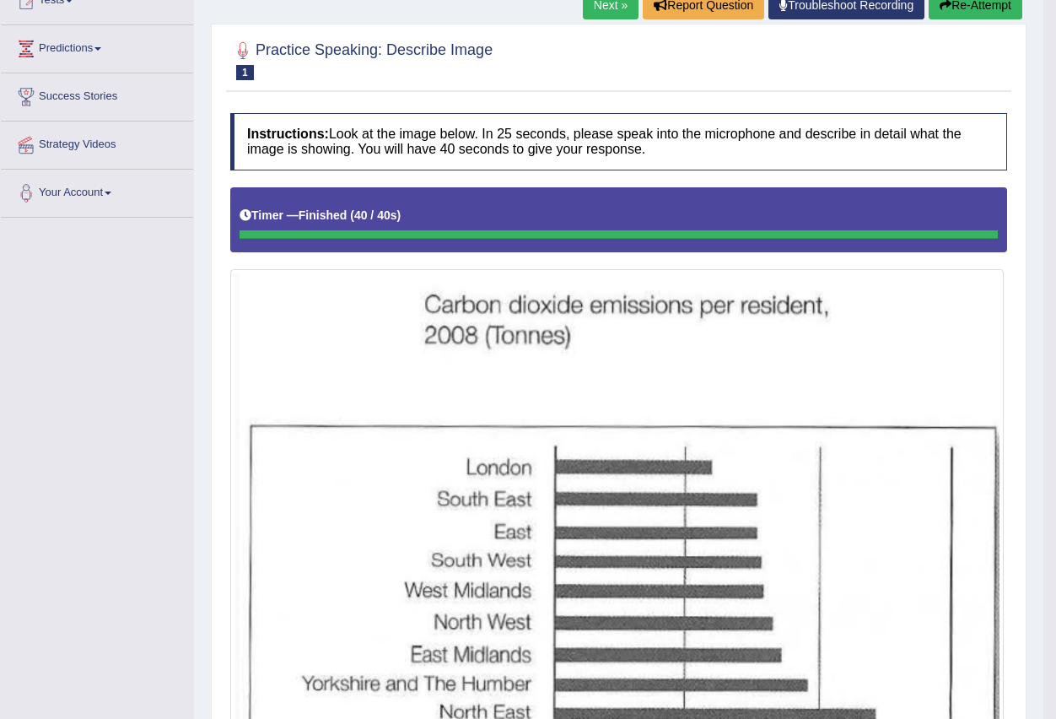
scroll to position [149, 0]
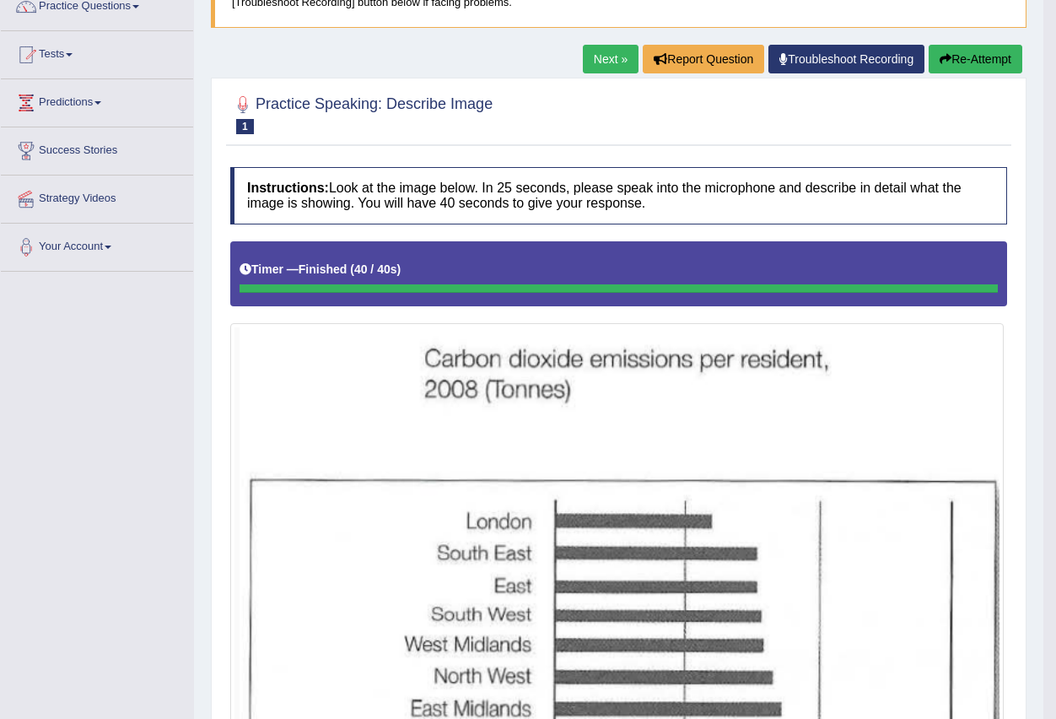
click at [583, 57] on link "Next »" at bounding box center [611, 59] width 56 height 29
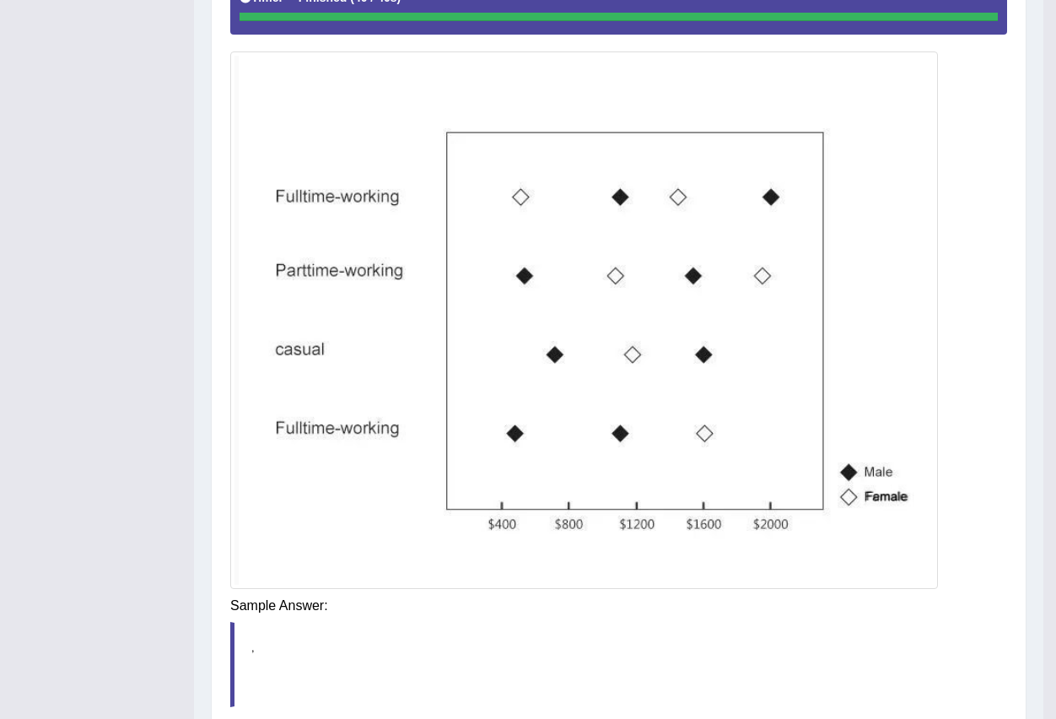
scroll to position [422, 0]
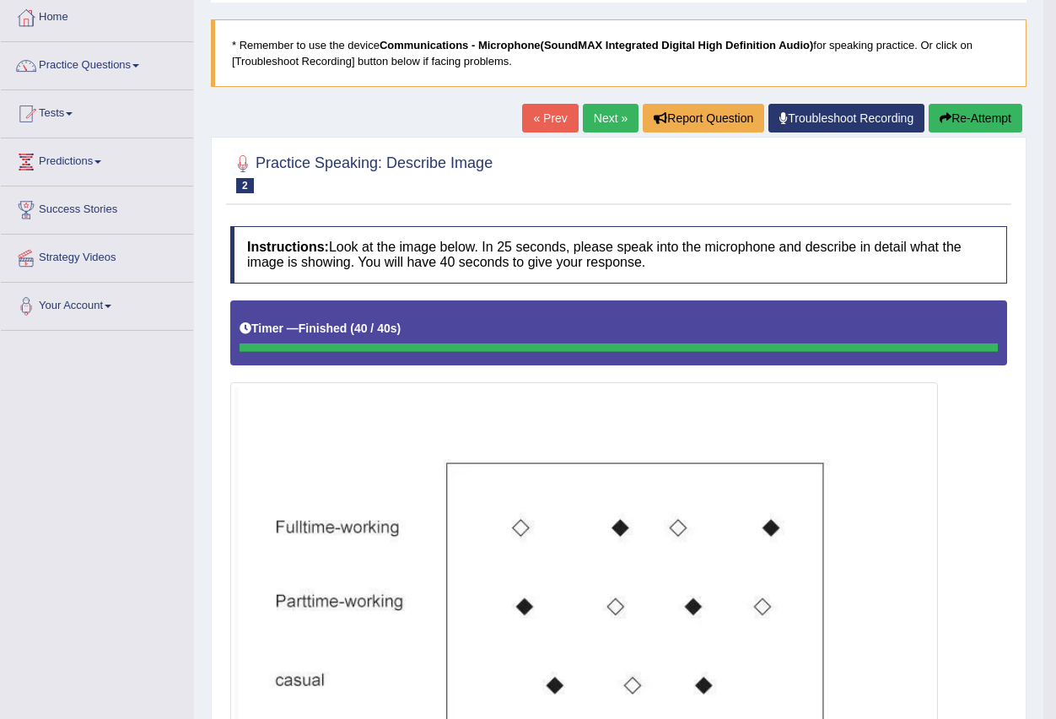
scroll to position [84, 0]
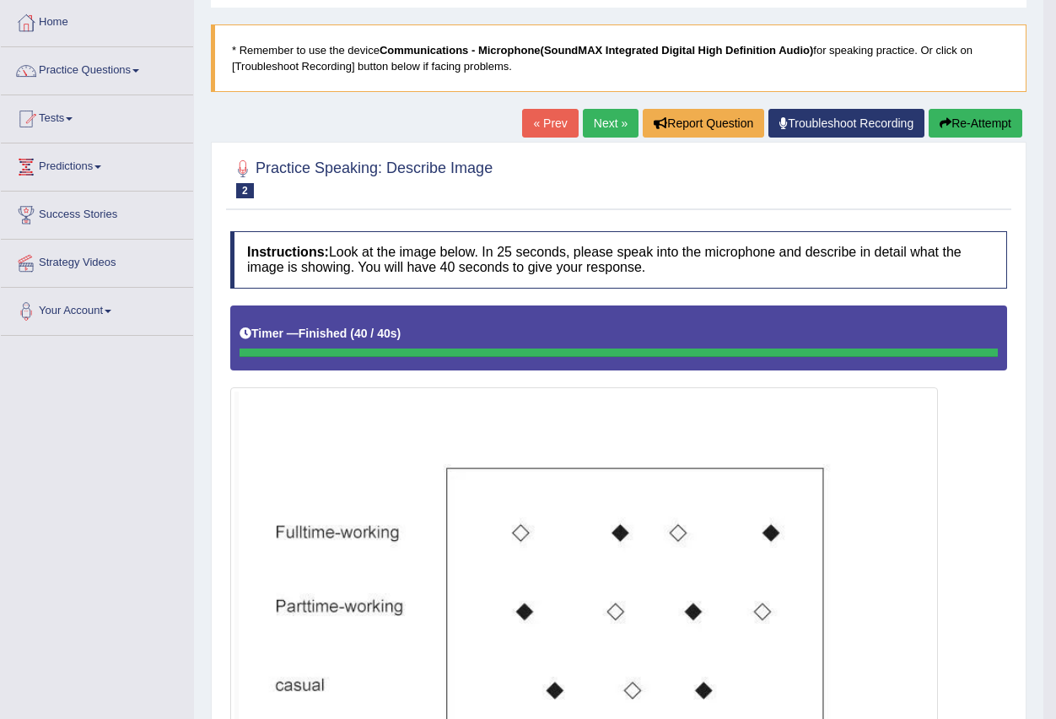
click at [590, 127] on link "Next »" at bounding box center [611, 123] width 56 height 29
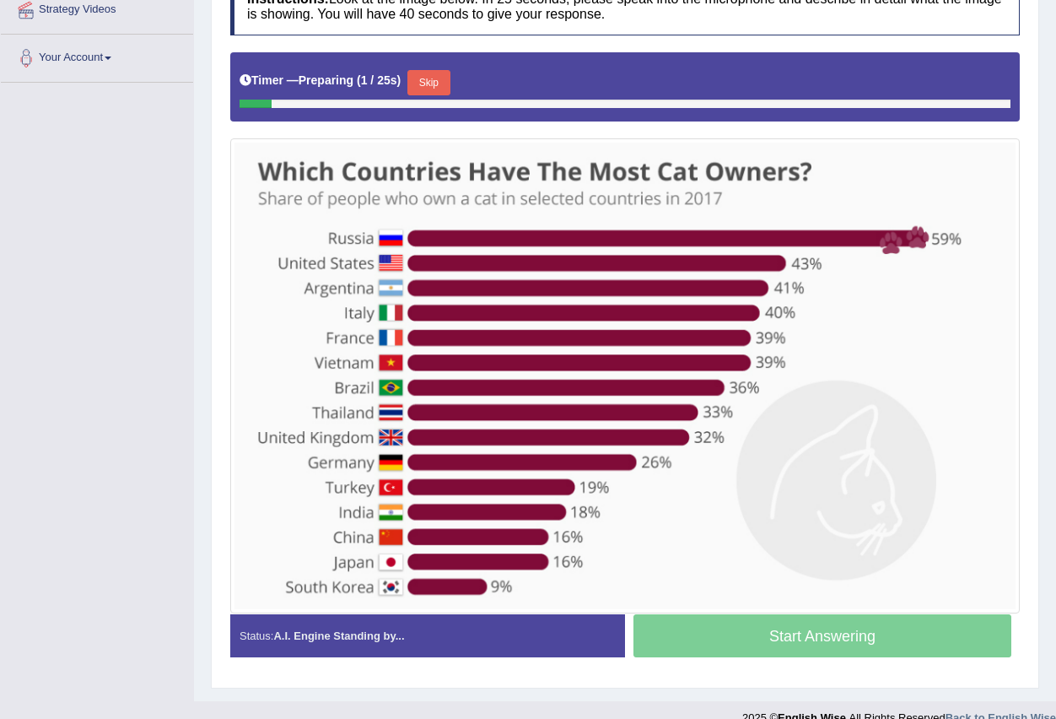
scroll to position [338, 0]
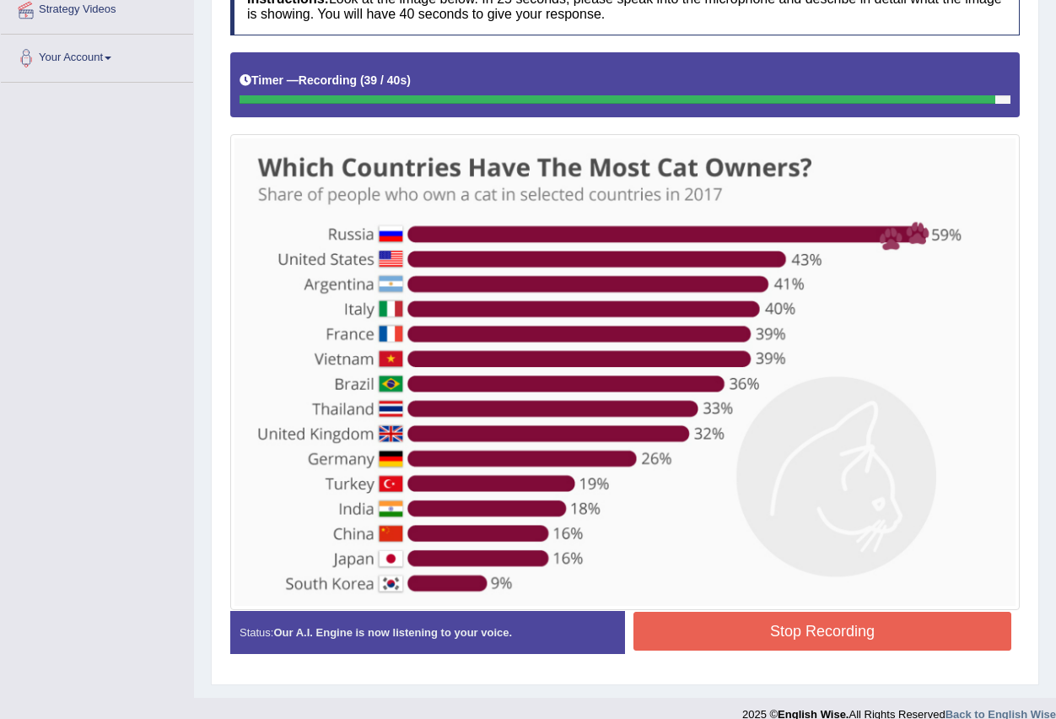
click at [681, 629] on button "Stop Recording" at bounding box center [823, 631] width 378 height 39
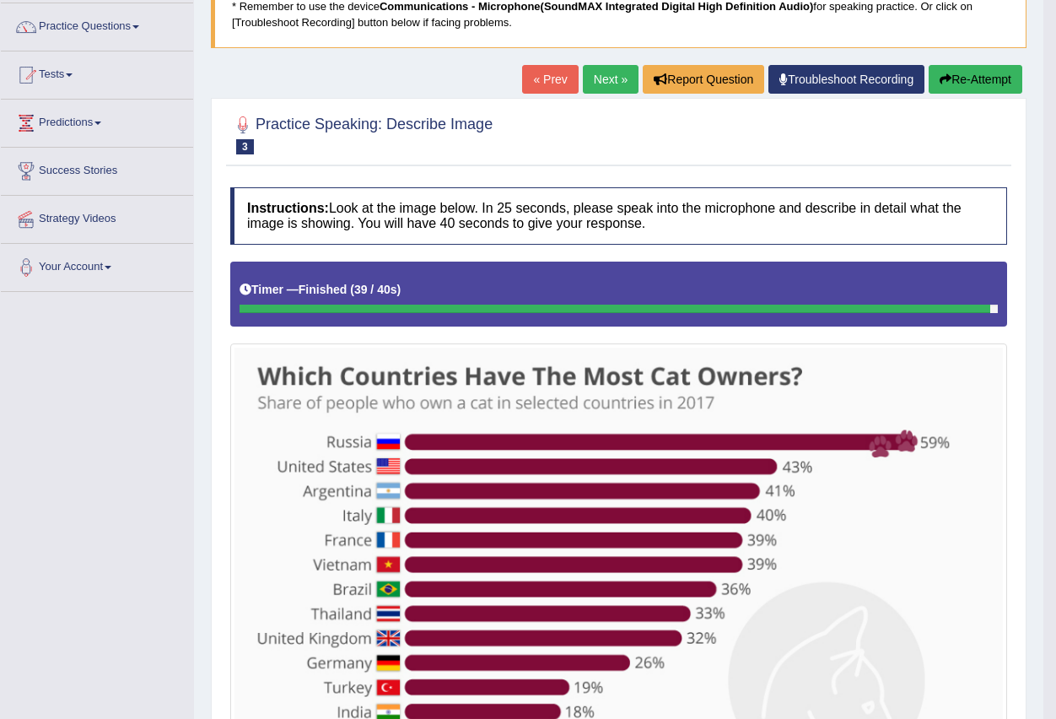
scroll to position [102, 0]
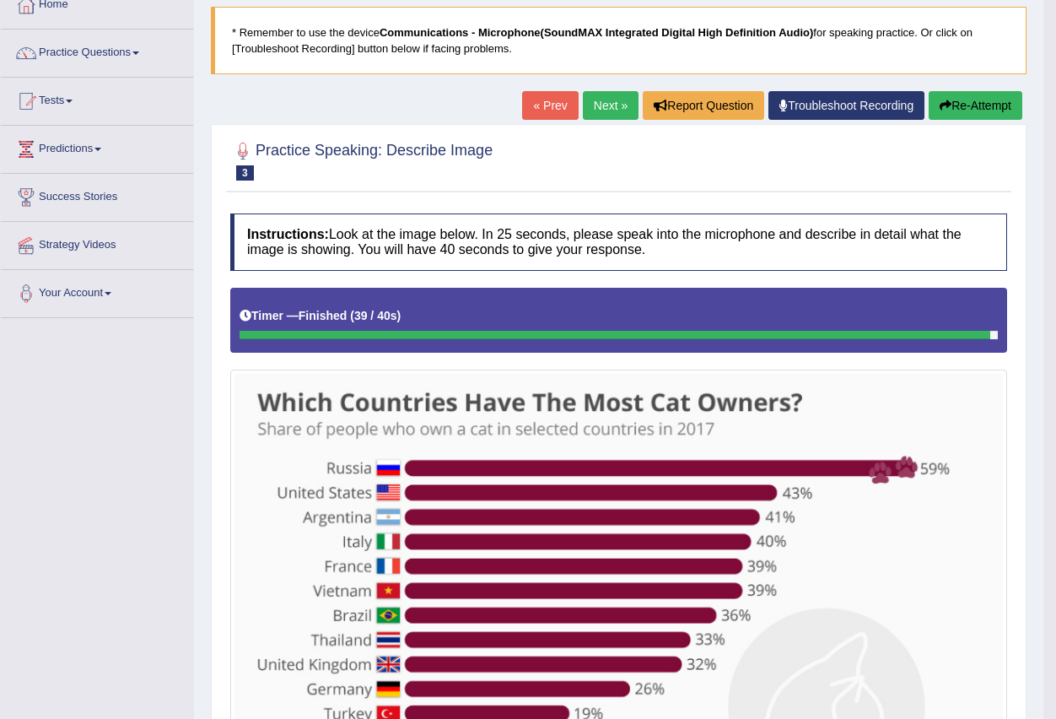
click at [964, 101] on button "Re-Attempt" at bounding box center [976, 105] width 94 height 29
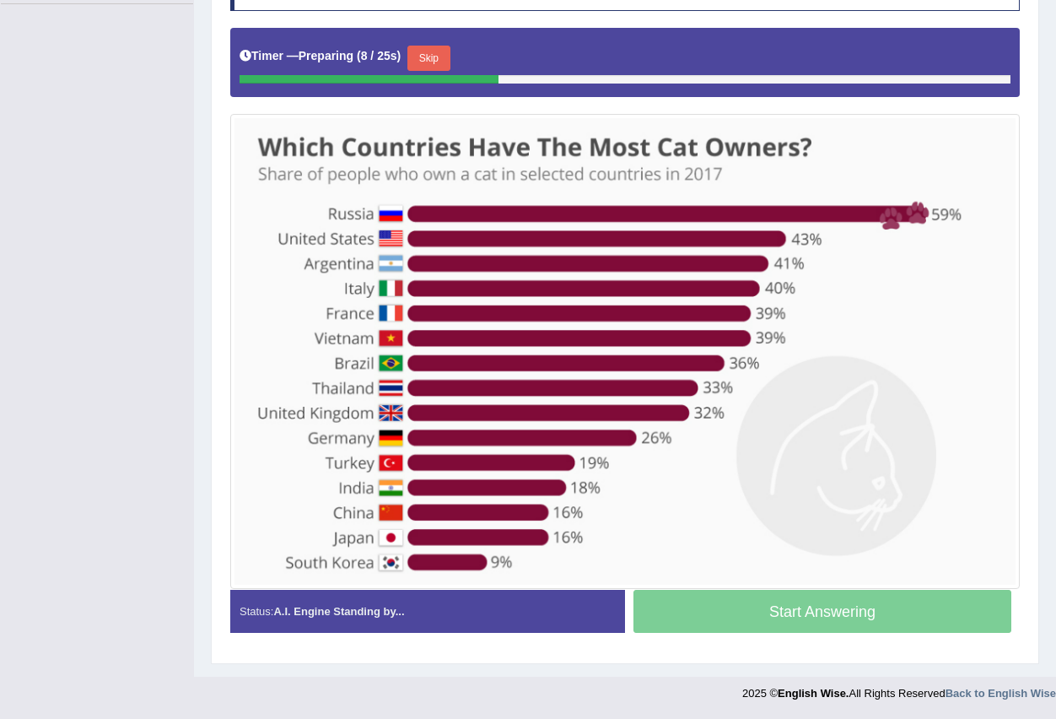
click at [435, 60] on button "Skip" at bounding box center [429, 58] width 42 height 25
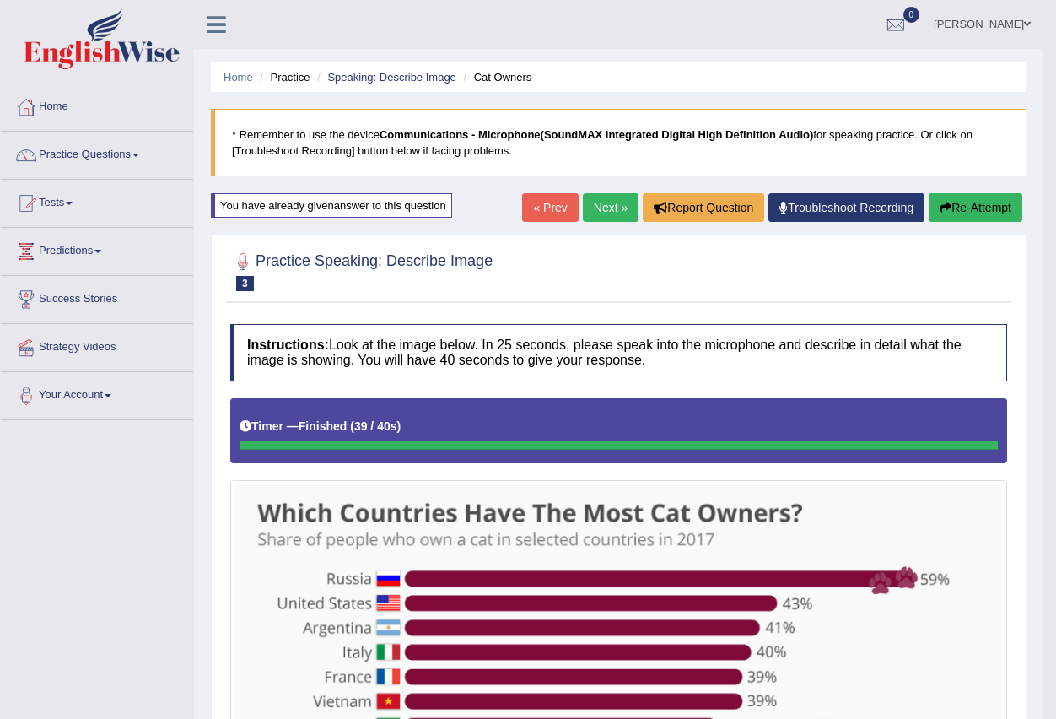
click at [608, 198] on link "Next »" at bounding box center [611, 207] width 56 height 29
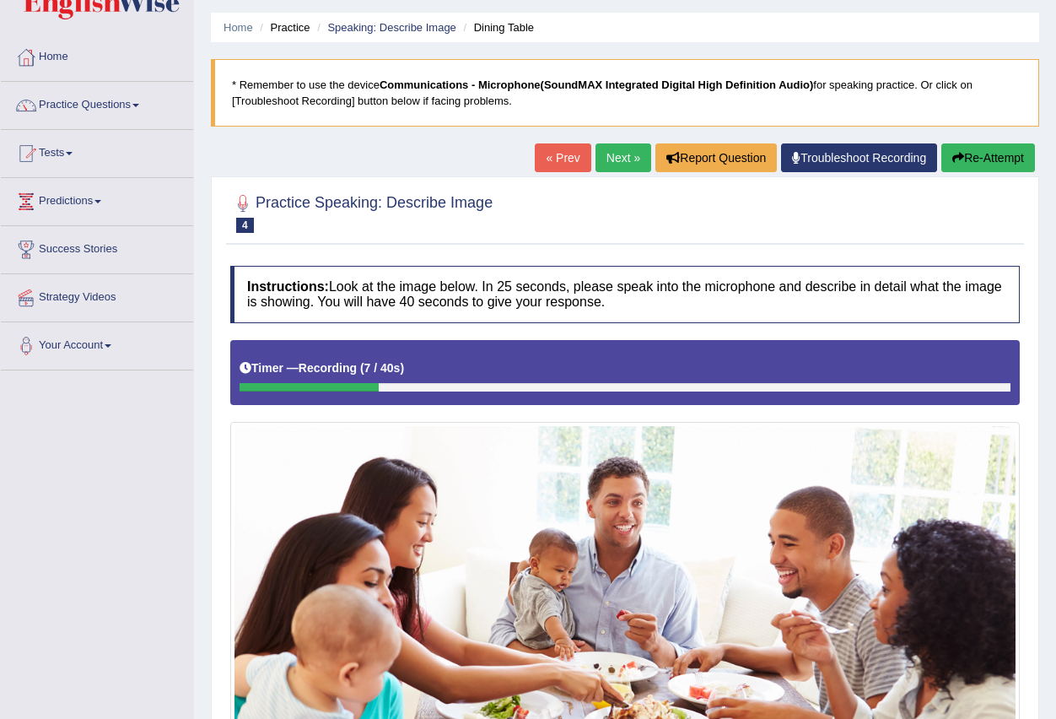
scroll to position [48, 0]
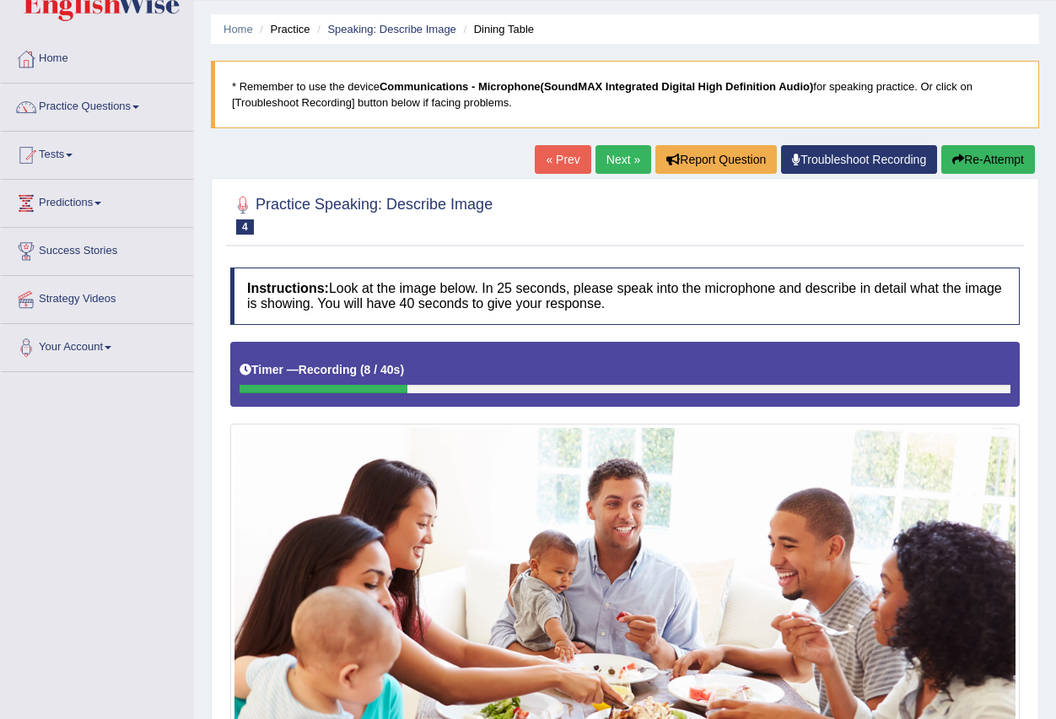
click at [548, 165] on link "« Prev" at bounding box center [563, 159] width 56 height 29
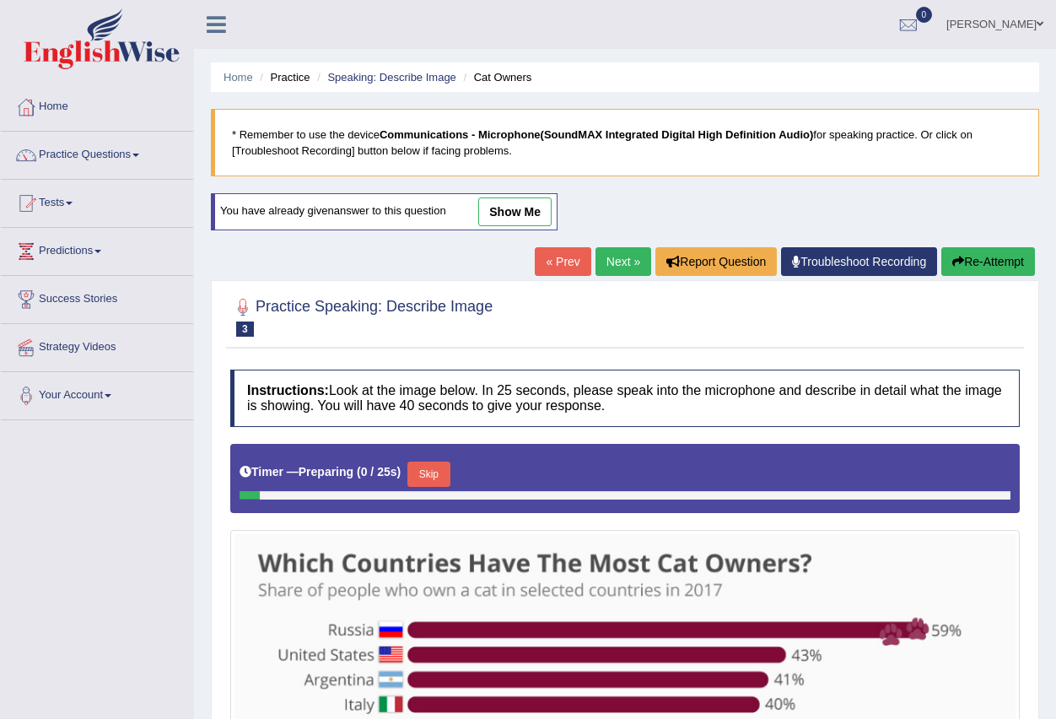
click at [608, 257] on link "Next »" at bounding box center [624, 261] width 56 height 29
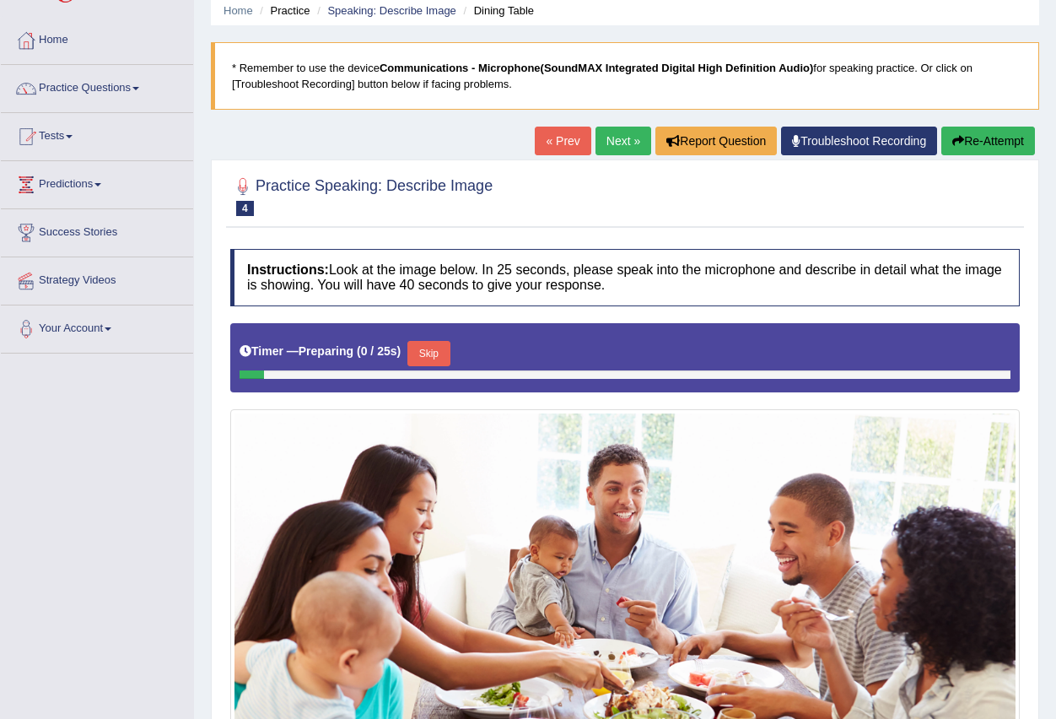
scroll to position [253, 0]
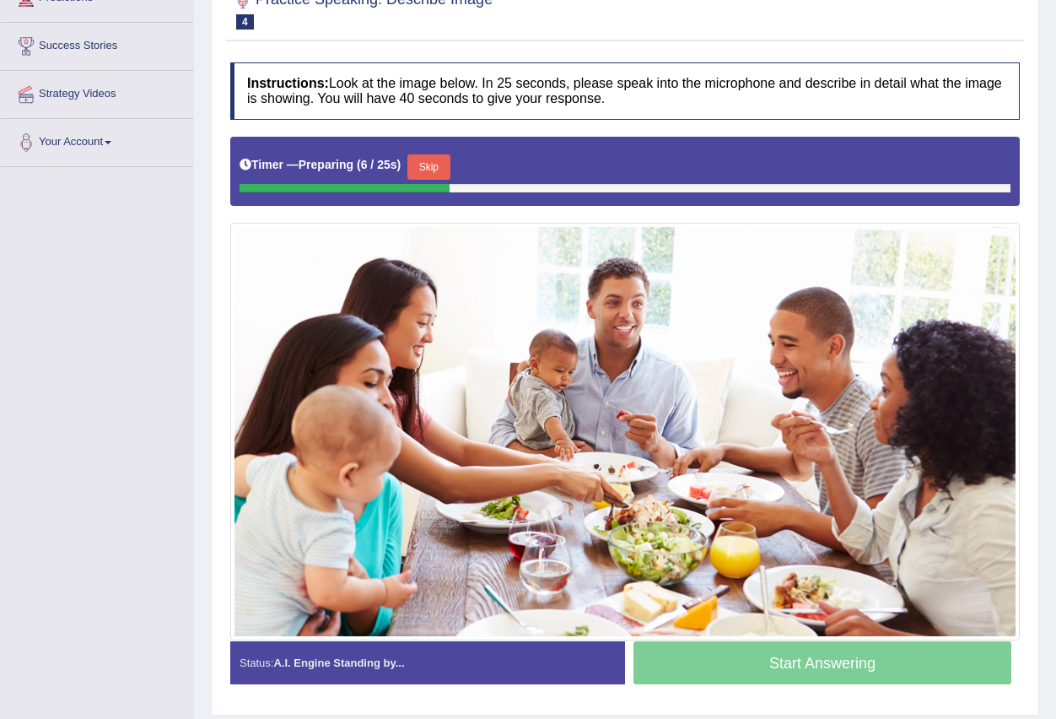
click at [430, 169] on button "Skip" at bounding box center [429, 166] width 42 height 25
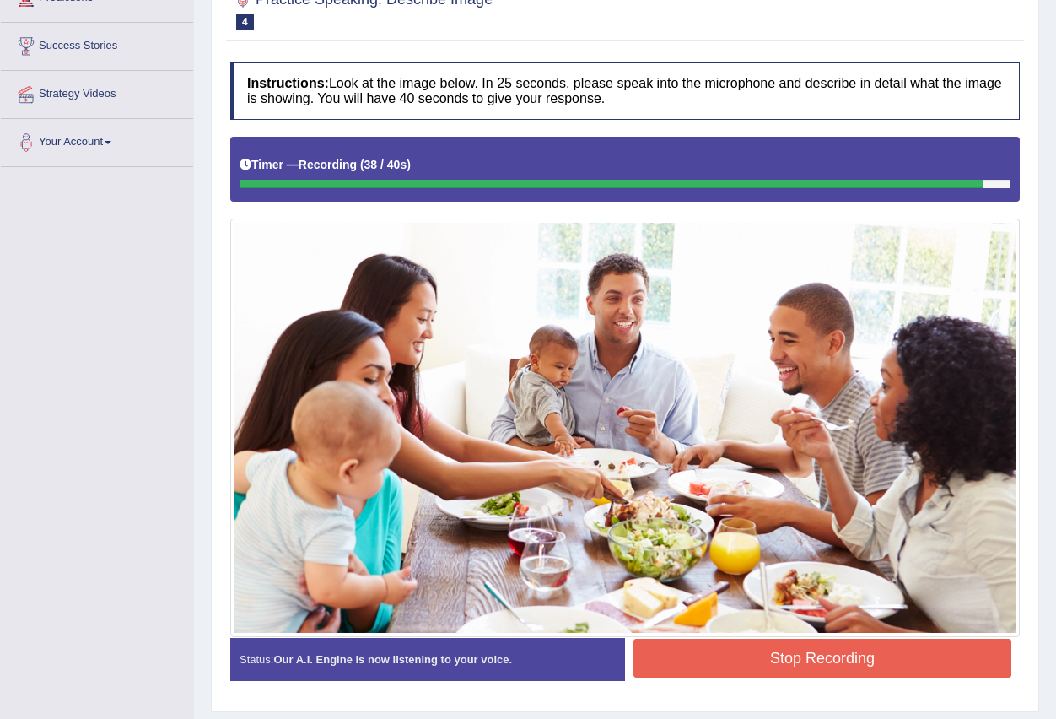
click at [760, 662] on button "Stop Recording" at bounding box center [823, 658] width 378 height 39
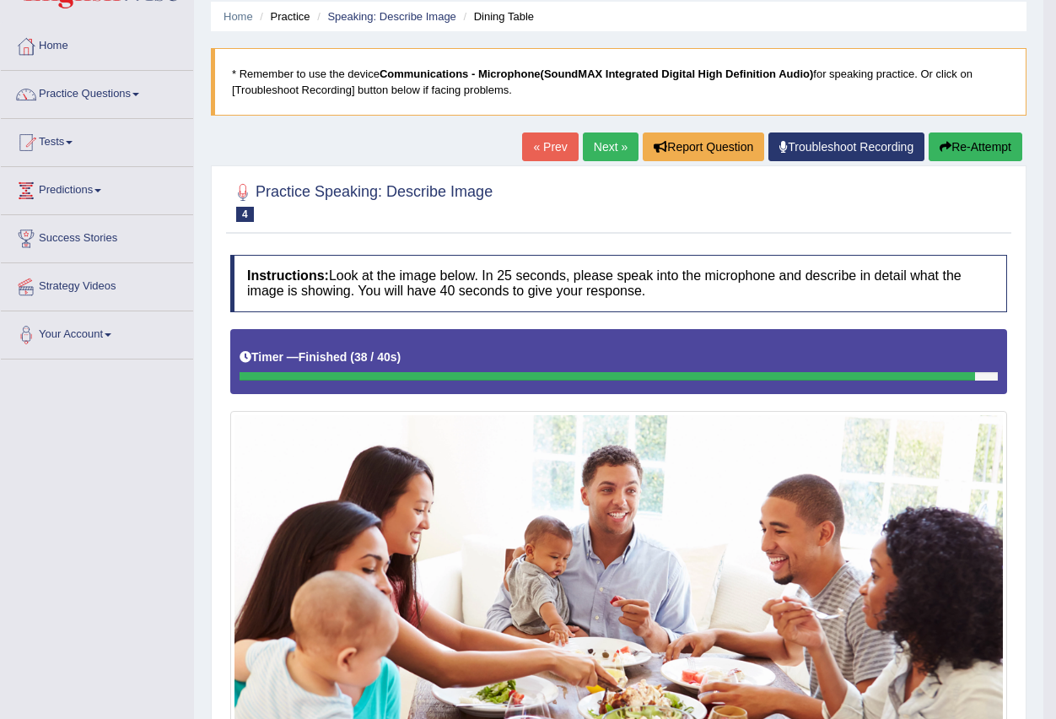
scroll to position [0, 0]
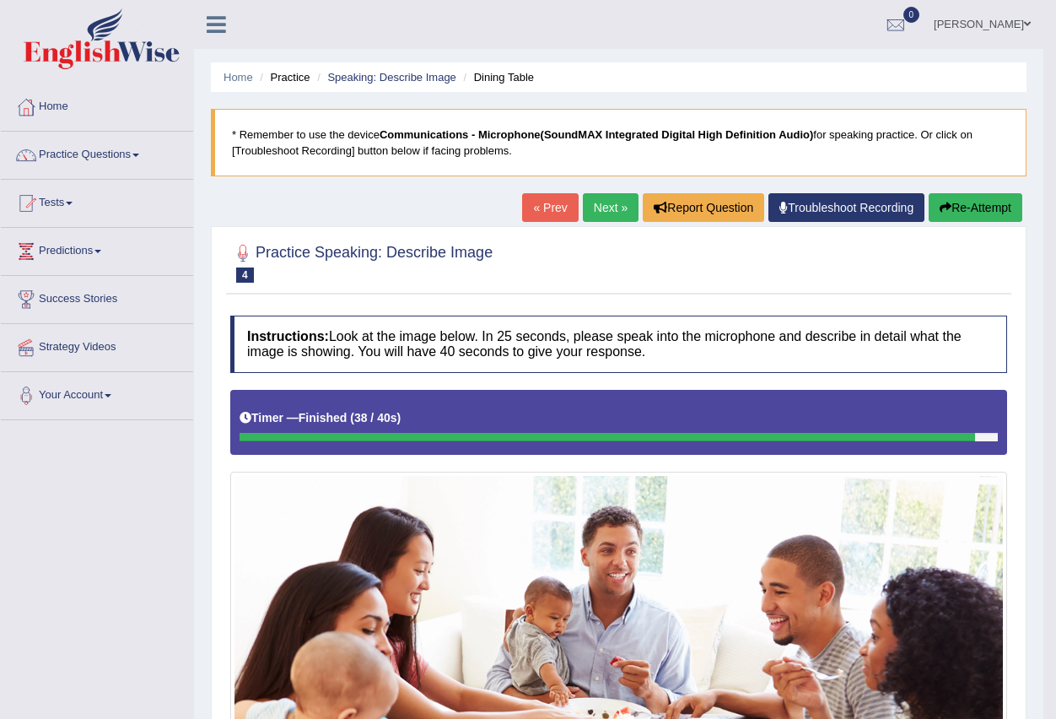
click at [614, 219] on link "Next »" at bounding box center [611, 207] width 56 height 29
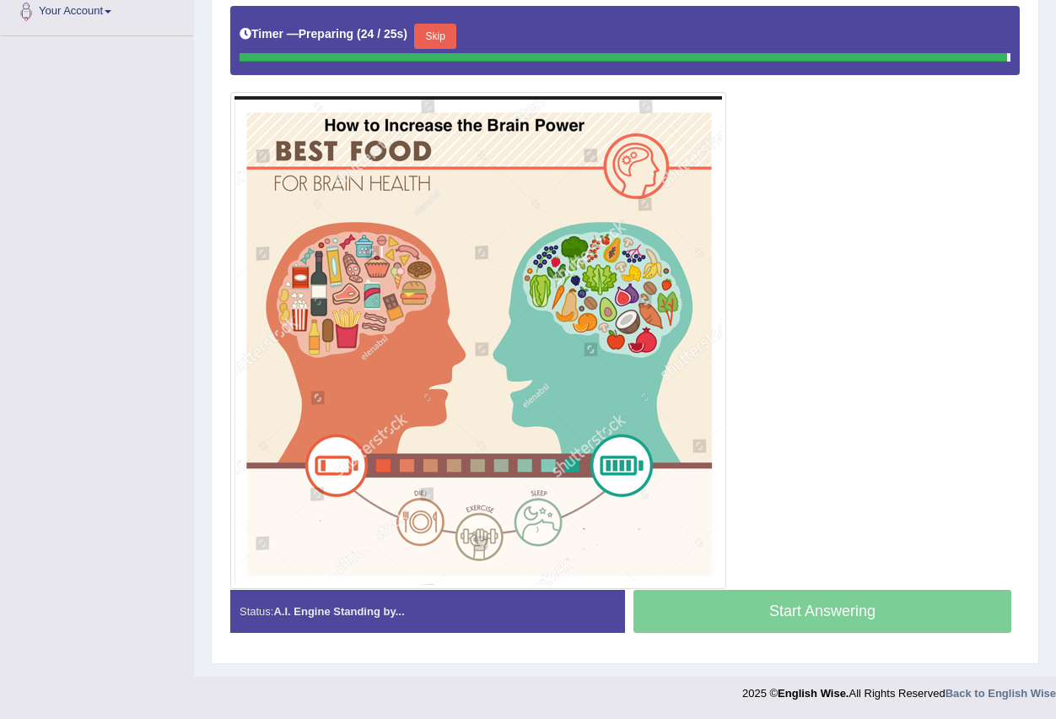
scroll to position [380, 0]
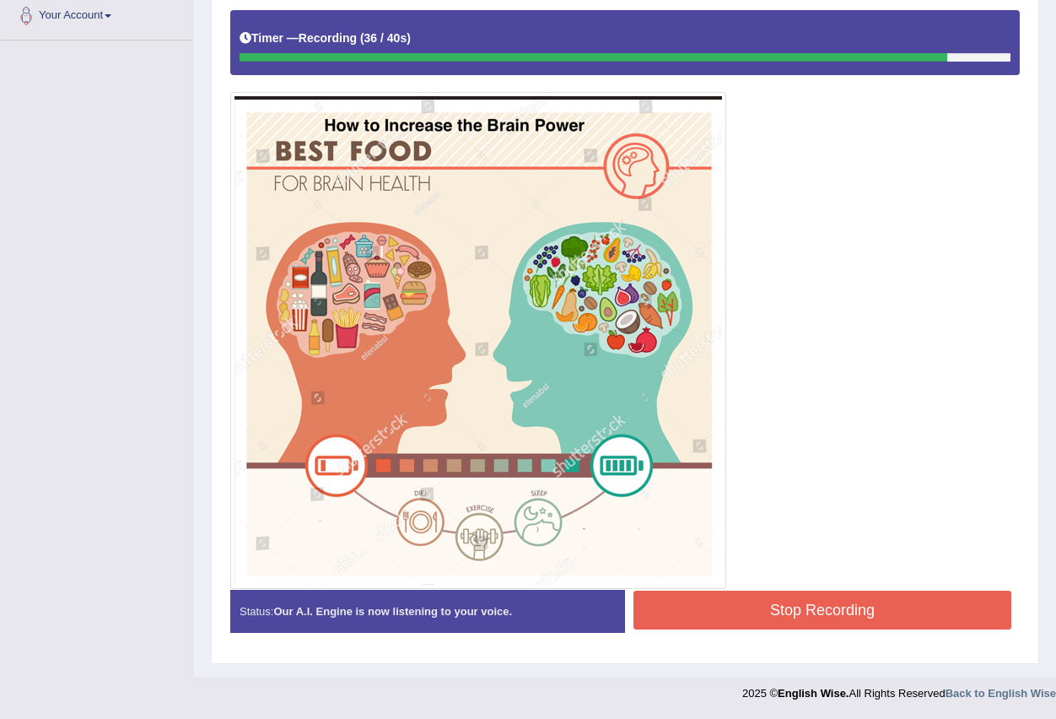
click at [662, 602] on button "Stop Recording" at bounding box center [823, 610] width 378 height 39
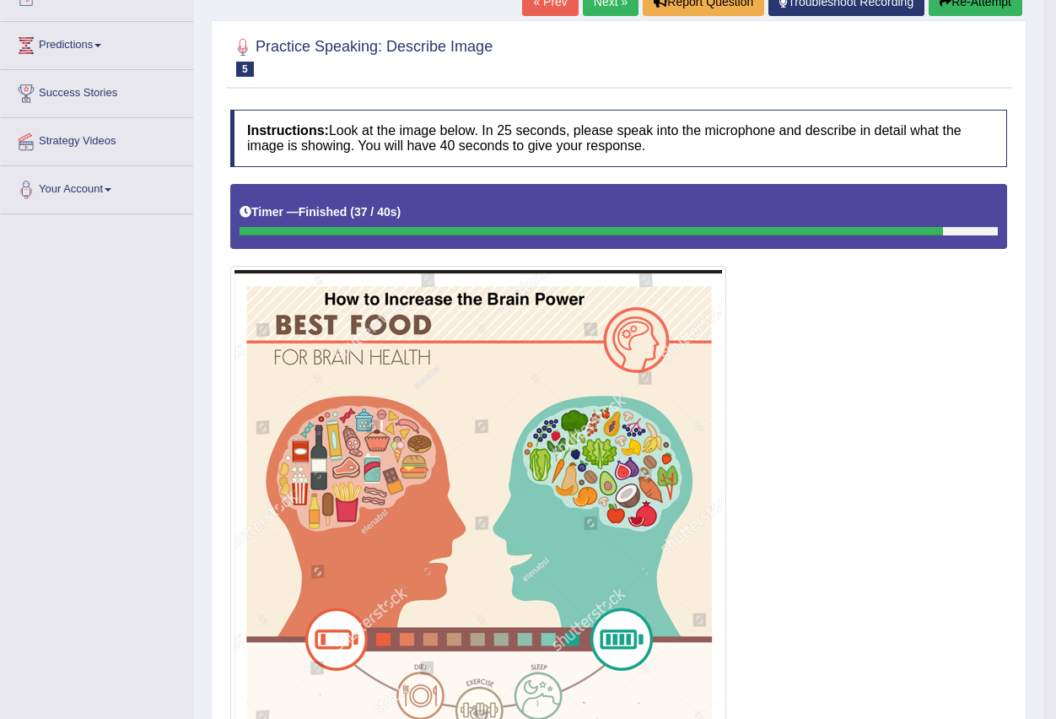
scroll to position [143, 0]
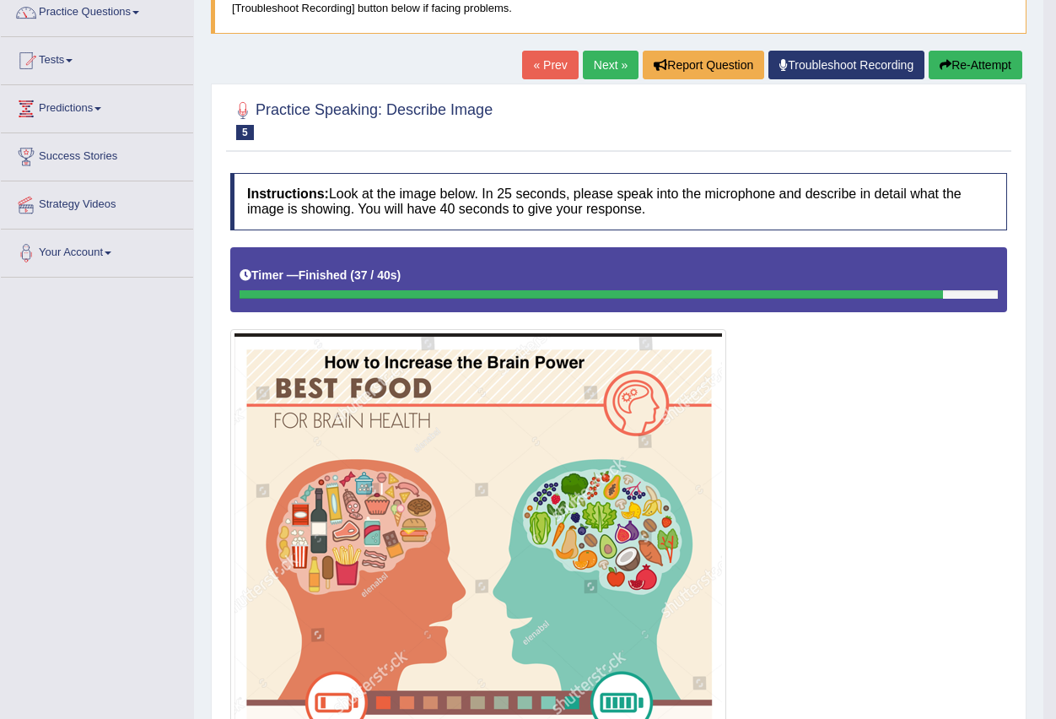
click at [603, 73] on link "Next »" at bounding box center [611, 65] width 56 height 29
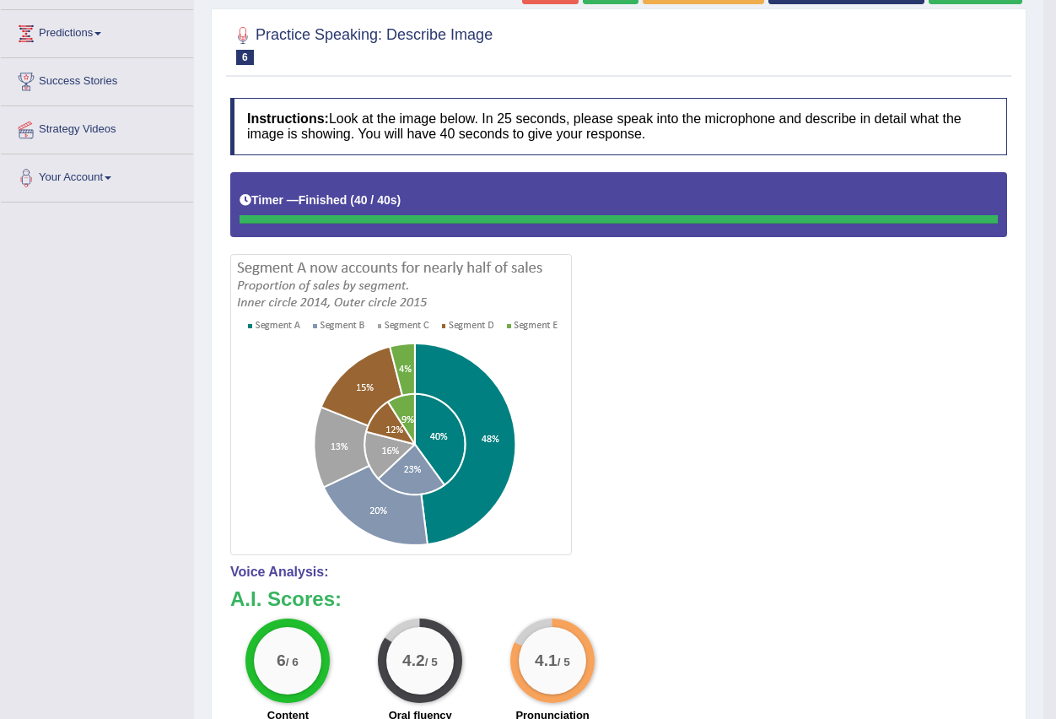
scroll to position [104, 0]
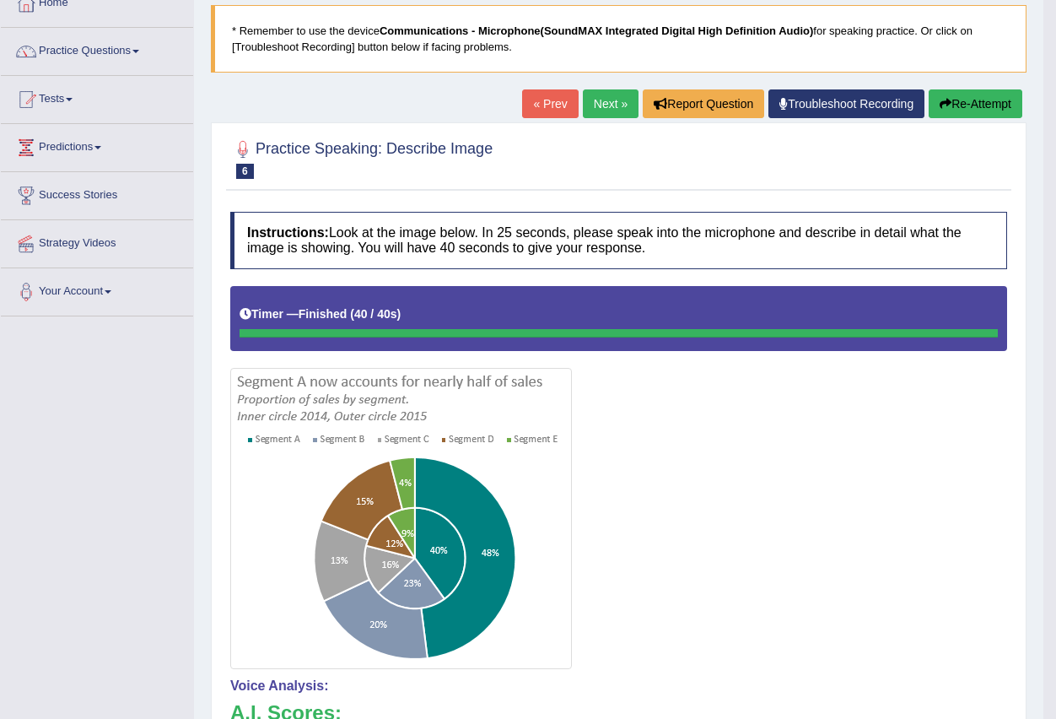
click at [600, 95] on link "Next »" at bounding box center [611, 103] width 56 height 29
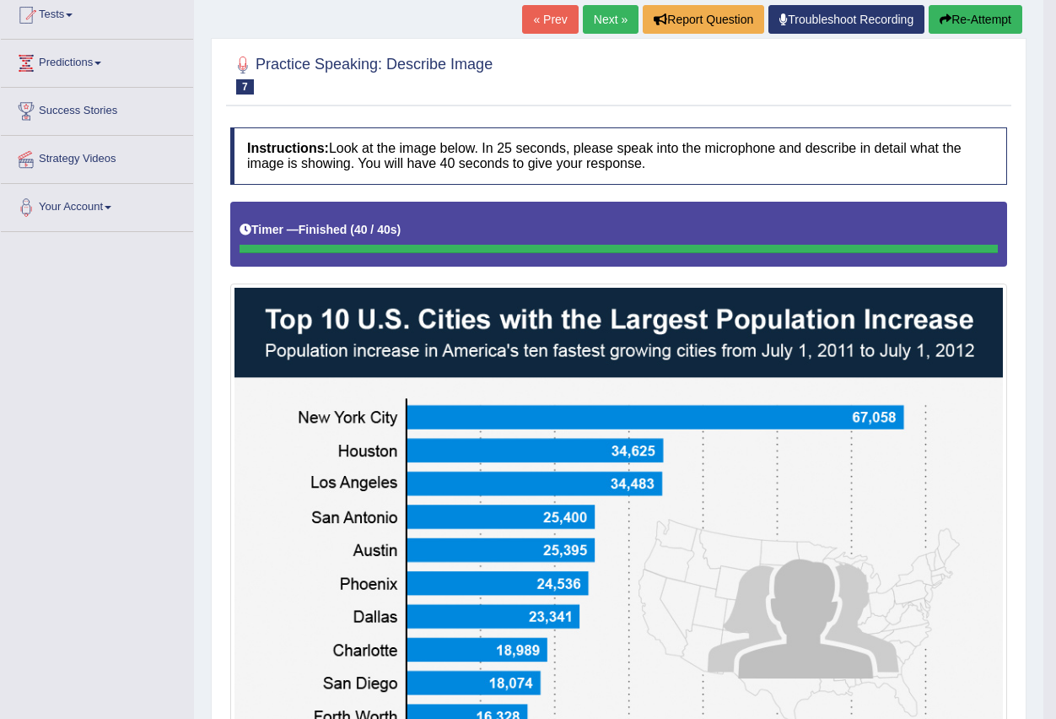
scroll to position [21, 0]
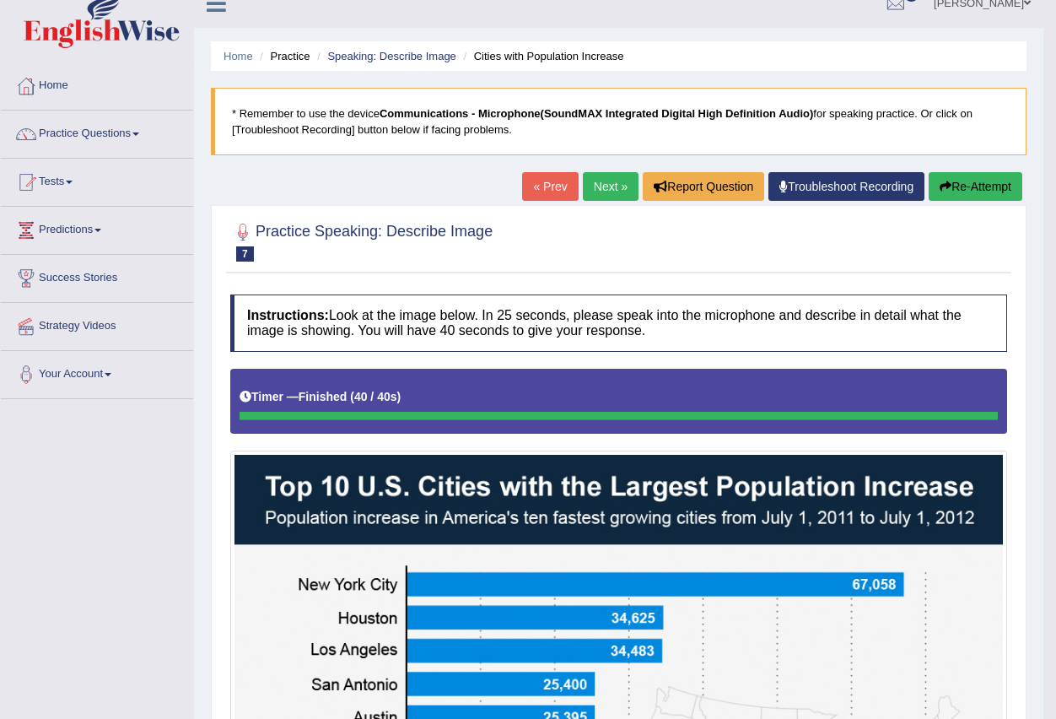
click at [966, 180] on button "Re-Attempt" at bounding box center [976, 186] width 94 height 29
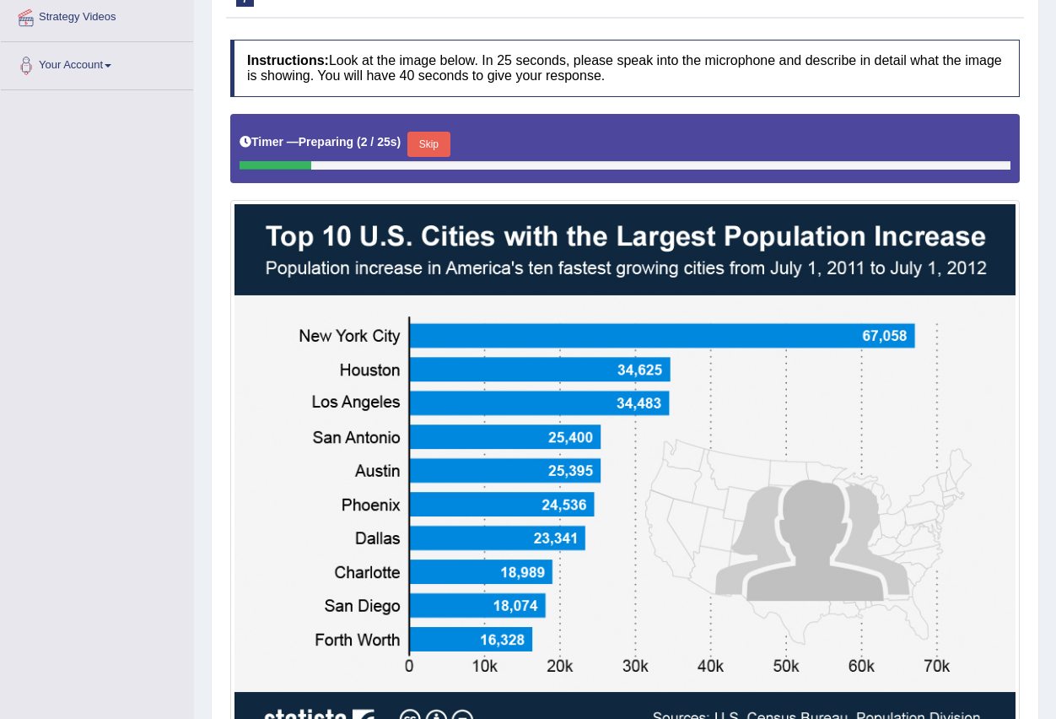
scroll to position [359, 0]
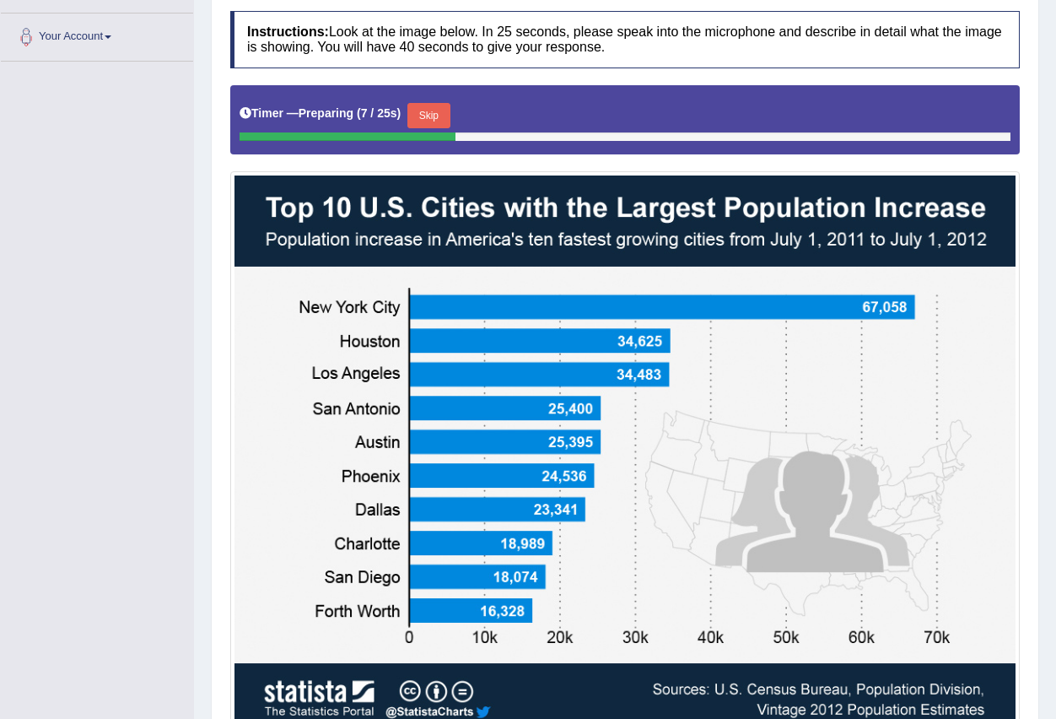
click at [431, 112] on button "Skip" at bounding box center [429, 115] width 42 height 25
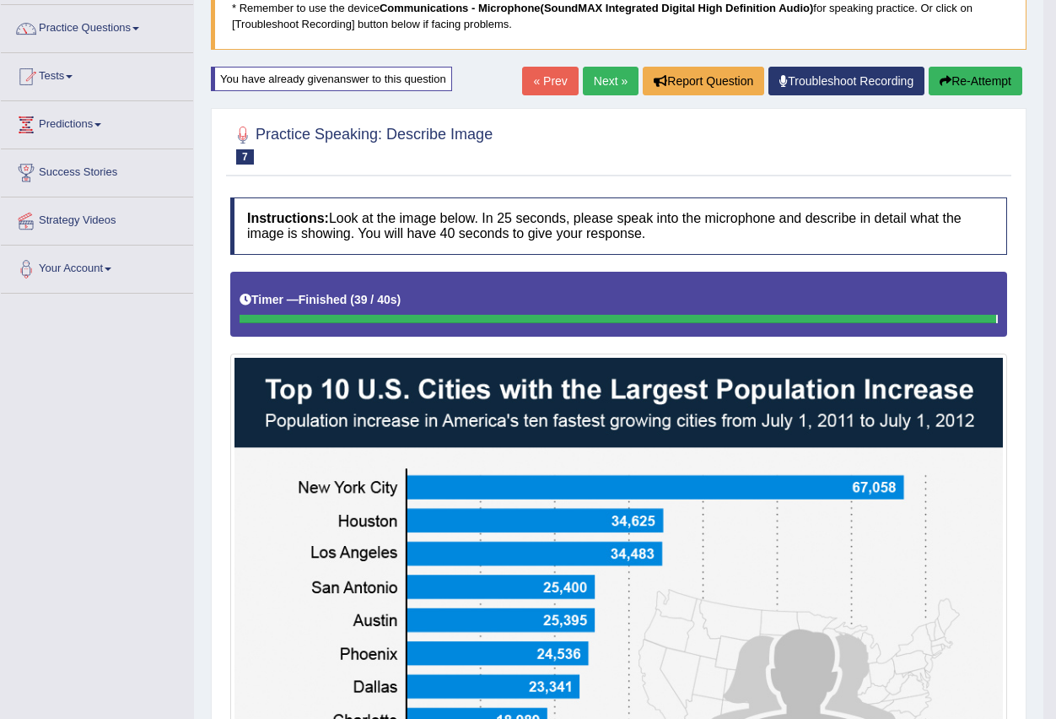
scroll to position [126, 0]
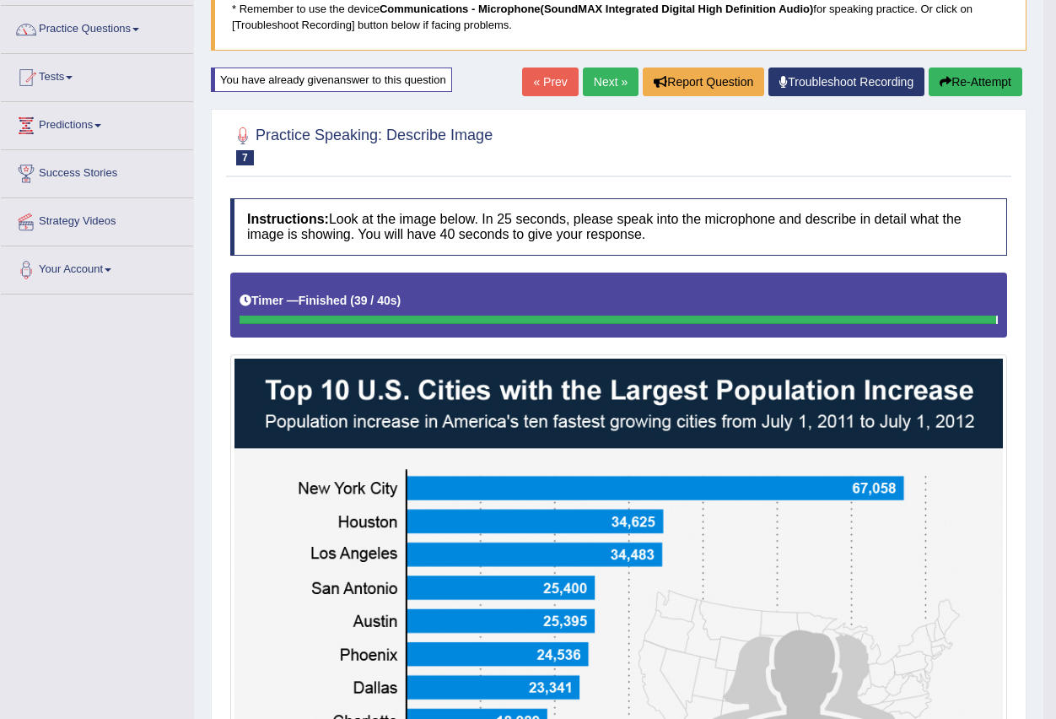
click at [591, 71] on link "Next »" at bounding box center [611, 82] width 56 height 29
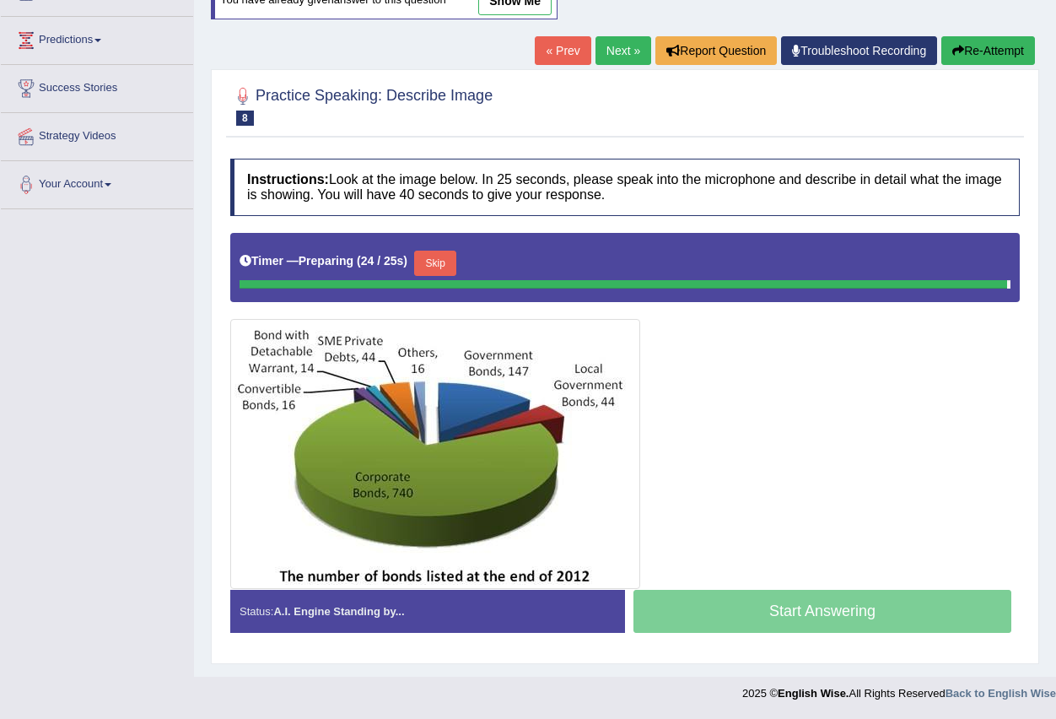
scroll to position [167, 0]
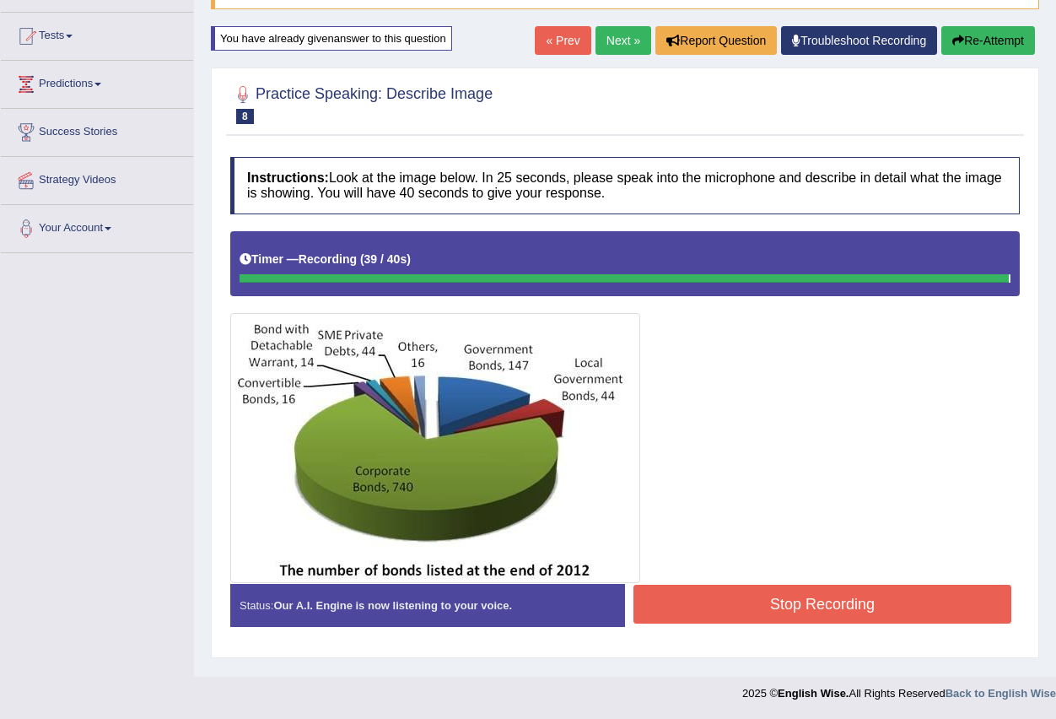
click at [813, 608] on div "Instructions: Look at the image below. In 25 seconds, please speak into the mic…" at bounding box center [625, 399] width 798 height 500
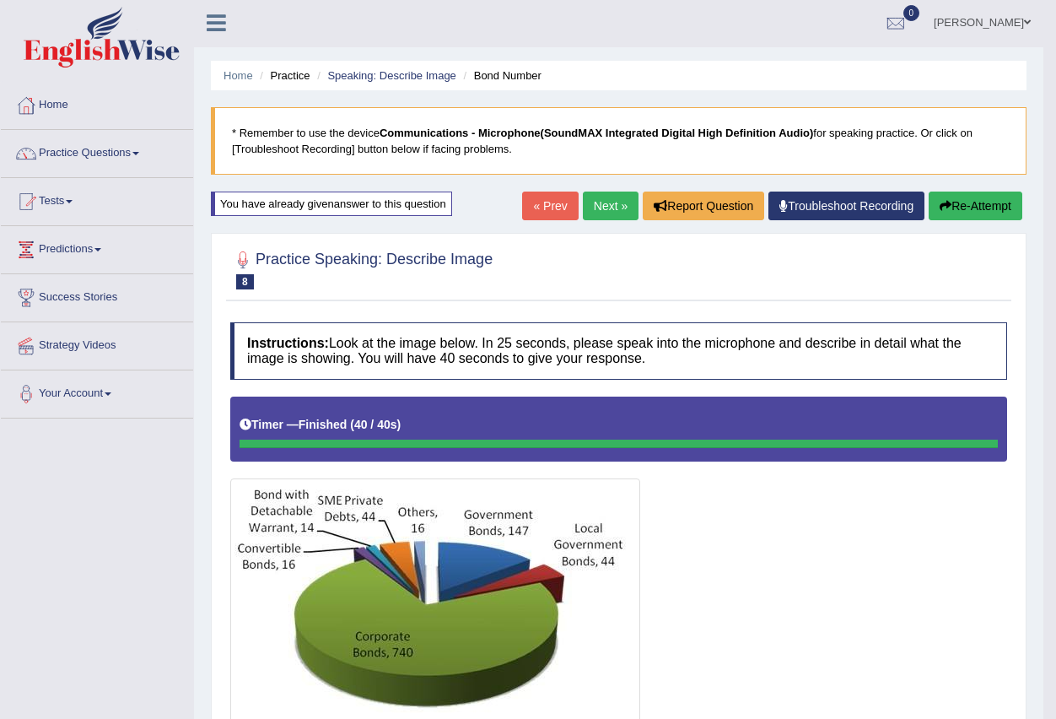
scroll to position [0, 0]
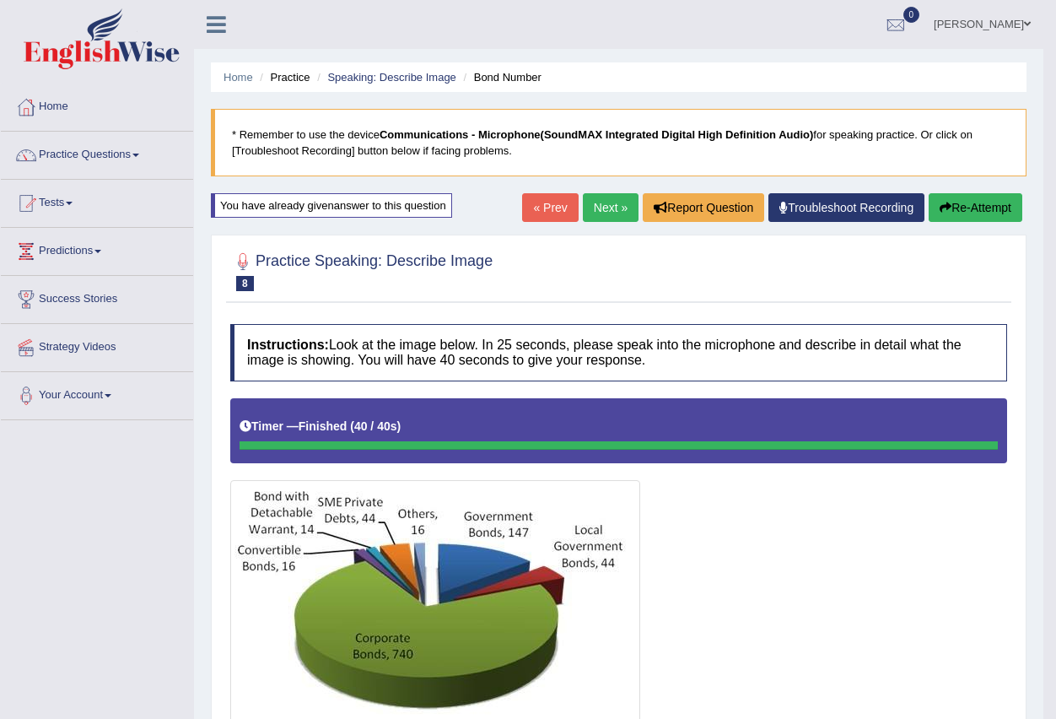
click at [597, 198] on link "Next »" at bounding box center [611, 207] width 56 height 29
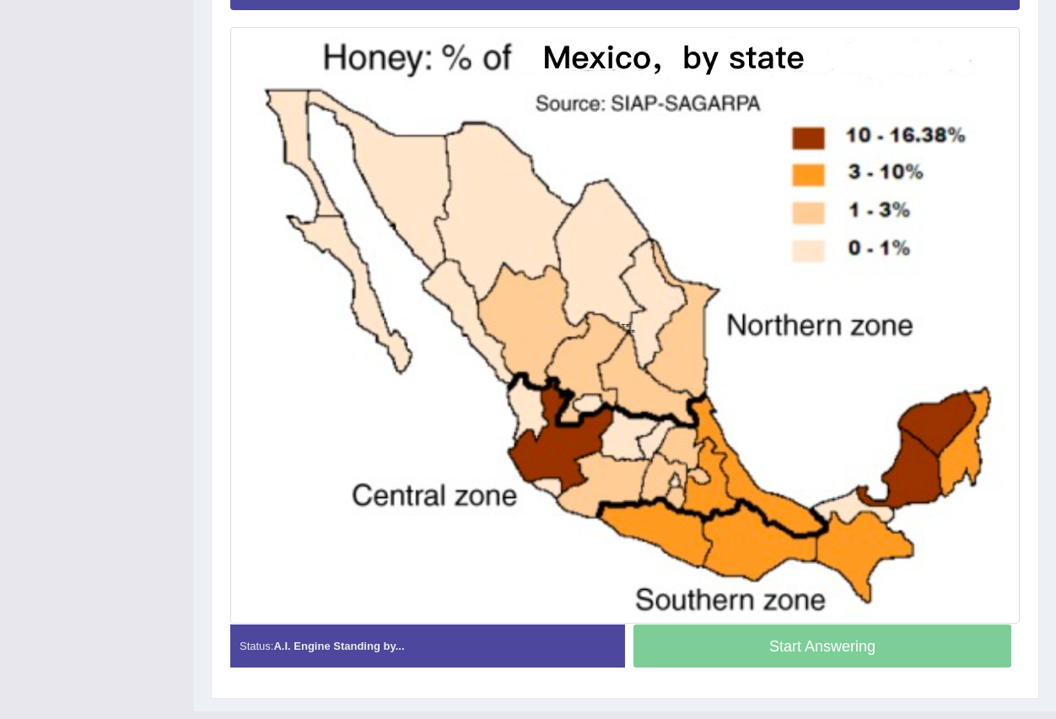
scroll to position [408, 0]
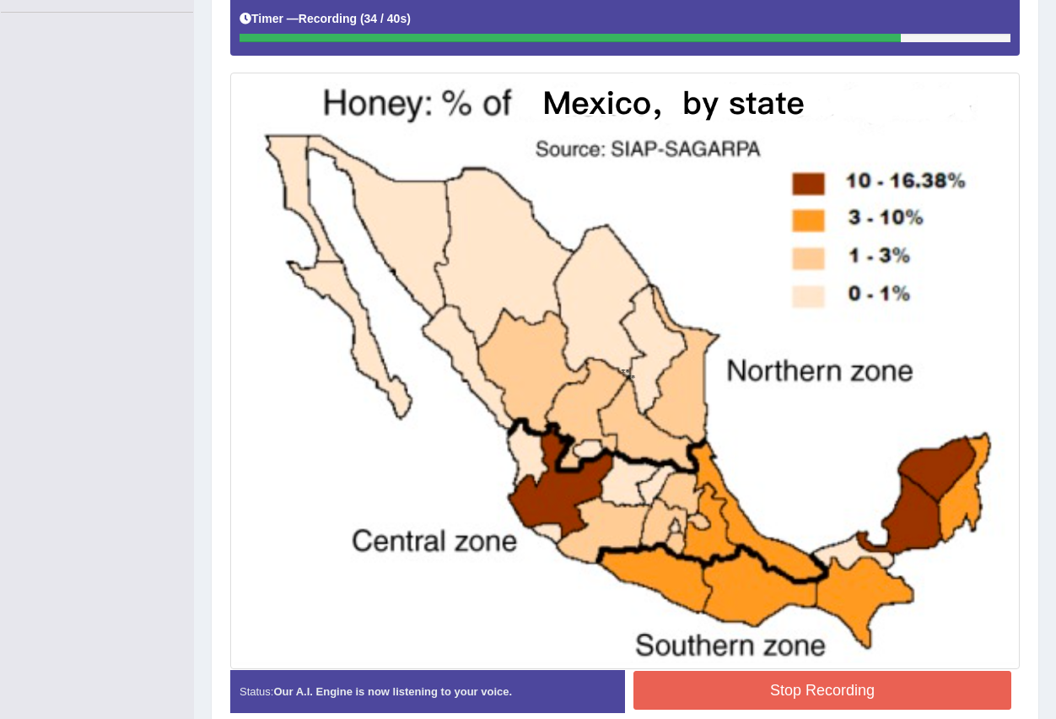
click at [801, 694] on button "Stop Recording" at bounding box center [823, 690] width 378 height 39
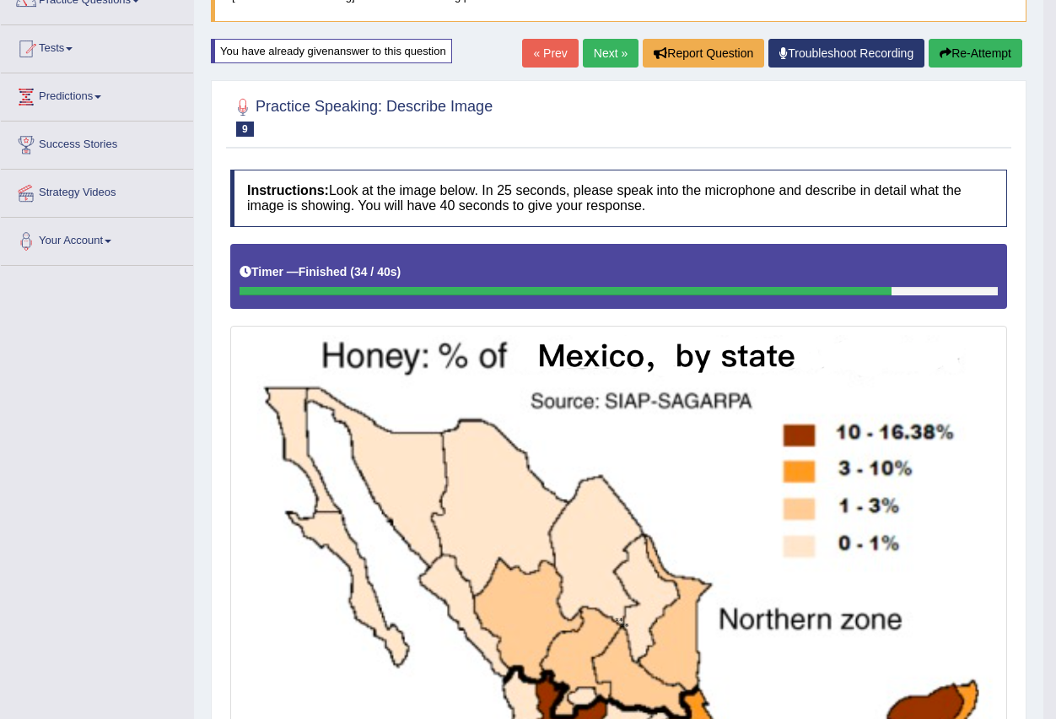
scroll to position [145, 0]
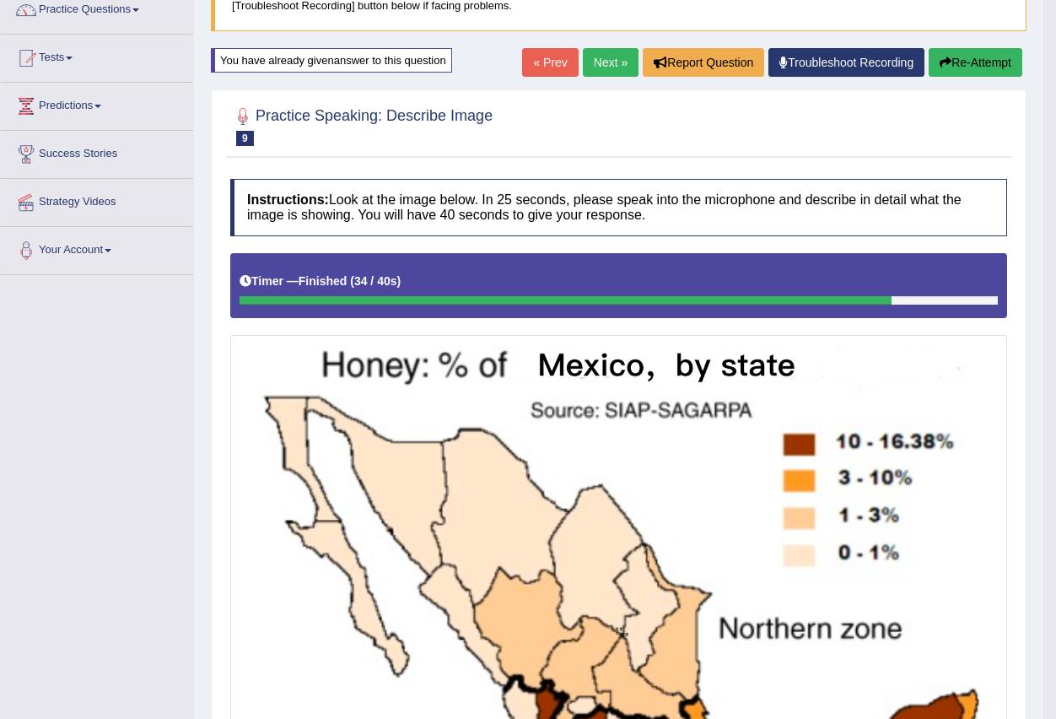
click at [597, 59] on link "Next »" at bounding box center [611, 62] width 56 height 29
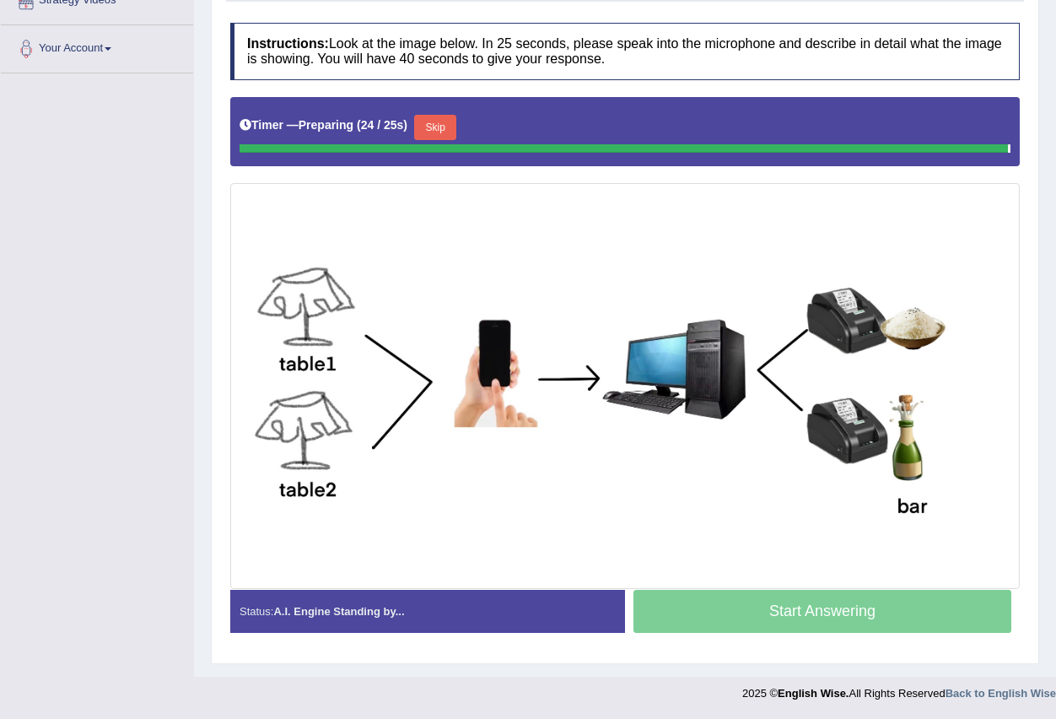
scroll to position [297, 0]
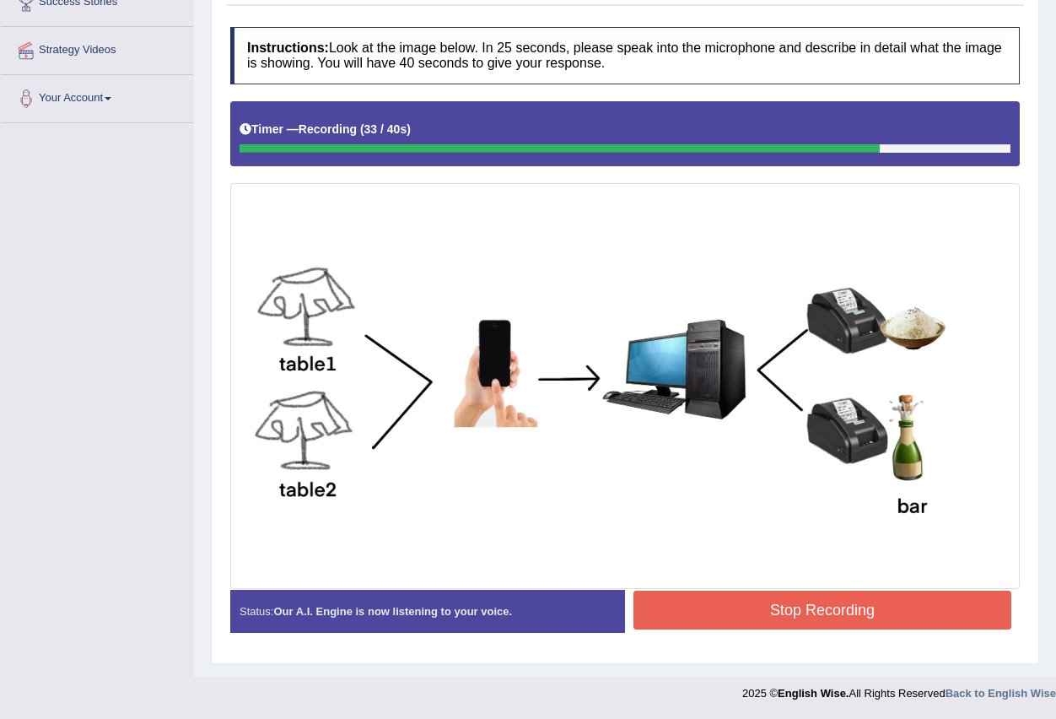
click at [667, 614] on button "Stop Recording" at bounding box center [823, 610] width 378 height 39
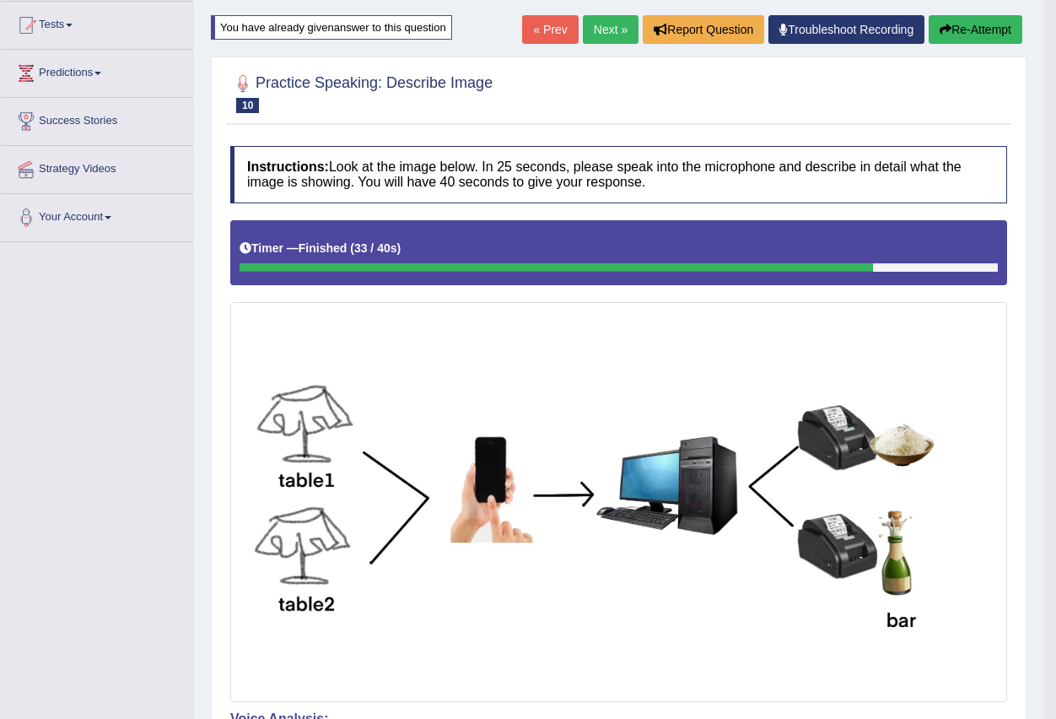
scroll to position [138, 0]
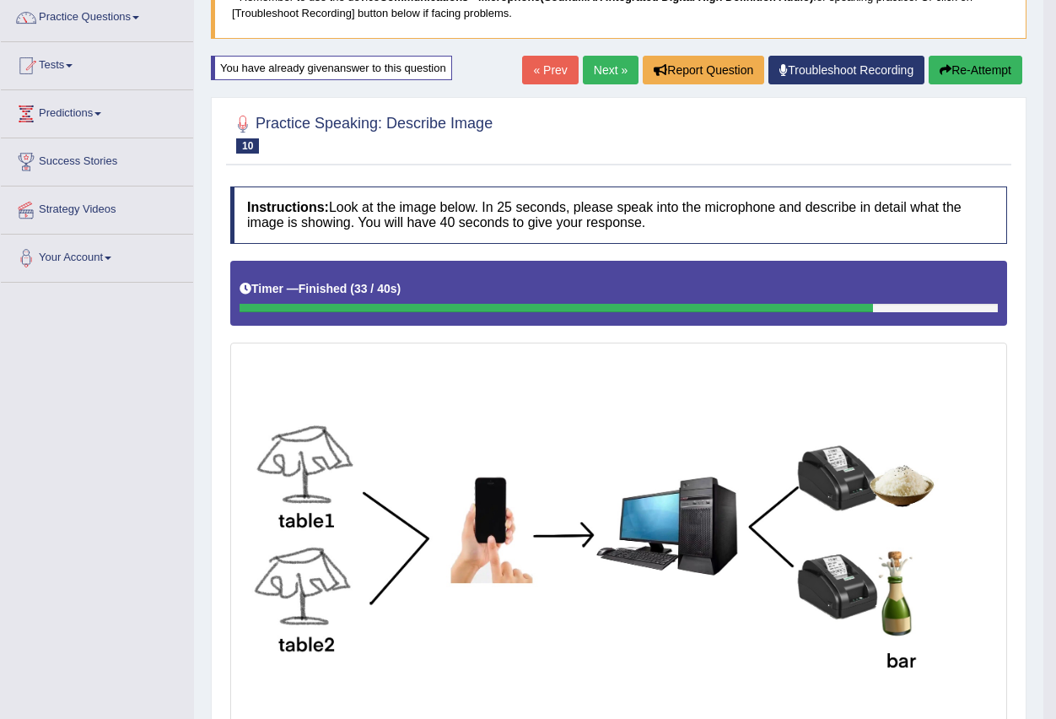
click at [597, 62] on link "Next »" at bounding box center [611, 70] width 56 height 29
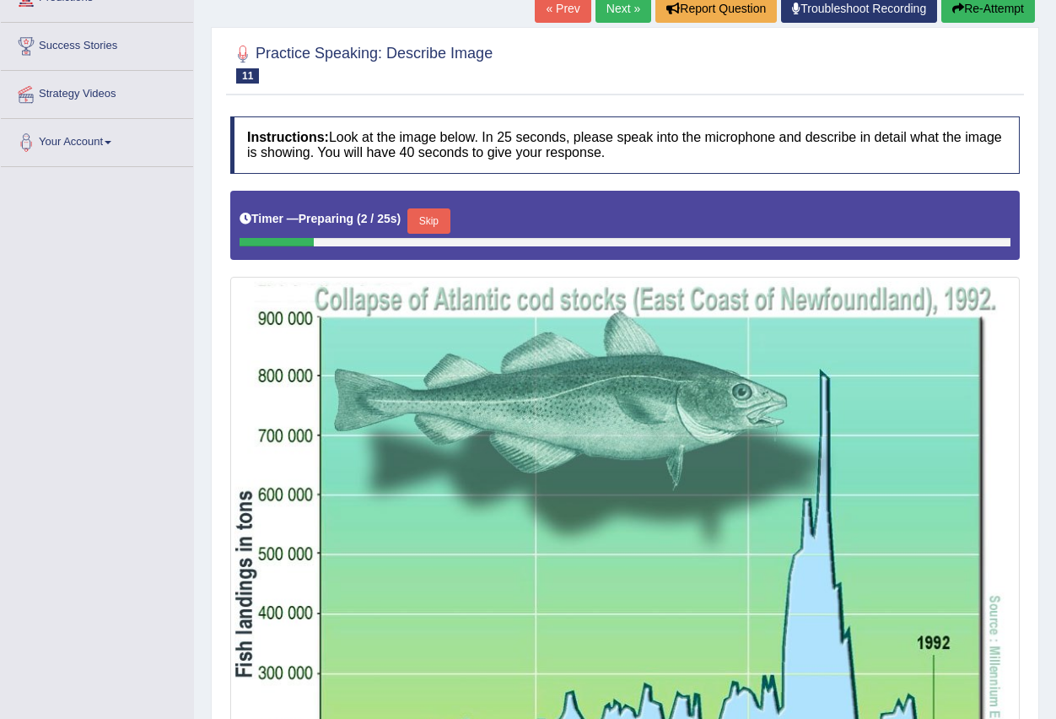
click at [624, 6] on link "Next »" at bounding box center [624, 8] width 56 height 29
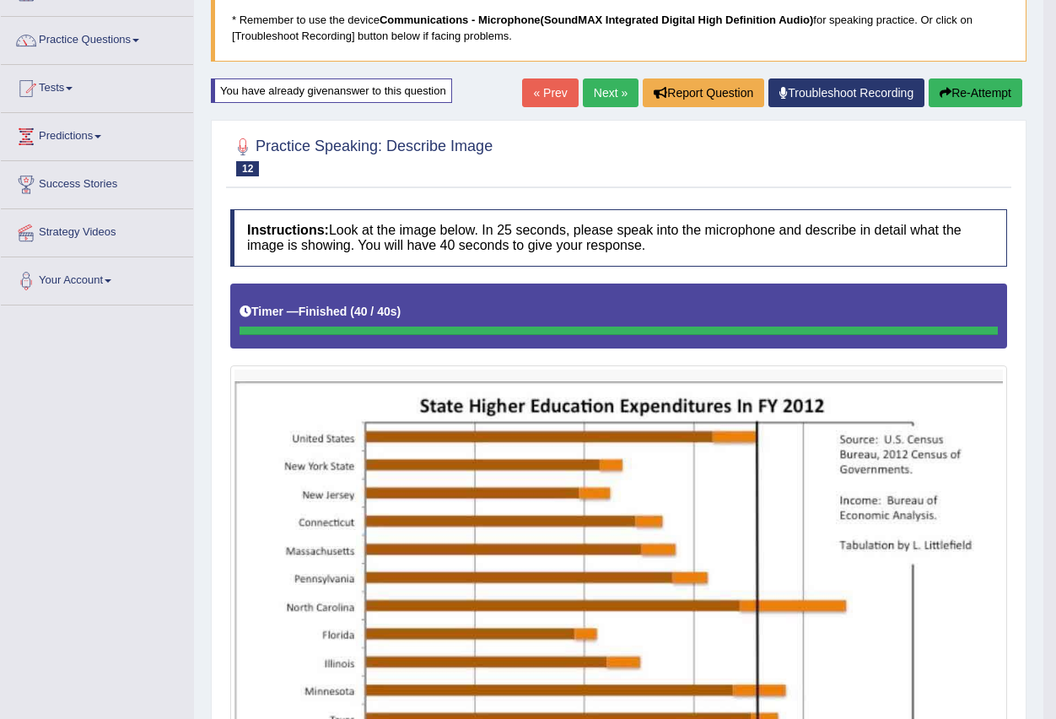
scroll to position [111, 0]
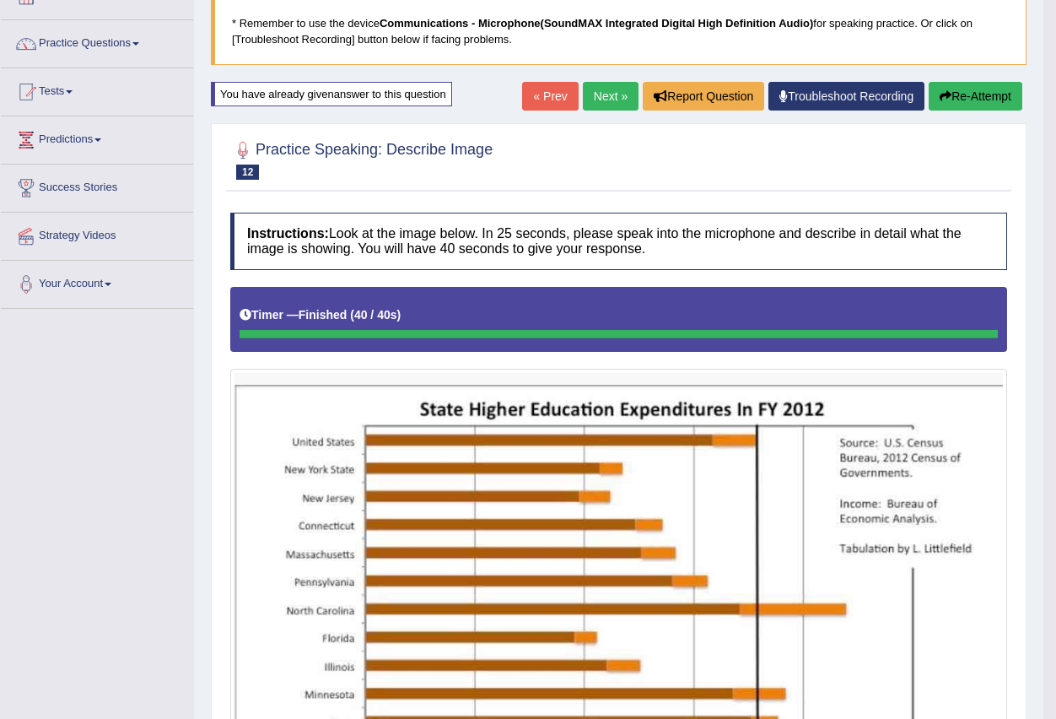
click at [597, 100] on link "Next »" at bounding box center [611, 96] width 56 height 29
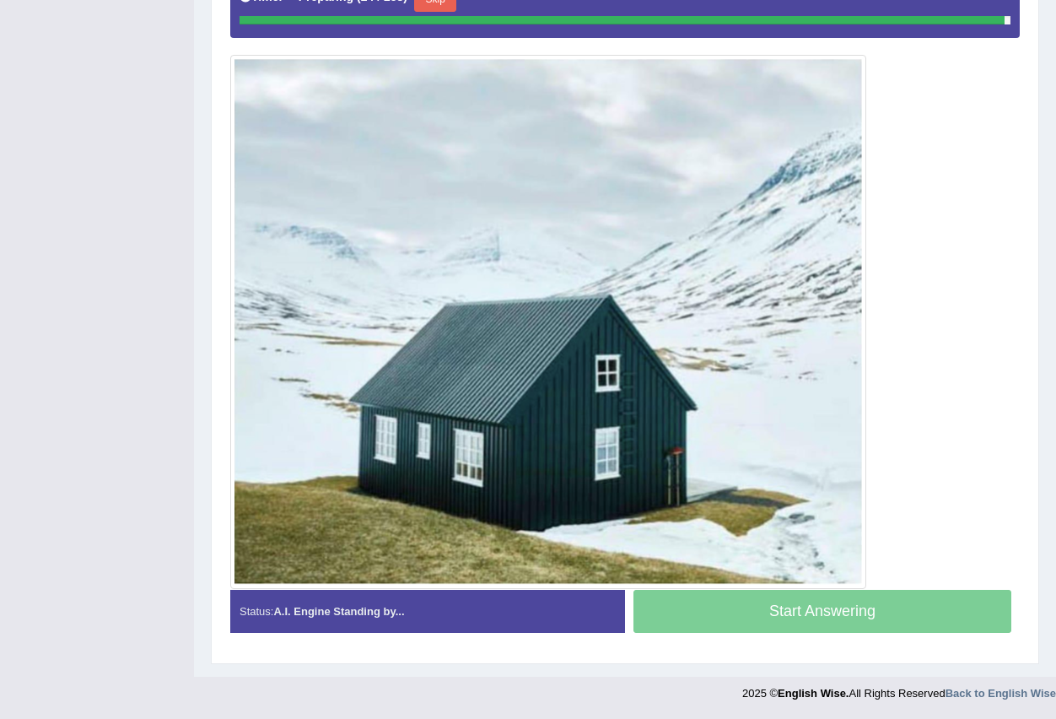
scroll to position [425, 0]
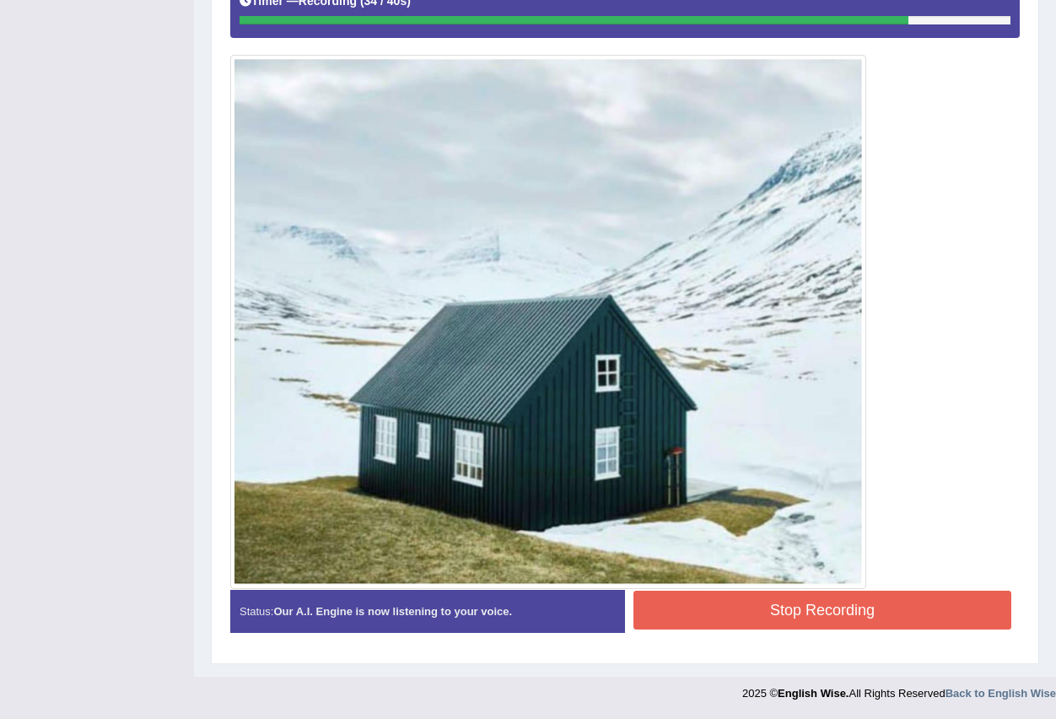
click at [736, 611] on button "Stop Recording" at bounding box center [823, 610] width 378 height 39
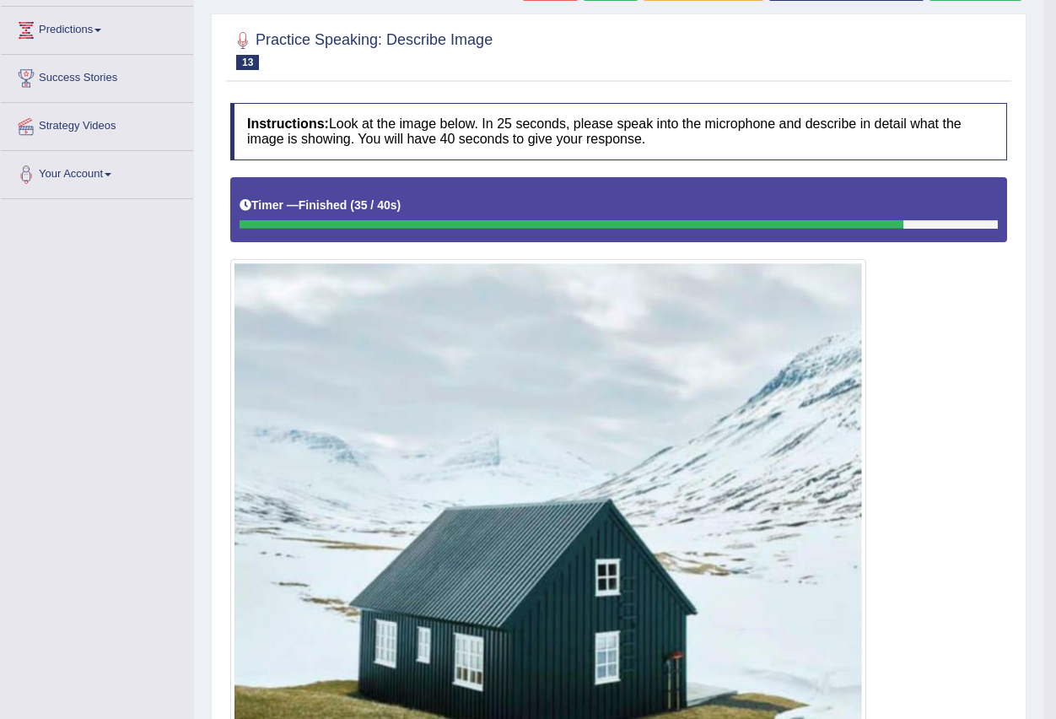
scroll to position [88, 0]
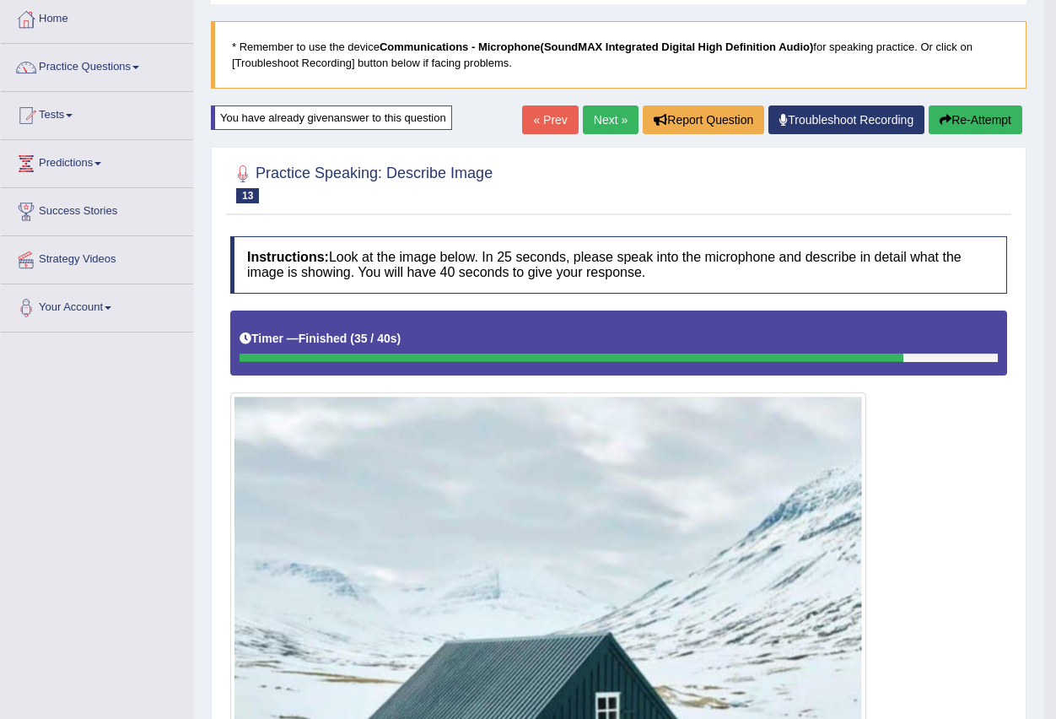
click at [627, 116] on link "Next »" at bounding box center [611, 119] width 56 height 29
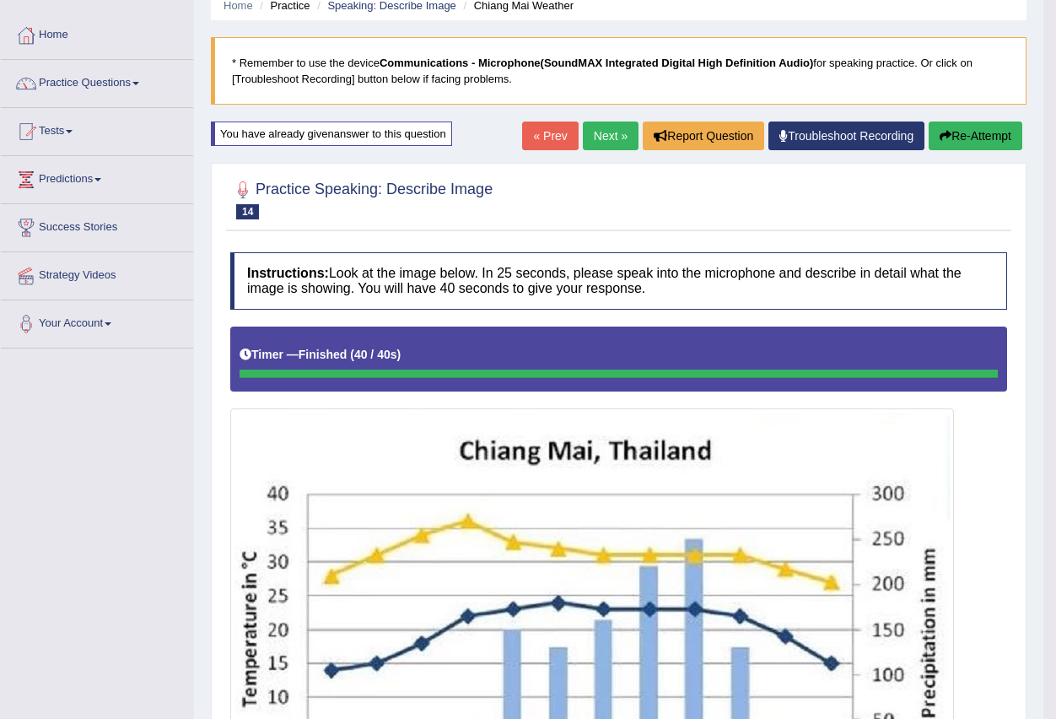
scroll to position [30, 0]
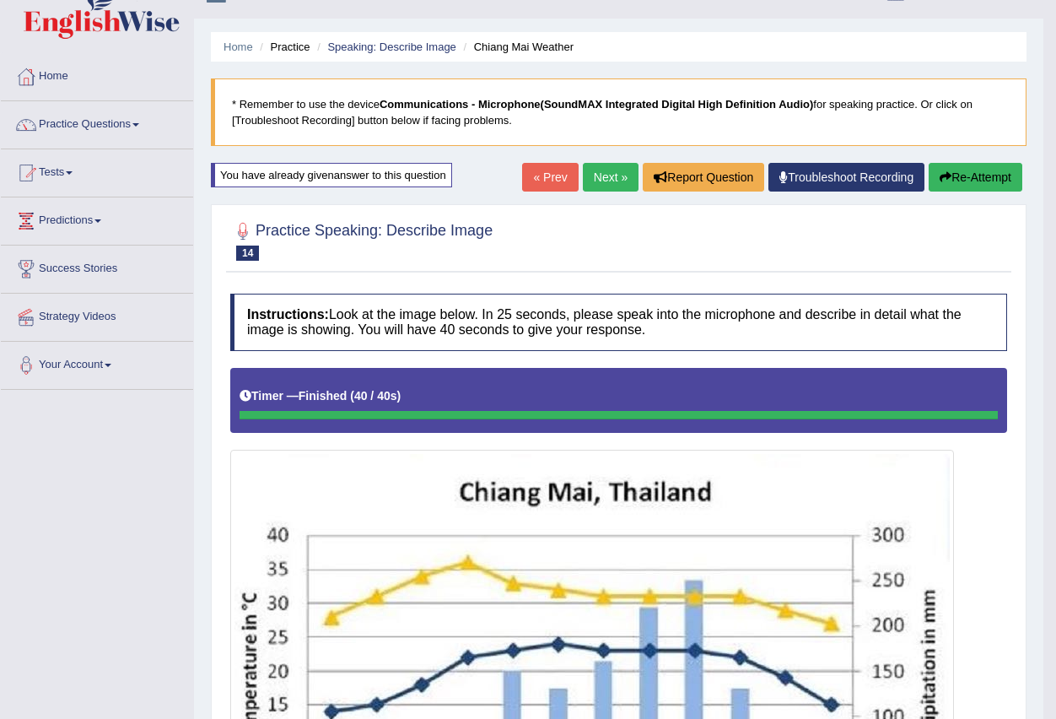
click at [600, 181] on link "Next »" at bounding box center [611, 177] width 56 height 29
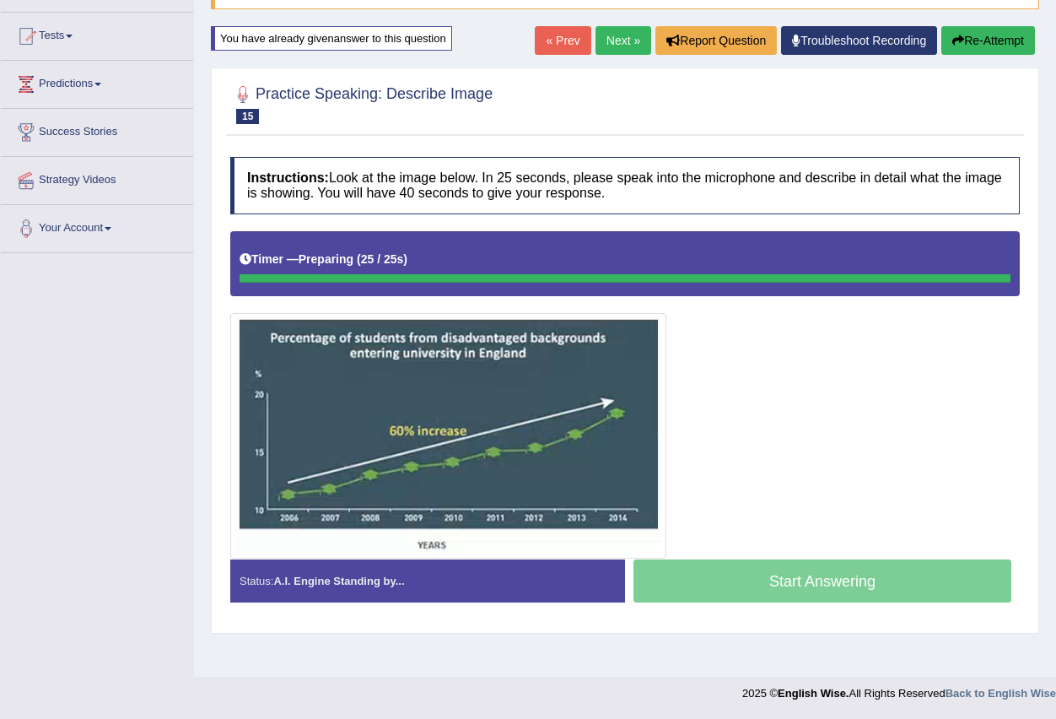
scroll to position [167, 0]
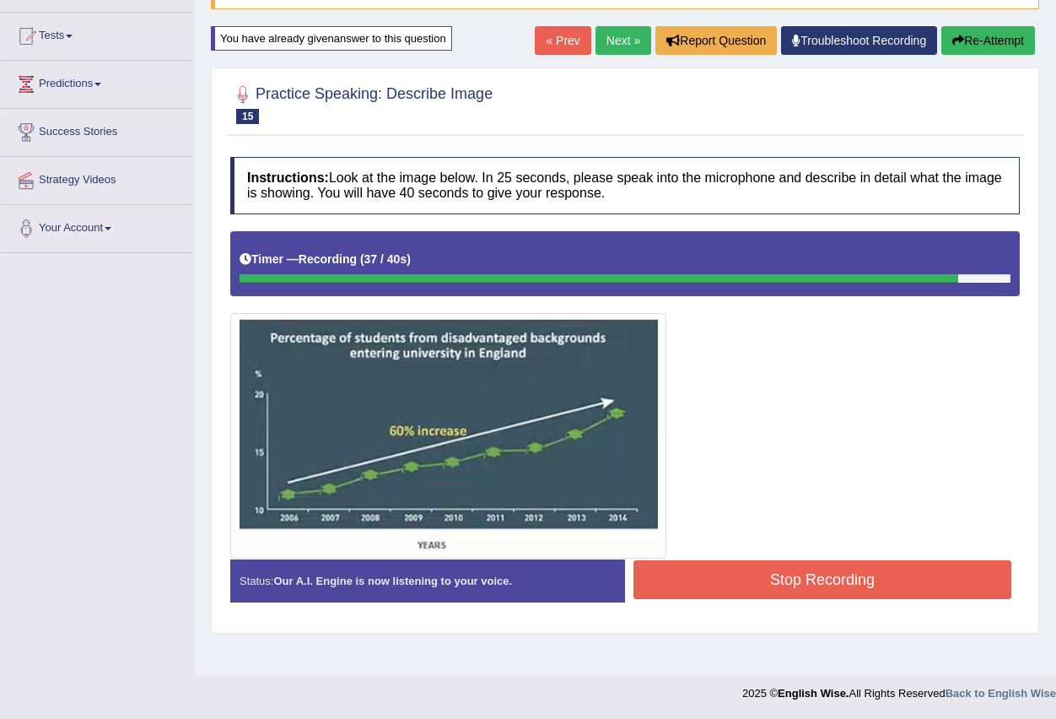
click at [724, 588] on button "Stop Recording" at bounding box center [823, 579] width 378 height 39
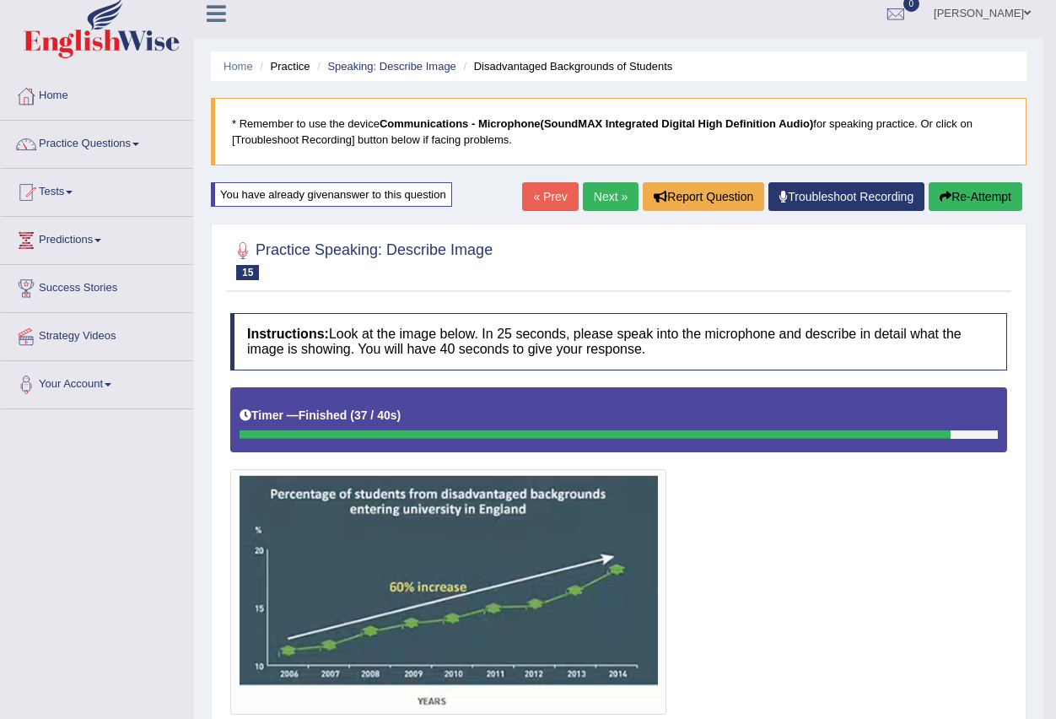
scroll to position [0, 0]
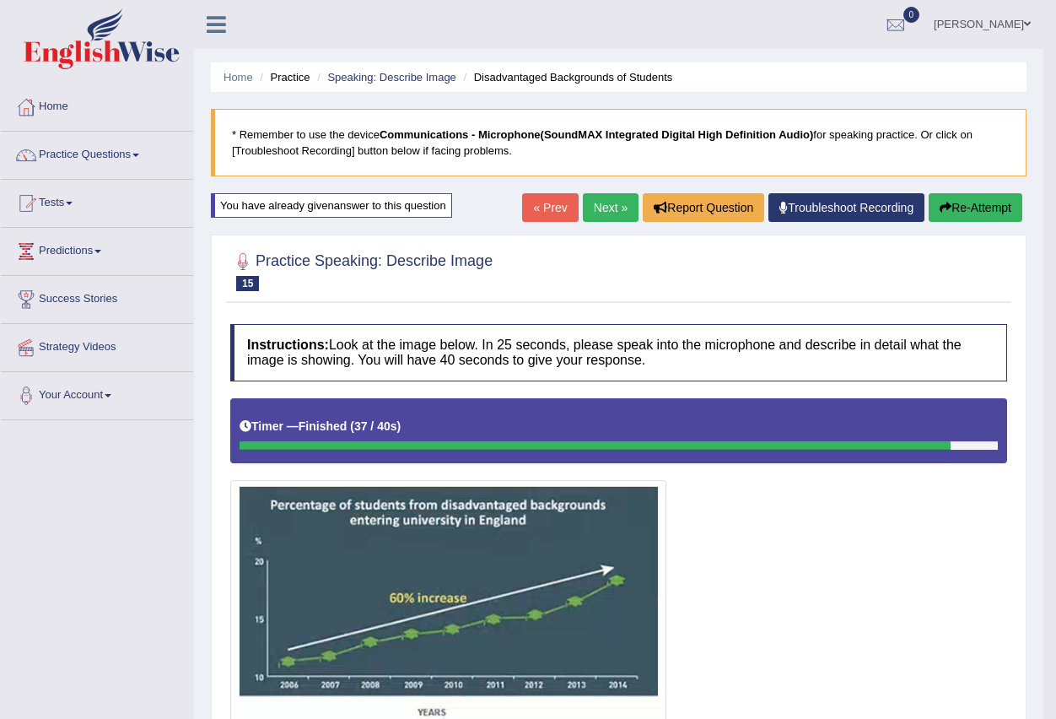
click at [606, 192] on div "Home Practice Speaking: Describe Image Disadvantaged Backgrounds of Students * …" at bounding box center [619, 577] width 850 height 1155
click at [603, 207] on link "Next »" at bounding box center [611, 207] width 56 height 29
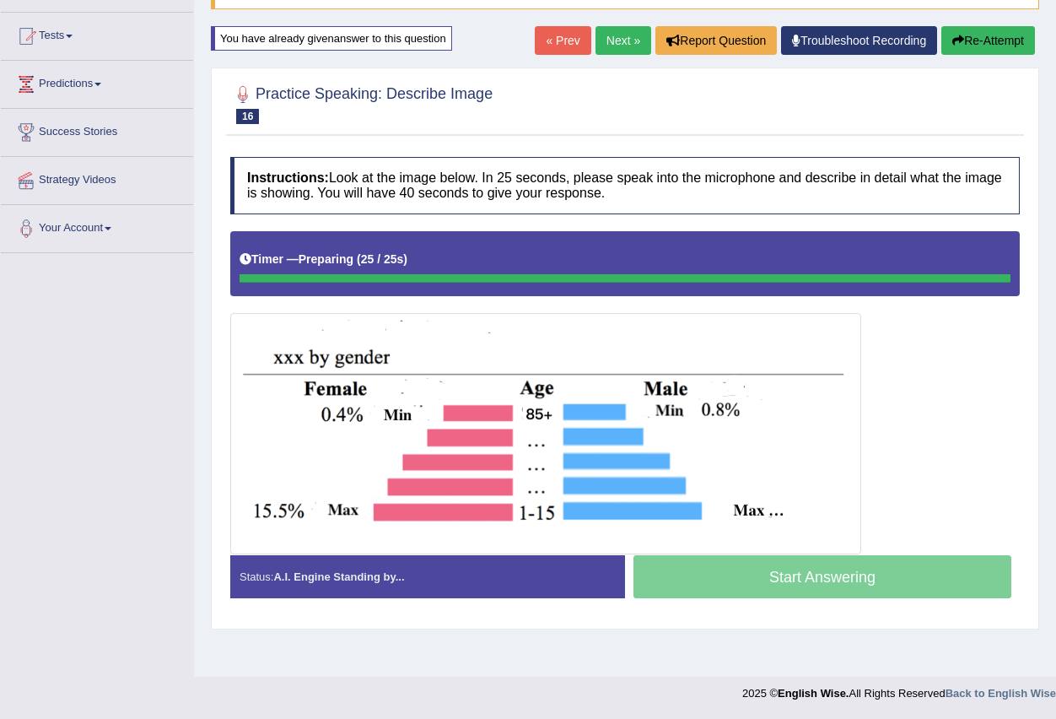
scroll to position [167, 0]
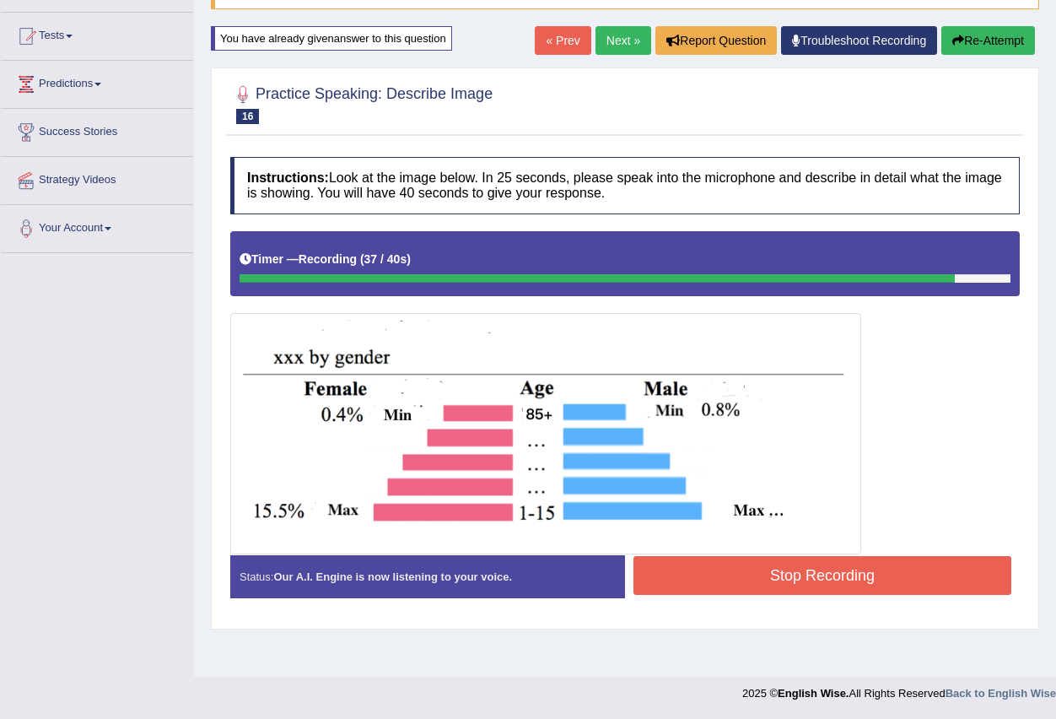
click at [771, 585] on button "Stop Recording" at bounding box center [823, 575] width 378 height 39
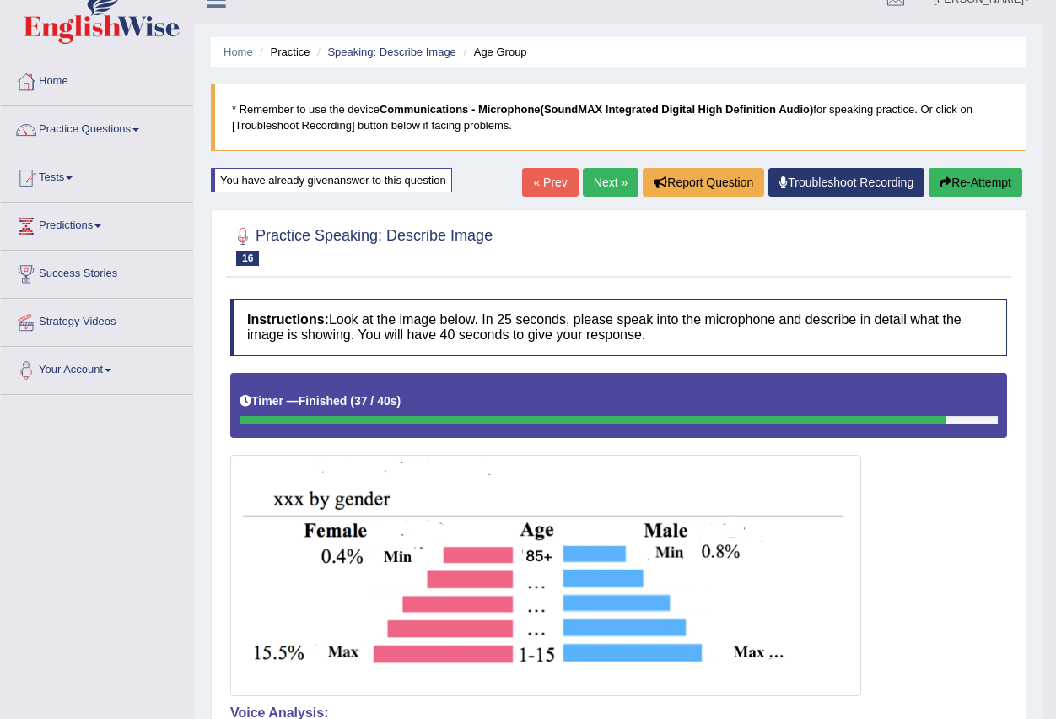
scroll to position [0, 0]
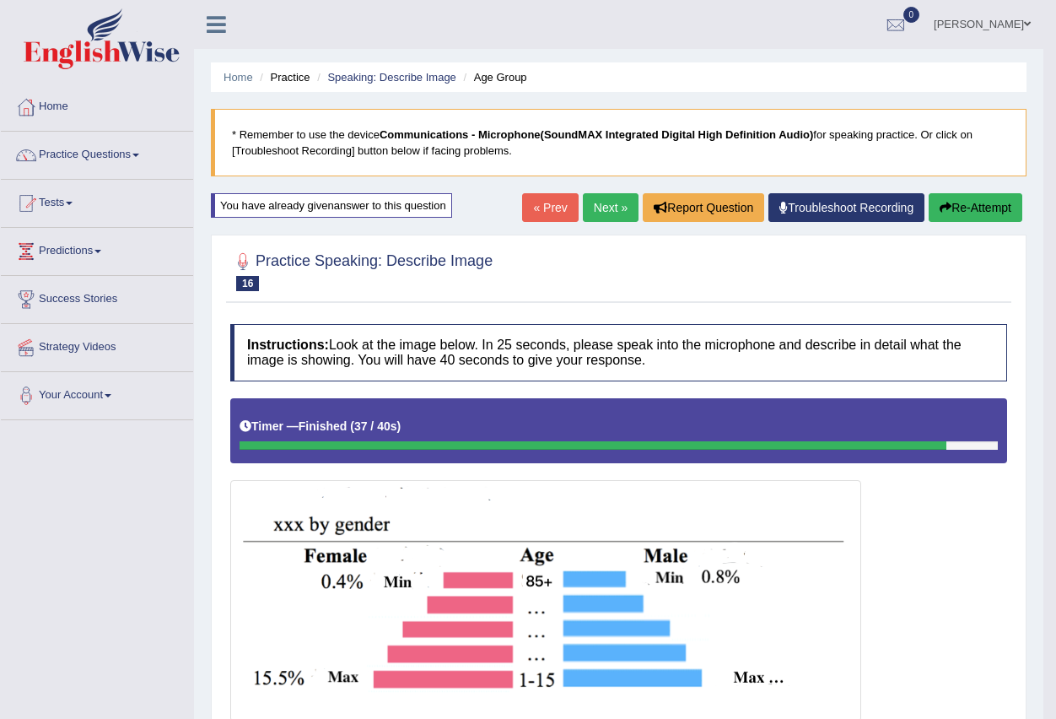
click at [620, 202] on link "Next »" at bounding box center [611, 207] width 56 height 29
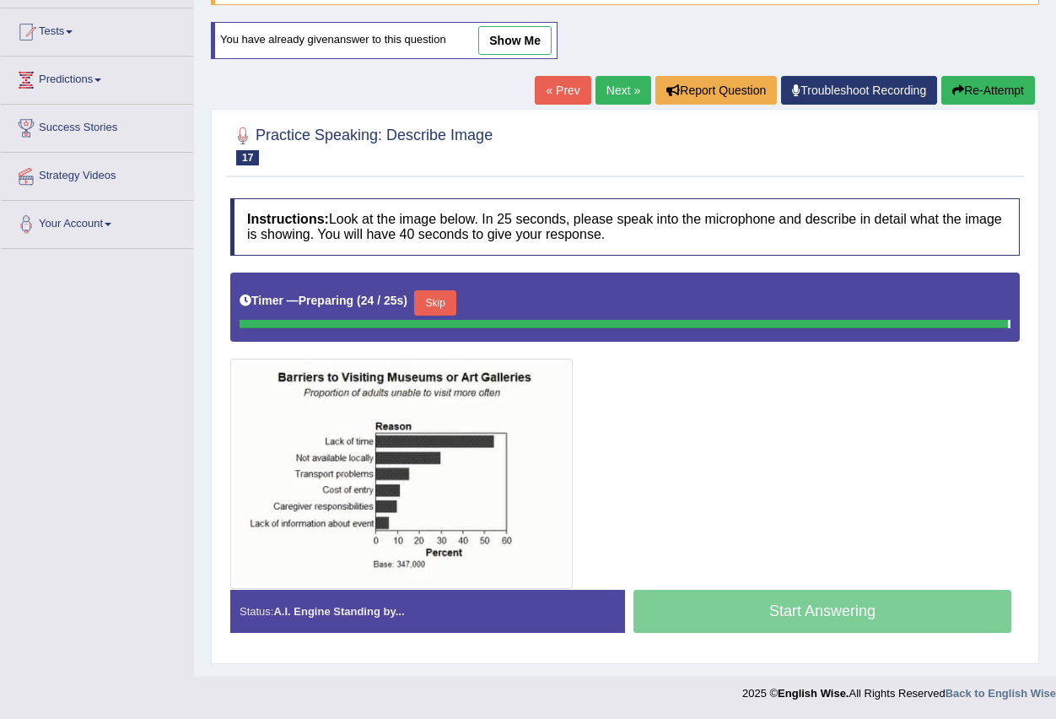
scroll to position [167, 0]
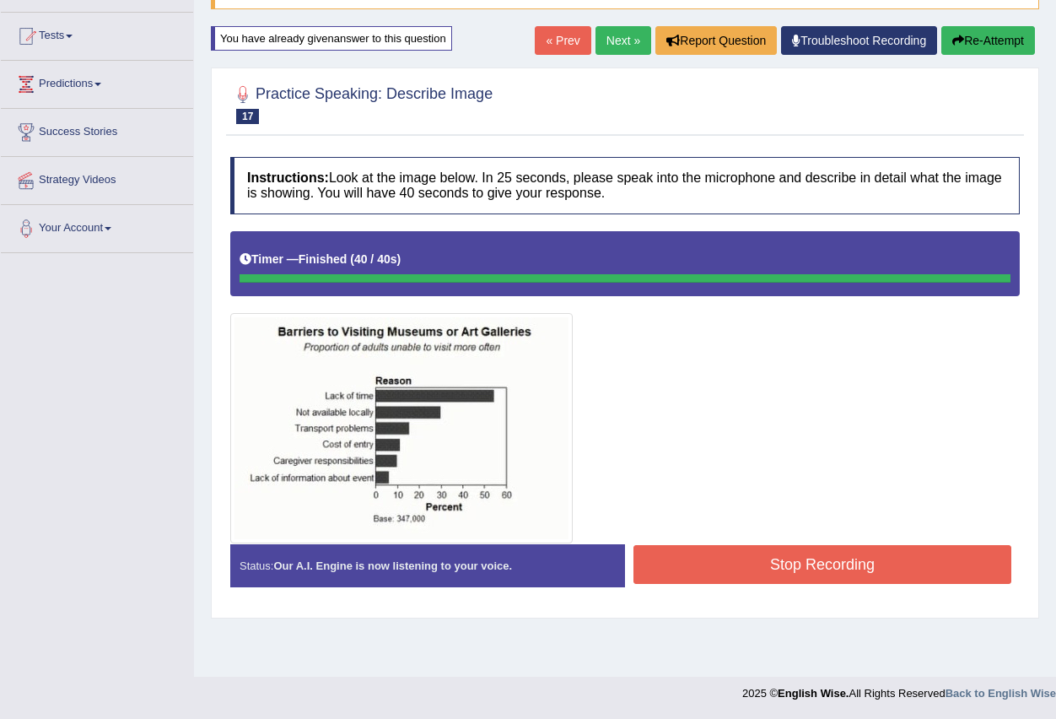
click at [691, 559] on div "Instructions: Look at the image below. In 25 seconds, please speak into the mic…" at bounding box center [625, 379] width 798 height 461
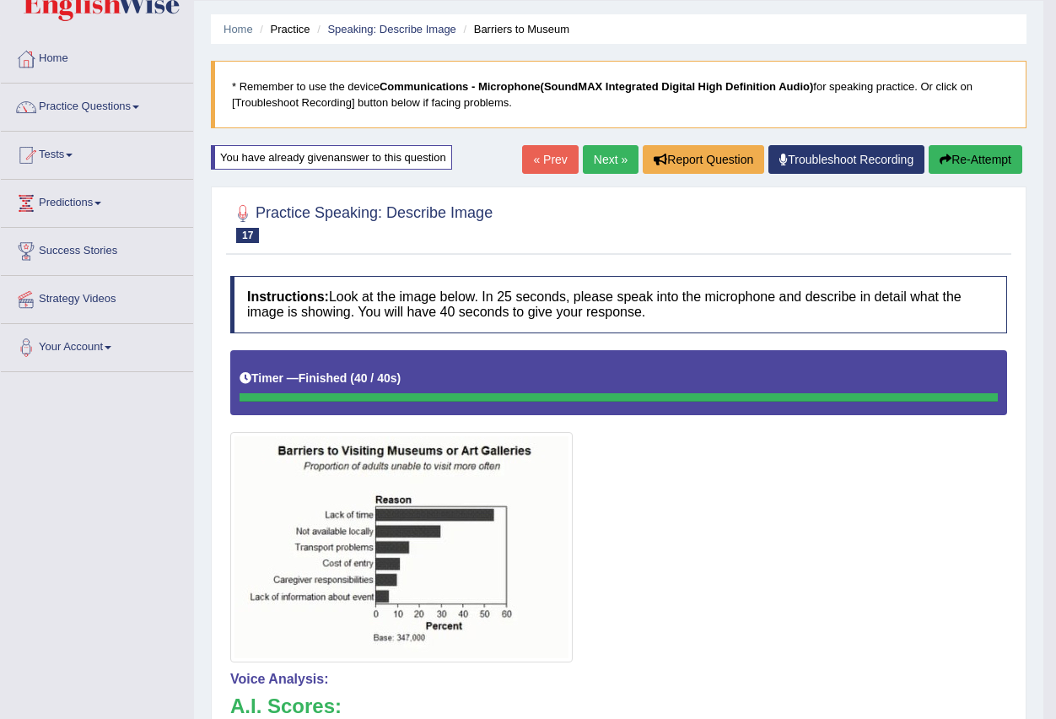
scroll to position [0, 0]
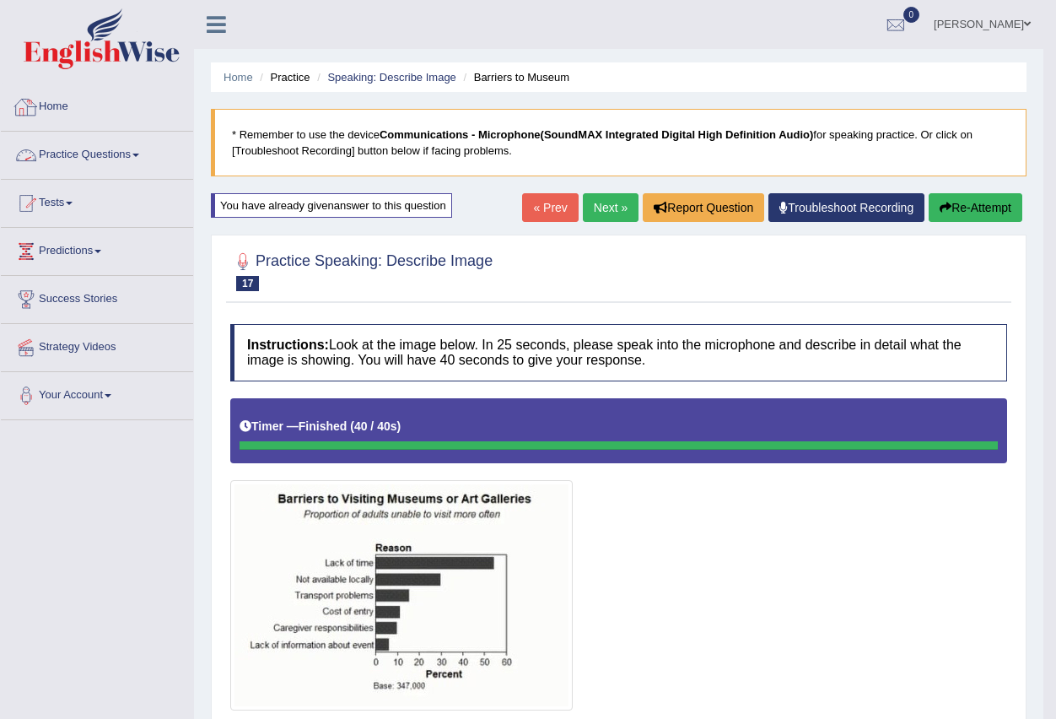
click at [68, 151] on link "Practice Questions" at bounding box center [97, 153] width 192 height 42
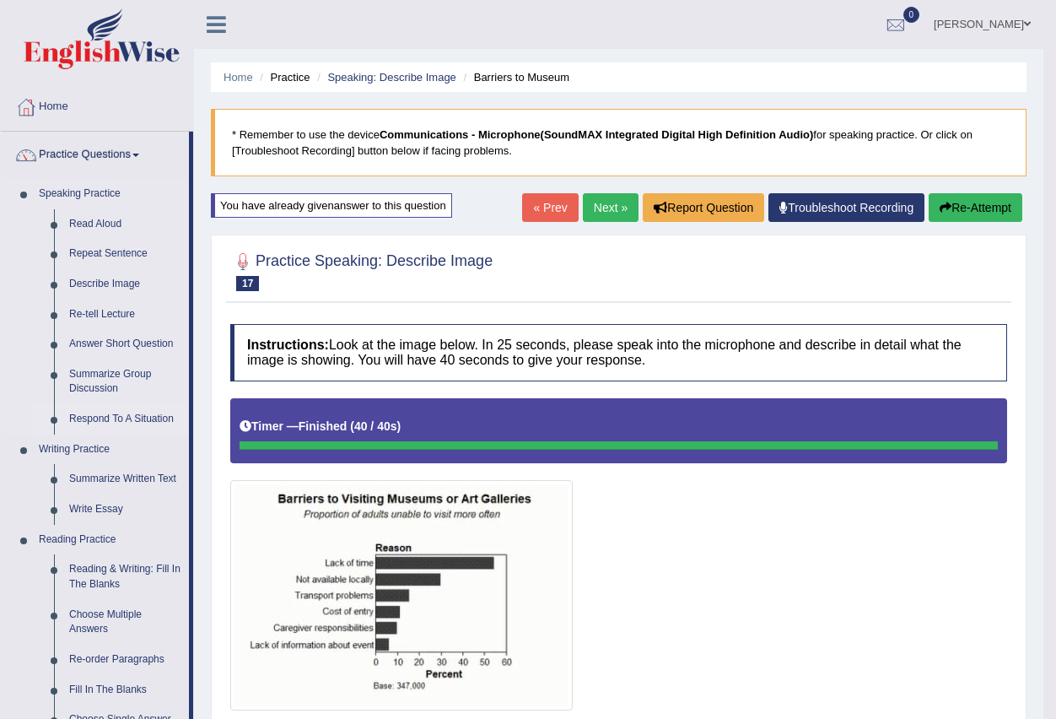
click at [118, 423] on link "Respond To A Situation" at bounding box center [125, 419] width 127 height 30
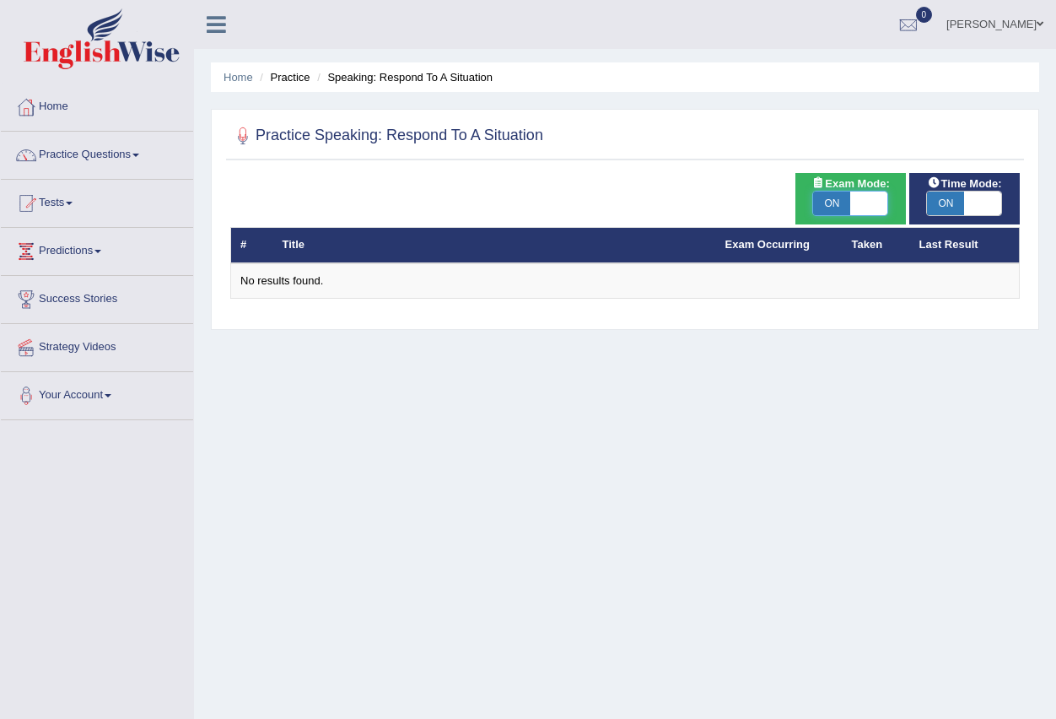
click at [862, 198] on span at bounding box center [869, 204] width 37 height 24
checkbox input "false"
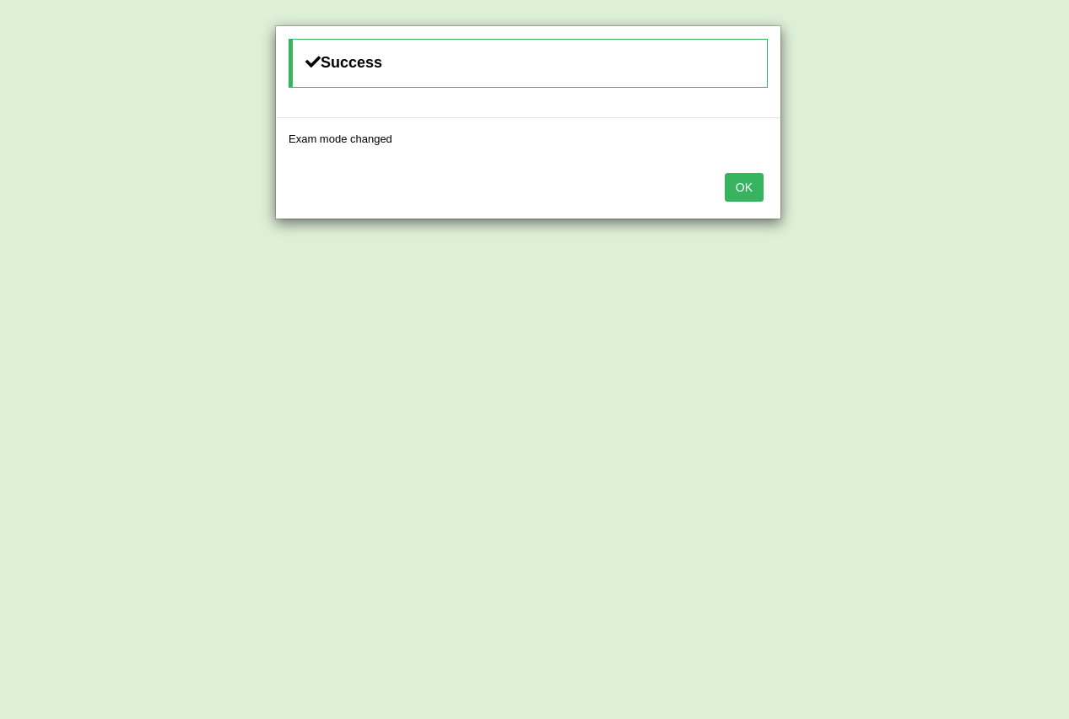
click at [750, 198] on button "OK" at bounding box center [744, 187] width 39 height 29
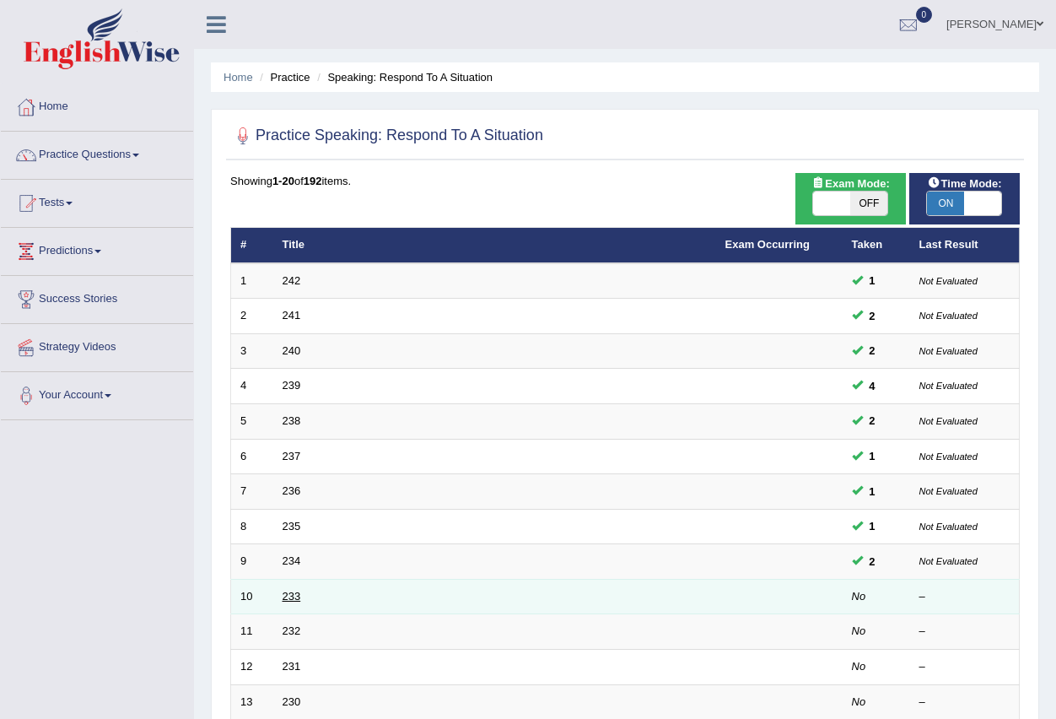
click at [295, 600] on link "233" at bounding box center [292, 596] width 19 height 13
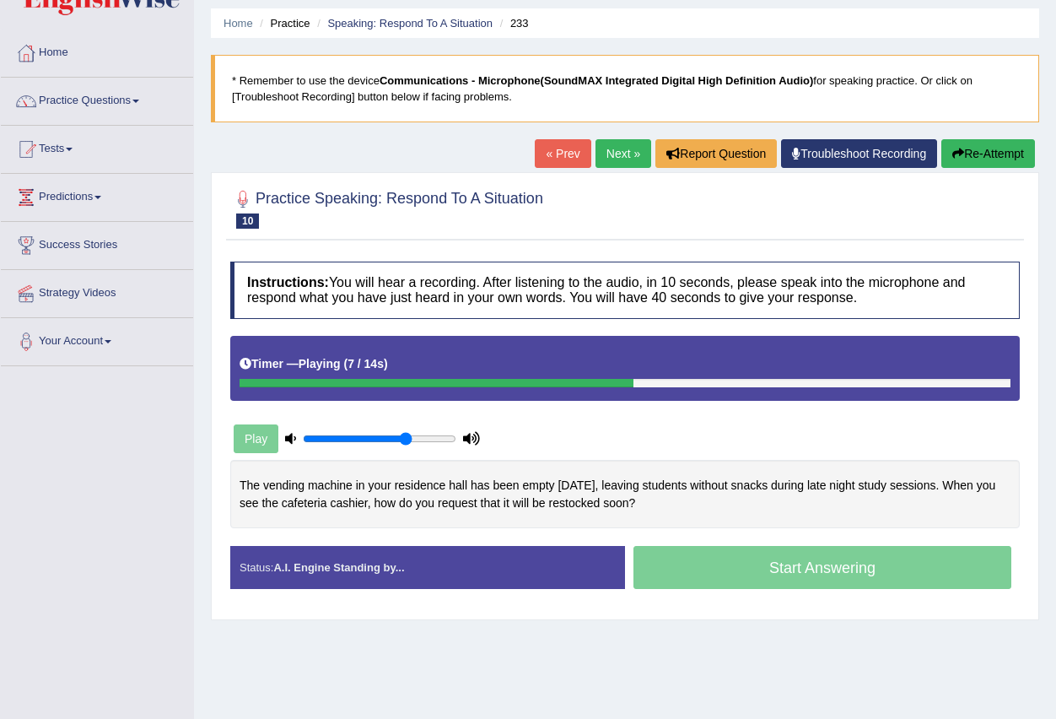
scroll to position [84, 0]
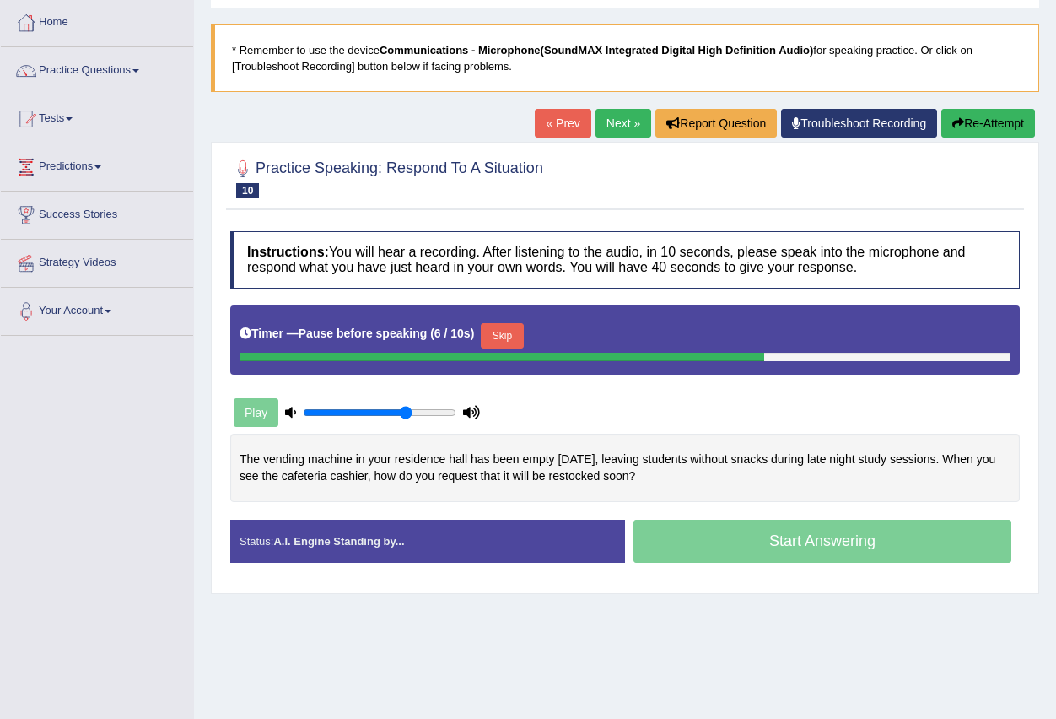
click at [505, 340] on button "Skip" at bounding box center [502, 335] width 42 height 25
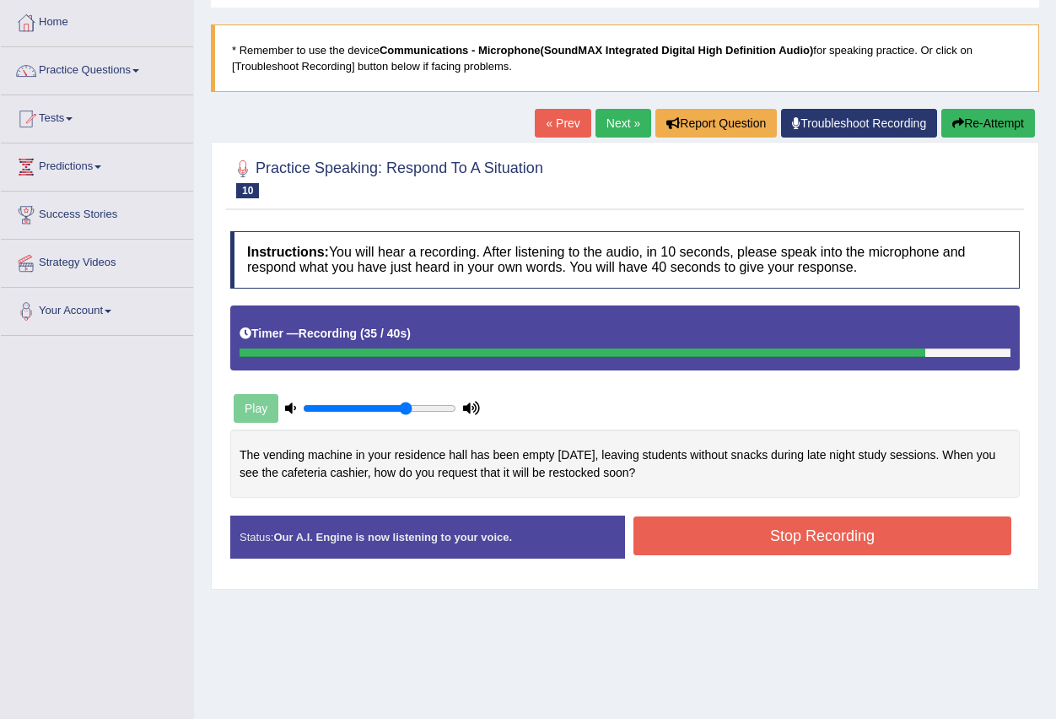
click at [786, 547] on button "Stop Recording" at bounding box center [823, 535] width 378 height 39
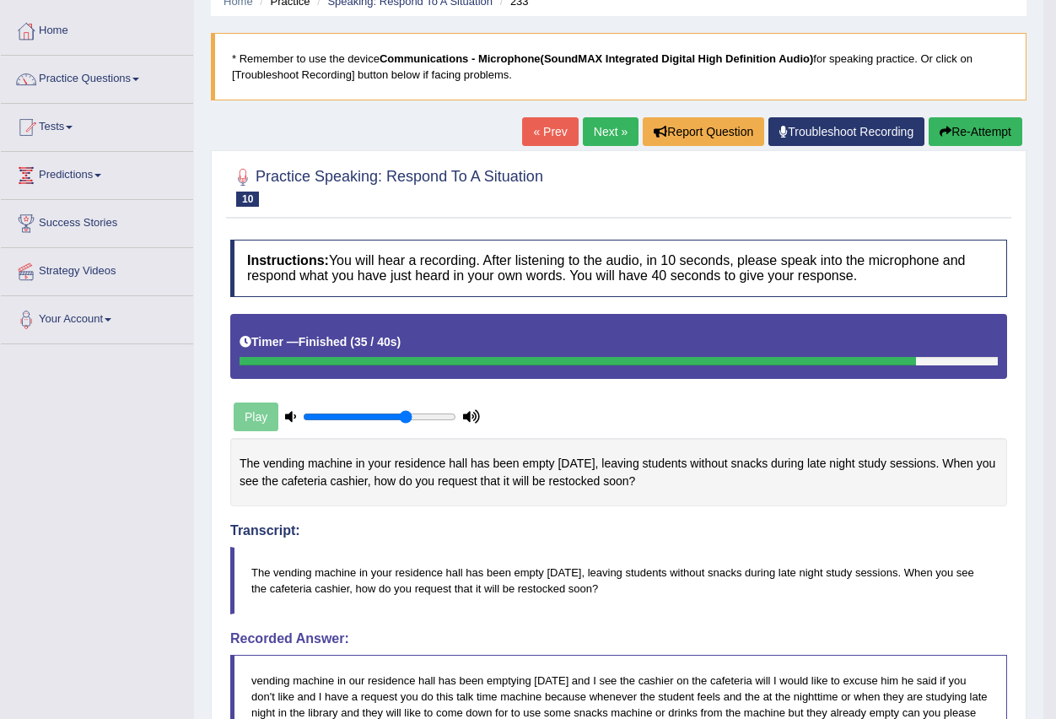
scroll to position [9, 0]
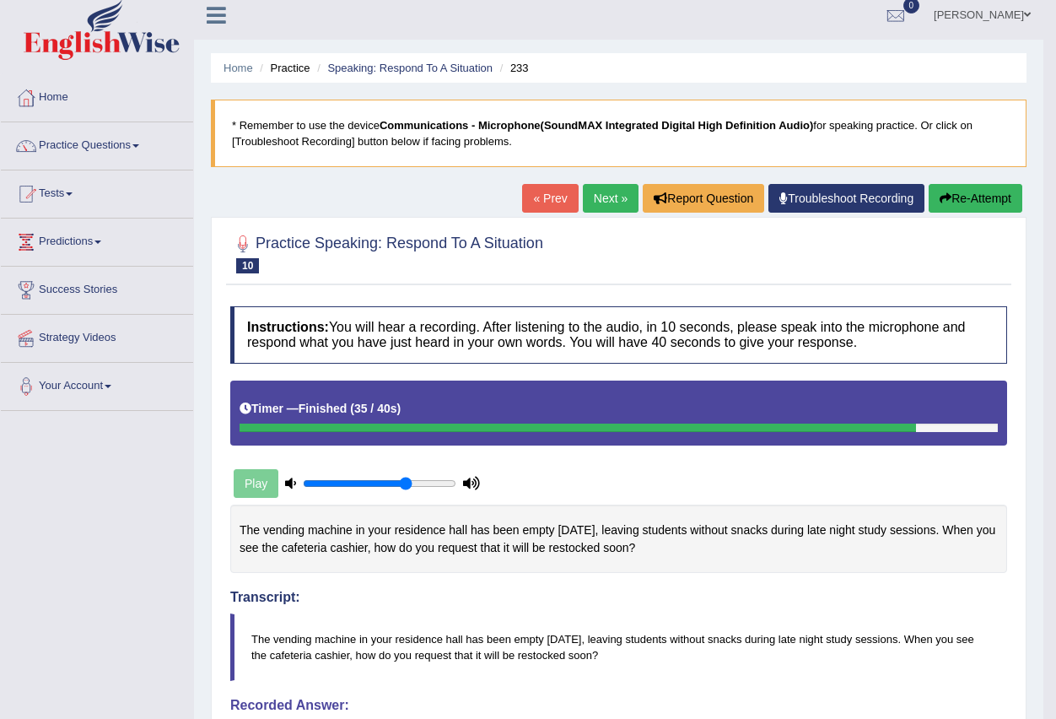
drag, startPoint x: 609, startPoint y: 192, endPoint x: 624, endPoint y: 328, distance: 136.6
click at [609, 192] on link "Next »" at bounding box center [611, 198] width 56 height 29
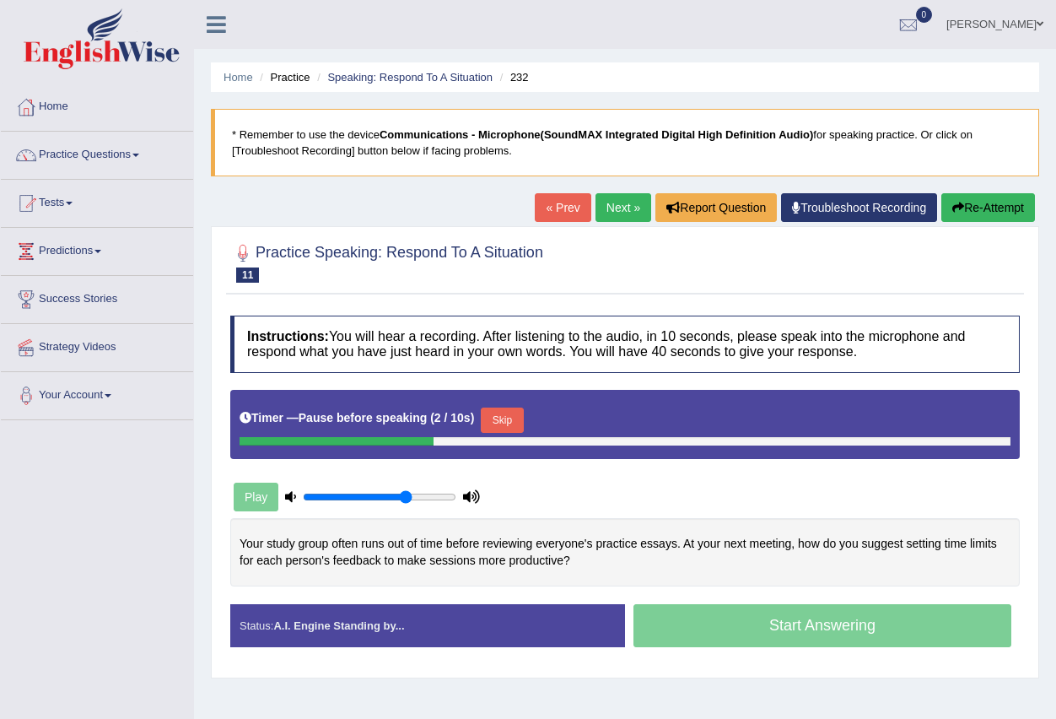
click at [514, 411] on button "Skip" at bounding box center [502, 420] width 42 height 25
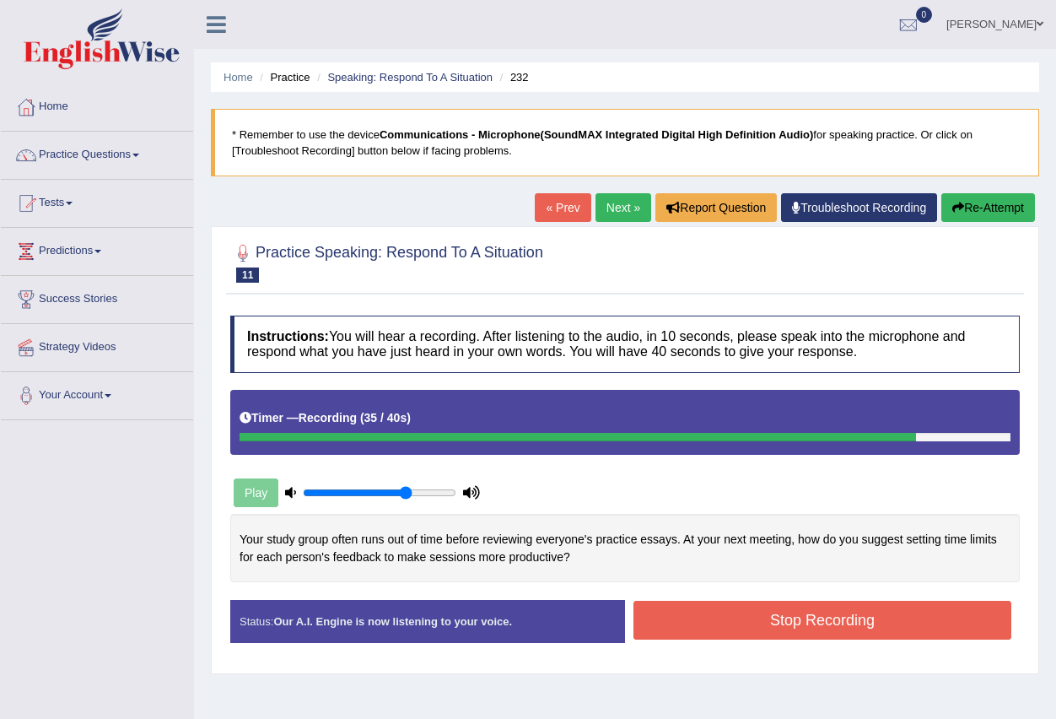
click at [854, 620] on button "Stop Recording" at bounding box center [823, 620] width 378 height 39
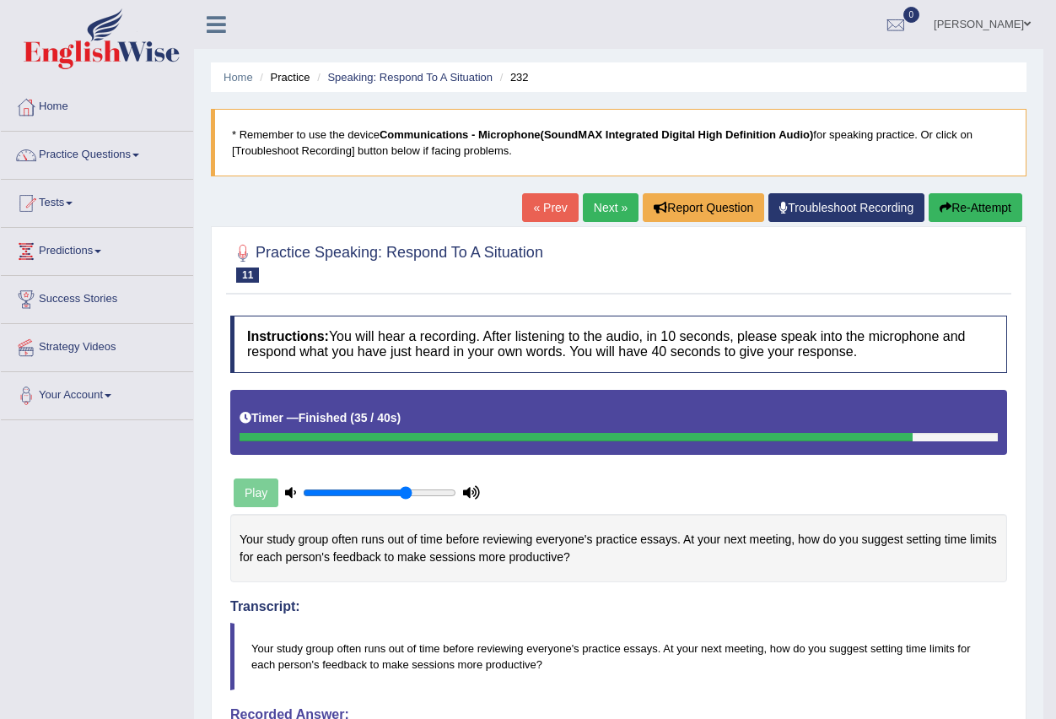
click at [126, 535] on div "Toggle navigation Home Practice Questions Speaking Practice Read Aloud Repeat S…" at bounding box center [522, 655] width 1044 height 1310
click at [616, 196] on link "Next »" at bounding box center [611, 207] width 56 height 29
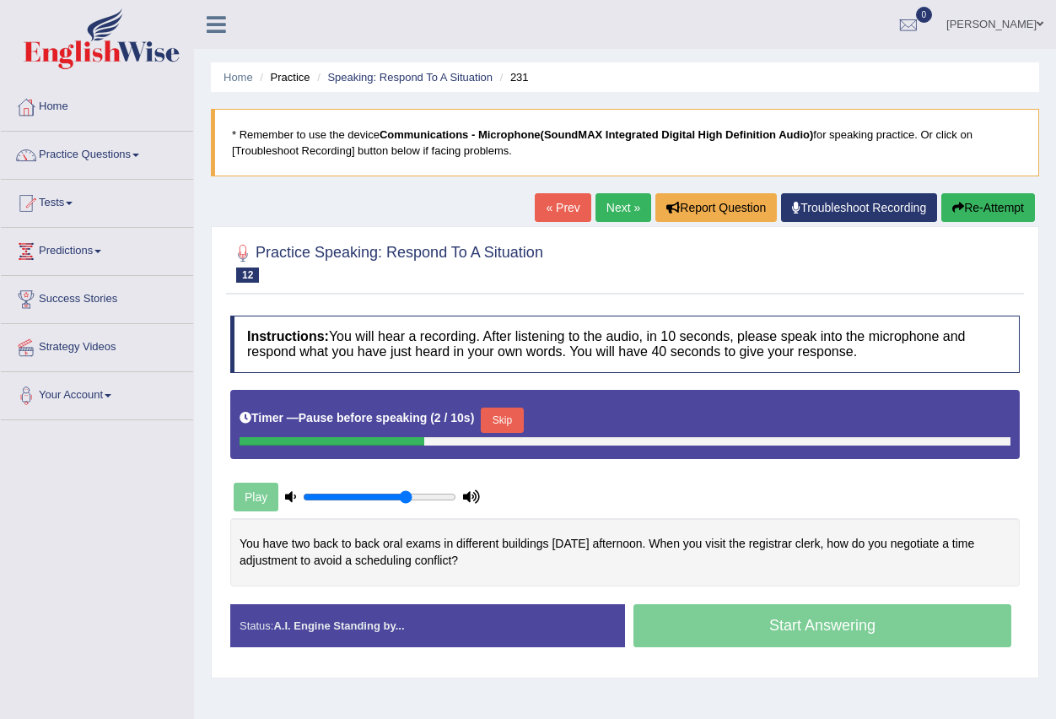
click at [510, 411] on button "Skip" at bounding box center [502, 420] width 42 height 25
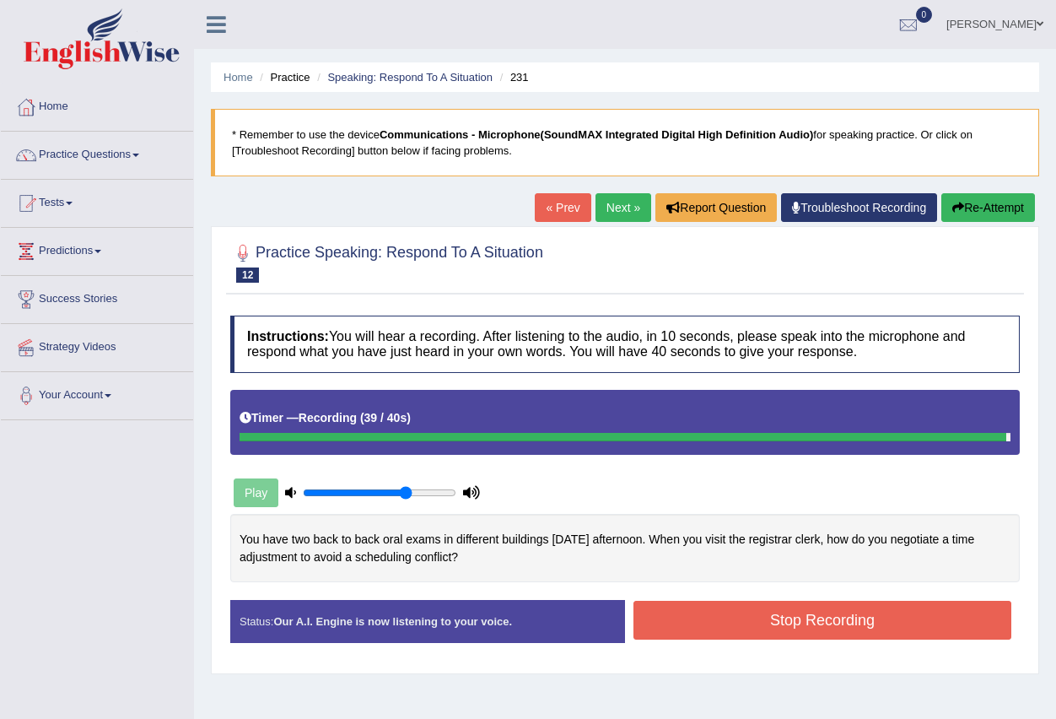
click at [782, 614] on button "Stop Recording" at bounding box center [823, 620] width 378 height 39
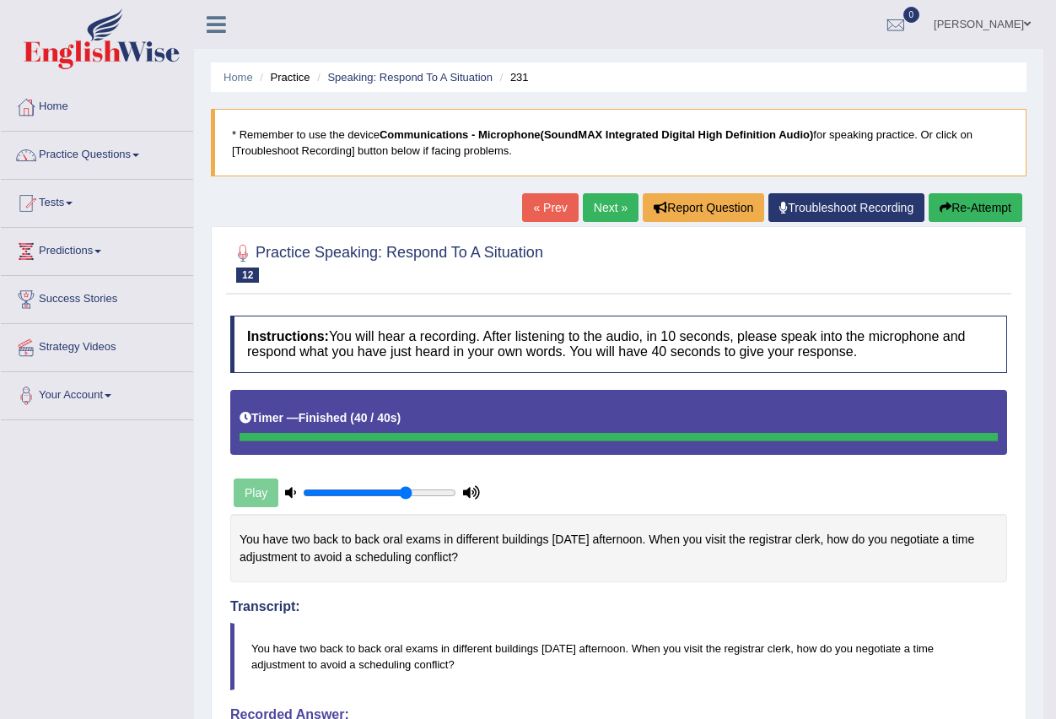
click at [1000, 24] on link "[PERSON_NAME]" at bounding box center [982, 22] width 122 height 44
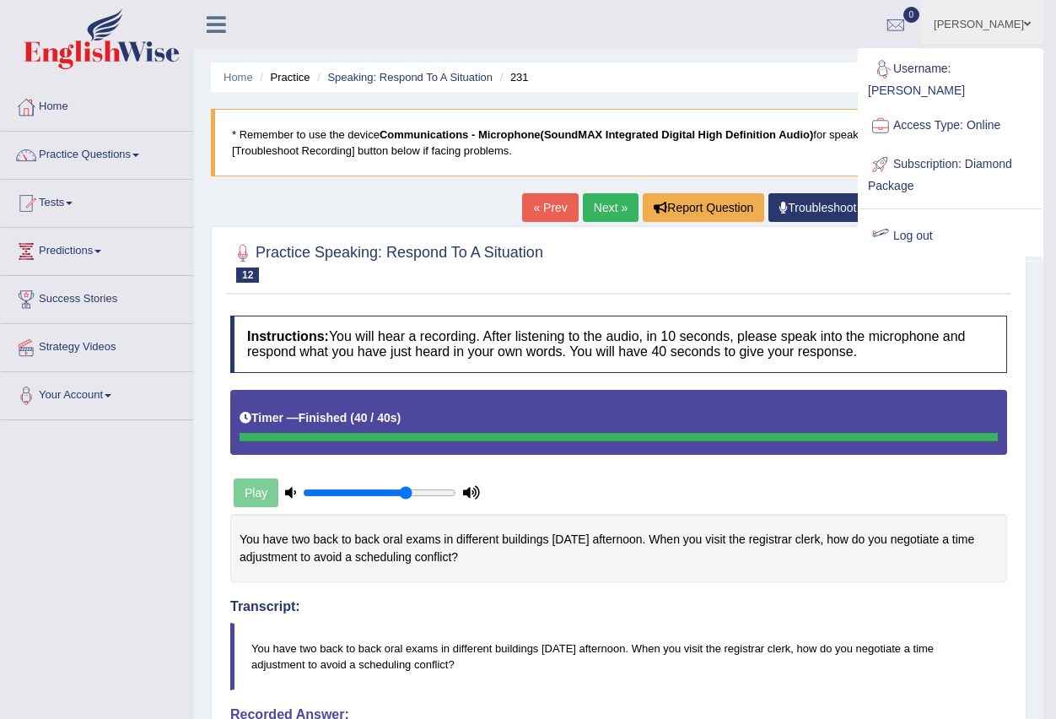
click at [903, 222] on link "Log out" at bounding box center [951, 236] width 182 height 39
